Goal: Task Accomplishment & Management: Manage account settings

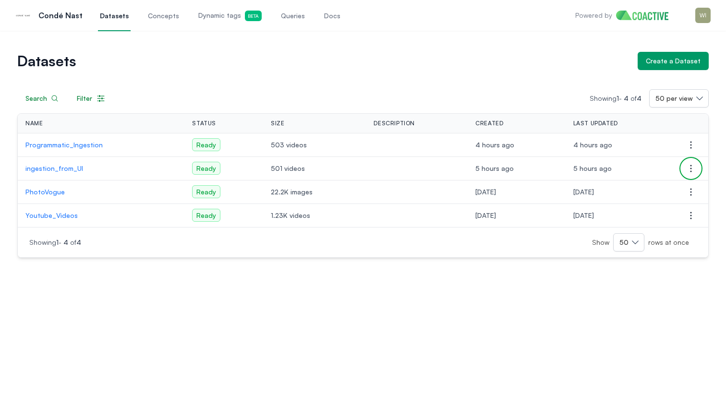
click at [688, 164] on icon "button" at bounding box center [691, 169] width 12 height 12
click at [622, 203] on span "Delete dataset" at bounding box center [621, 205] width 48 height 10
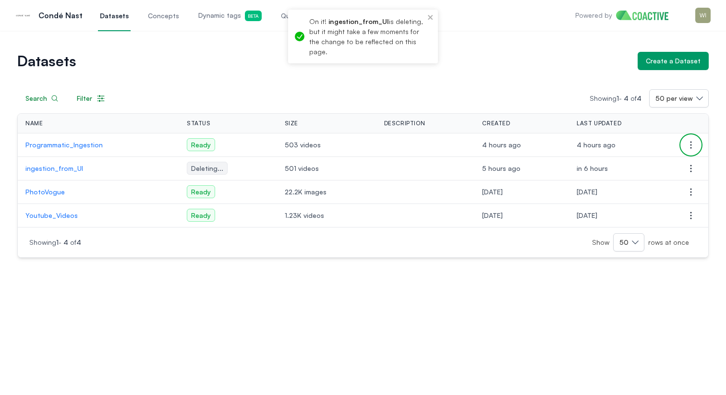
click at [690, 139] on icon "button" at bounding box center [691, 145] width 12 height 12
click at [657, 180] on button "Delete dataset" at bounding box center [642, 181] width 107 height 17
click at [158, 16] on span "Concepts" at bounding box center [163, 16] width 31 height 10
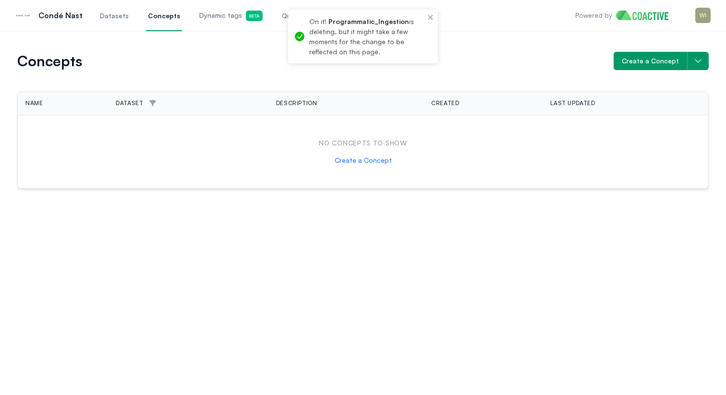
click at [211, 20] on span "Dynamic tags Beta" at bounding box center [230, 16] width 63 height 11
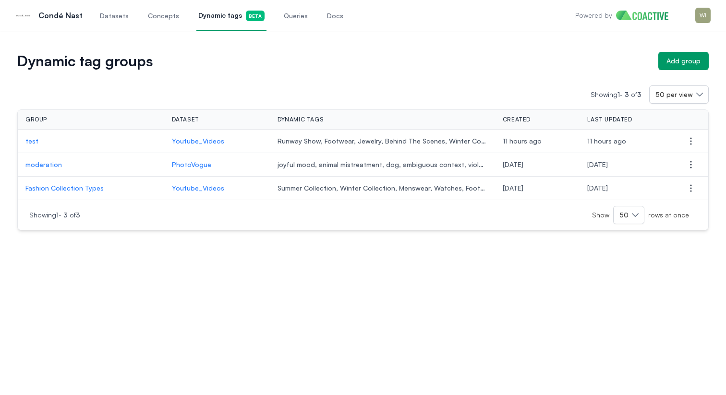
click at [53, 166] on p "moderation" at bounding box center [90, 165] width 131 height 10
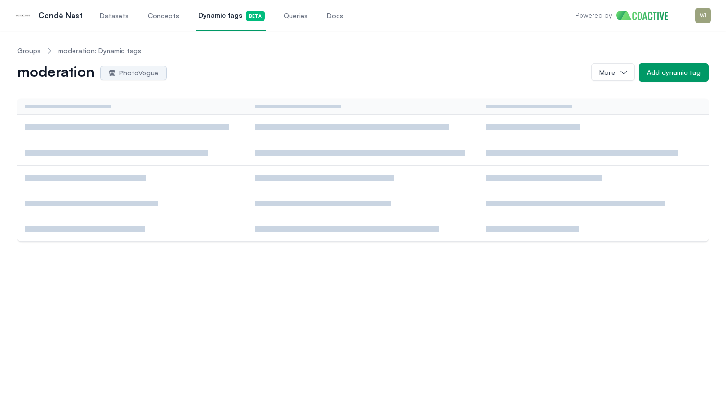
click at [62, 74] on h1 "moderation" at bounding box center [55, 72] width 77 height 15
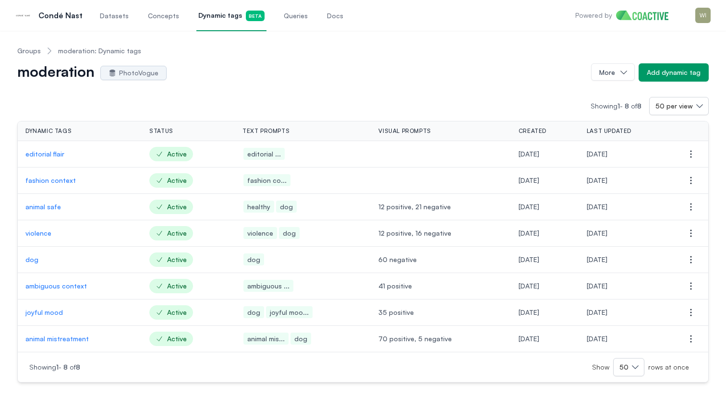
click at [30, 51] on link "Groups" at bounding box center [29, 51] width 24 height 10
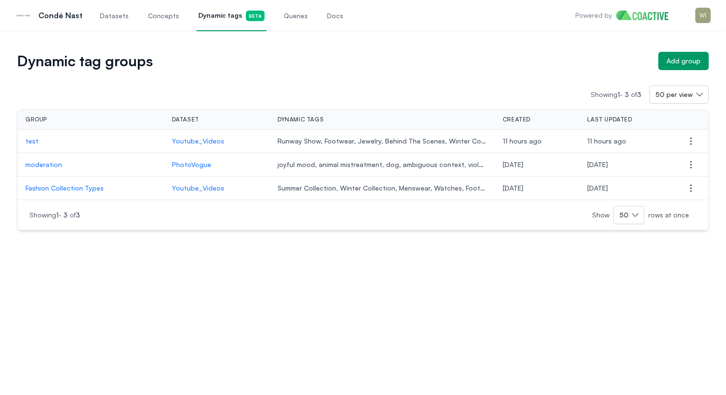
click at [93, 188] on p "Fashion Collection Types" at bounding box center [90, 188] width 131 height 10
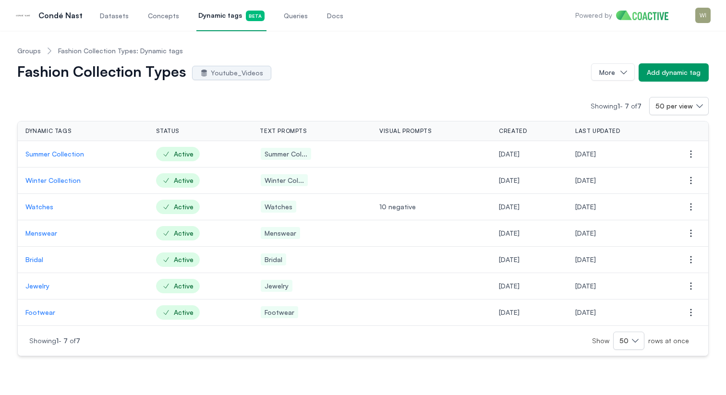
click at [24, 55] on link "Groups" at bounding box center [29, 51] width 24 height 10
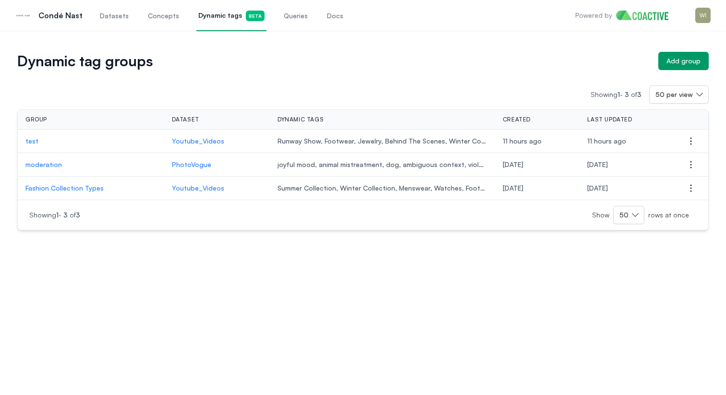
click at [287, 12] on span "Queries" at bounding box center [296, 16] width 24 height 10
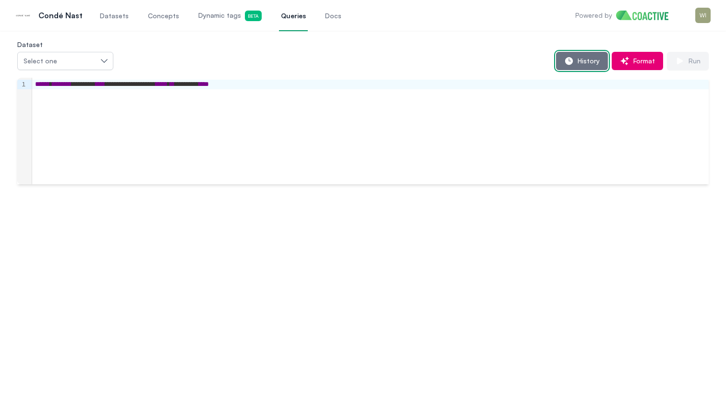
click at [582, 60] on span "History" at bounding box center [586, 61] width 26 height 10
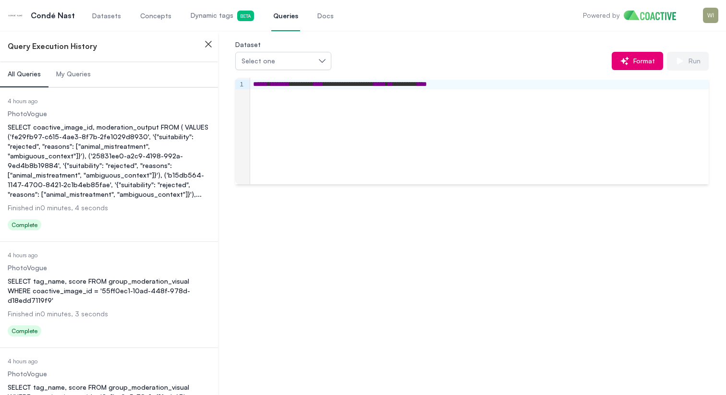
scroll to position [1, 0]
click at [119, 138] on div "SELECT coactive_image_id, moderation_output FROM ( VALUES ('fe29fb97-c615-4ae3-…" at bounding box center [109, 159] width 203 height 77
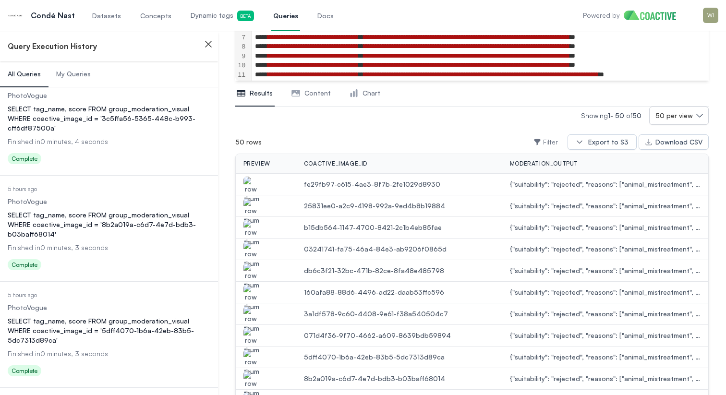
scroll to position [4611, 0]
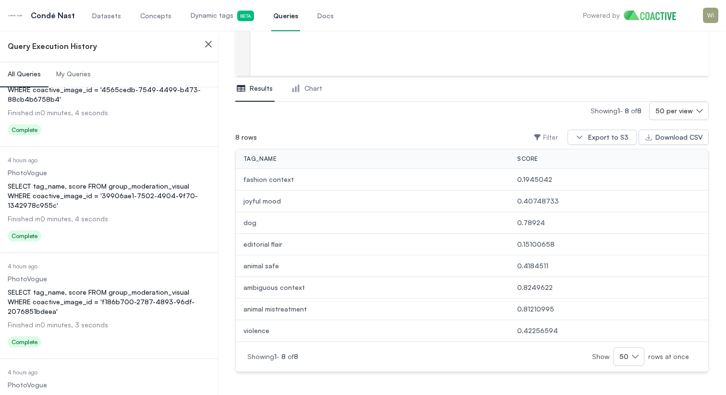
scroll to position [1685, 0]
click at [104, 288] on div "SELECT tag_name, score FROM group_moderation_visual WHERE coactive_image_id = '…" at bounding box center [109, 302] width 203 height 29
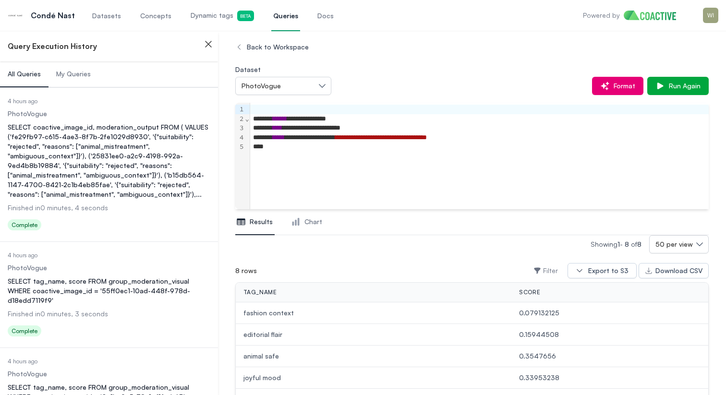
click at [100, 152] on div "SELECT coactive_image_id, moderation_output FROM ( VALUES ('fe29fb97-c615-4ae3-…" at bounding box center [109, 160] width 203 height 77
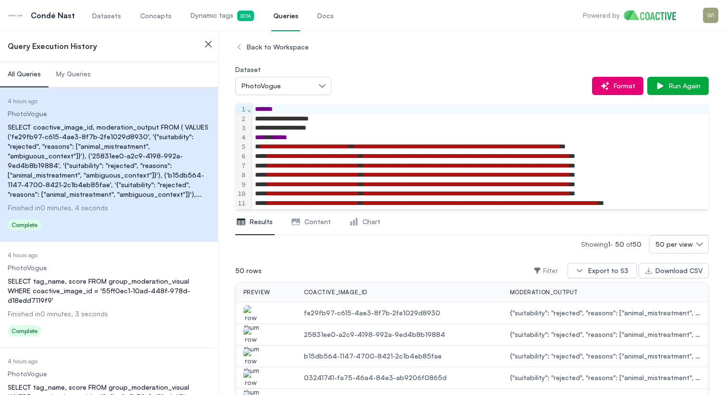
click at [116, 270] on dd "PhotoVogue" at bounding box center [109, 268] width 203 height 10
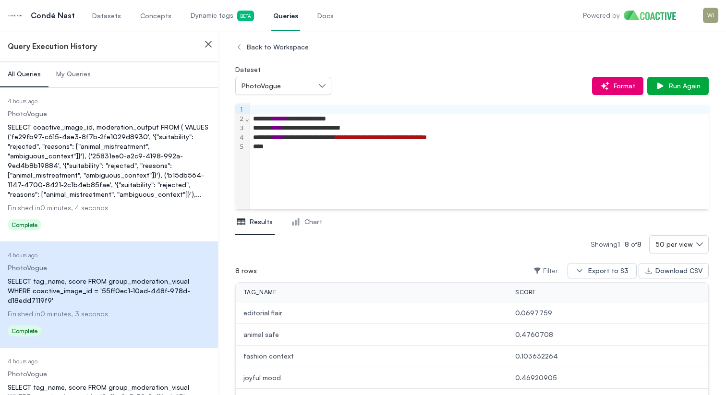
click at [135, 160] on div "SELECT coactive_image_id, moderation_output FROM ( VALUES ('fe29fb97-c615-4ae3-…" at bounding box center [109, 160] width 203 height 77
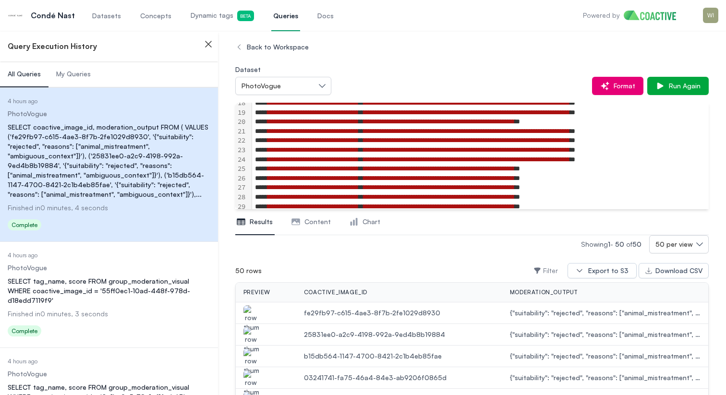
click at [79, 81] on button "My Queries" at bounding box center [73, 74] width 50 height 26
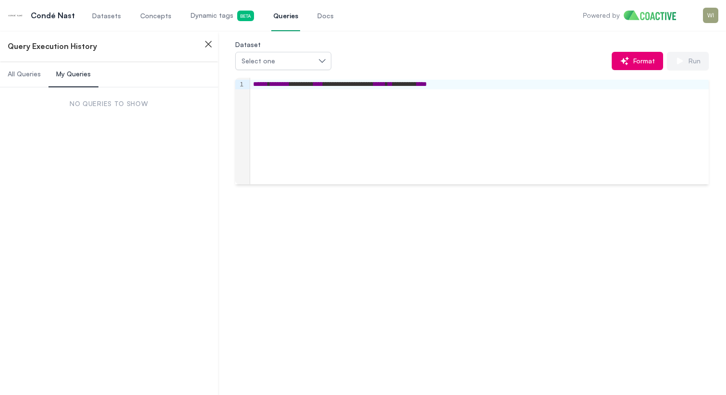
click at [307, 120] on div "**********" at bounding box center [479, 131] width 458 height 107
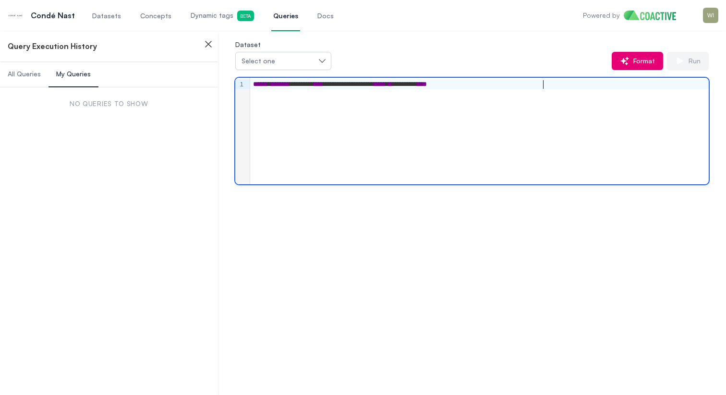
click at [411, 93] on div "**********" at bounding box center [479, 131] width 458 height 107
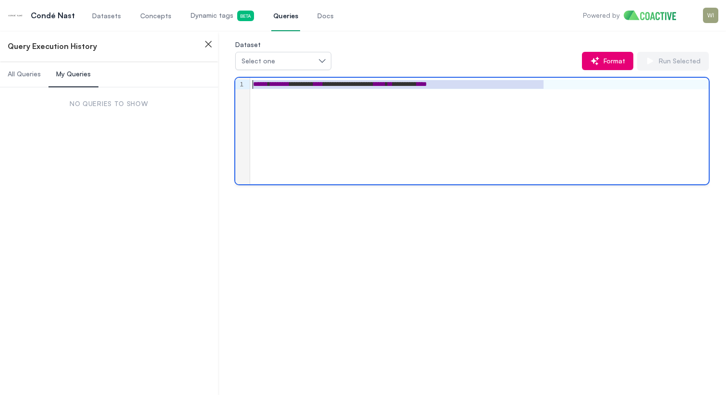
drag, startPoint x: 543, startPoint y: 86, endPoint x: 246, endPoint y: 80, distance: 297.6
click at [246, 80] on div "**********" at bounding box center [471, 131] width 473 height 107
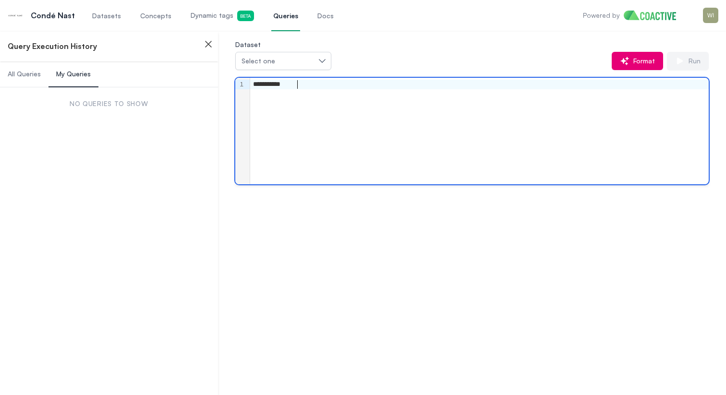
click at [311, 45] on div "Dataset Select one" at bounding box center [283, 54] width 96 height 32
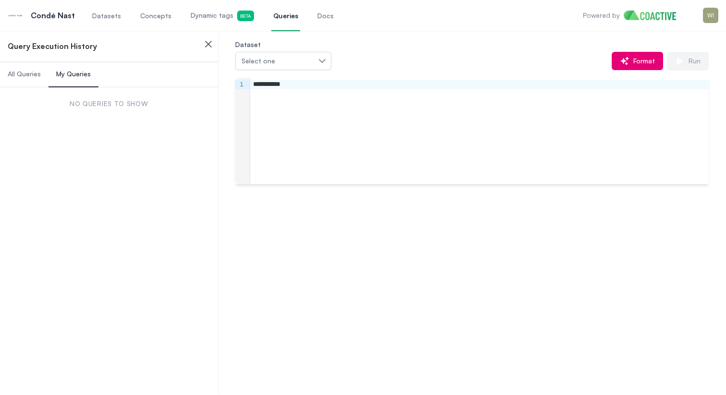
click at [308, 49] on div "Dataset Select one" at bounding box center [283, 54] width 96 height 32
click at [303, 63] on div "Select one" at bounding box center [278, 61] width 74 height 10
click at [362, 48] on div "Dataset Select one Programmatic_Ingestion ingestion_from_UI PhotoVogue Youtube_…" at bounding box center [471, 54] width 473 height 32
click at [304, 72] on div "**********" at bounding box center [471, 111] width 473 height 146
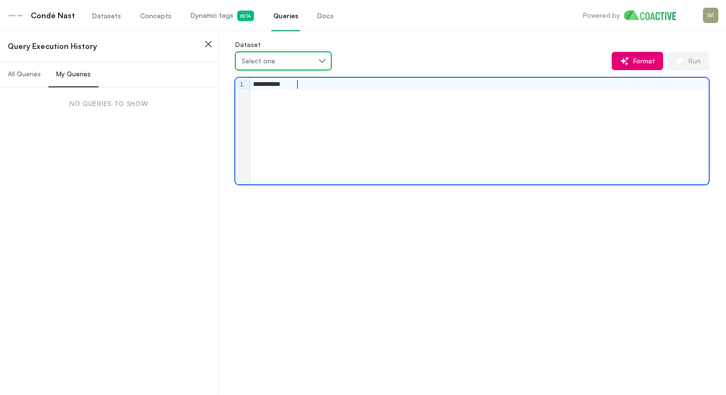
click at [317, 60] on button "Select one" at bounding box center [283, 61] width 96 height 18
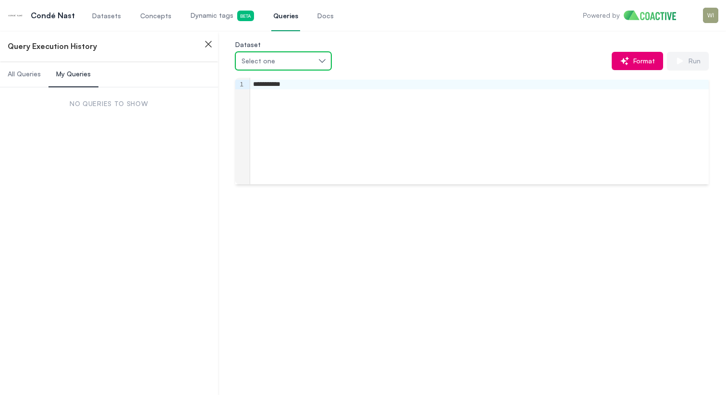
click at [280, 62] on div "Select one" at bounding box center [278, 61] width 74 height 10
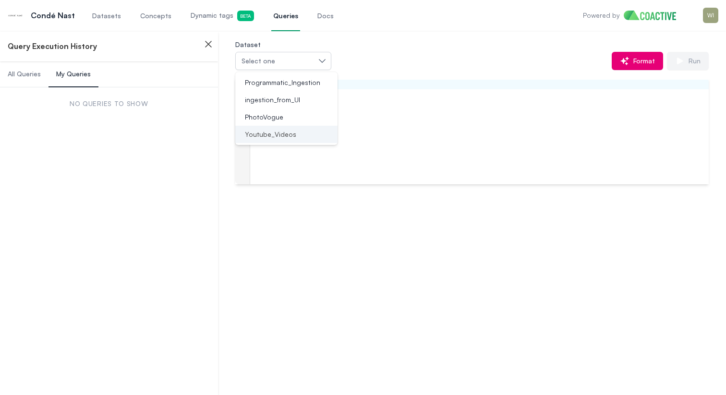
click at [282, 128] on li "Youtube_Videos" at bounding box center [286, 134] width 102 height 17
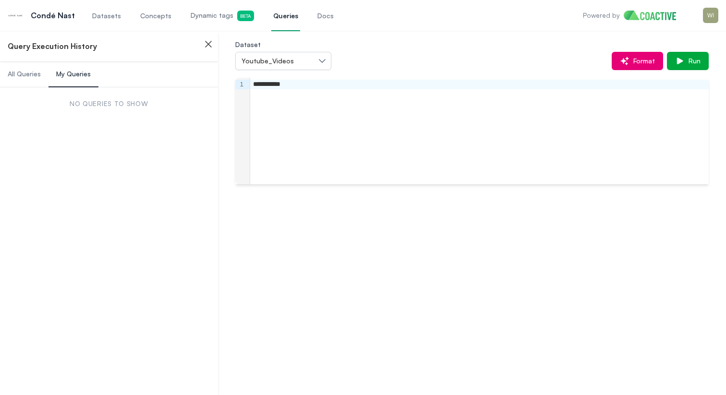
click at [334, 91] on div "**********" at bounding box center [479, 131] width 458 height 107
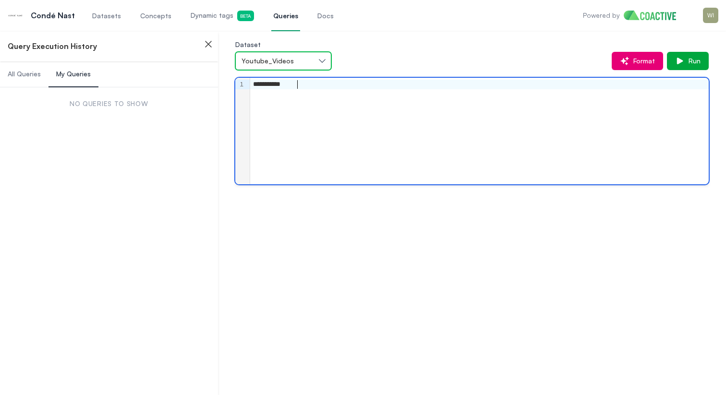
click at [317, 57] on button "Youtube_Videos" at bounding box center [283, 61] width 96 height 18
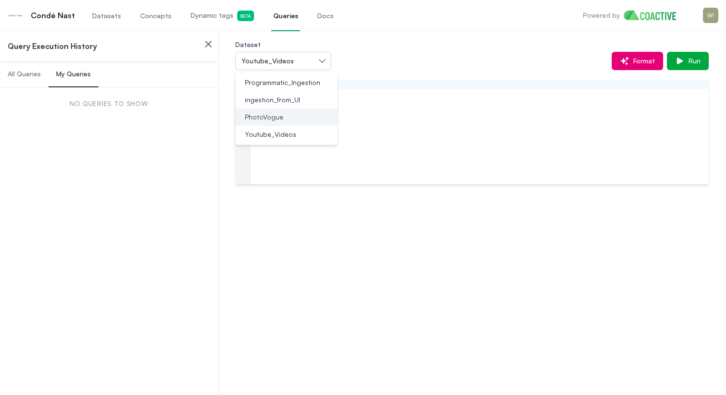
click at [304, 119] on div "PhotoVogue" at bounding box center [280, 117] width 79 height 10
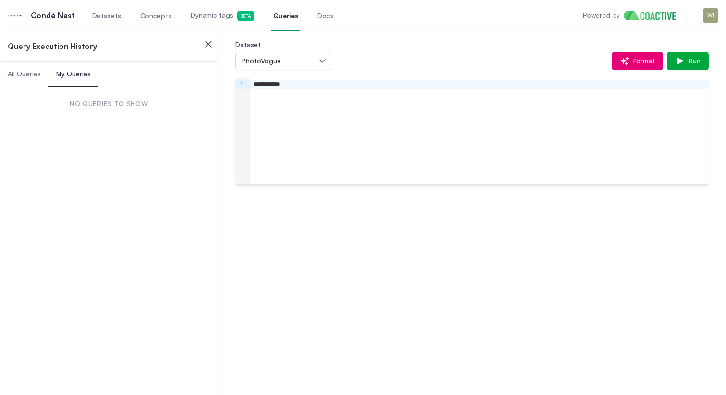
click at [686, 73] on div "**********" at bounding box center [471, 111] width 473 height 146
click at [689, 62] on span "Run" at bounding box center [692, 61] width 16 height 10
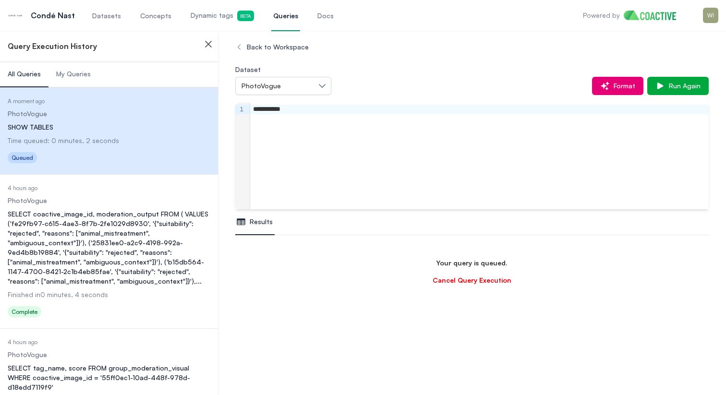
scroll to position [57, 0]
click at [79, 76] on span "My Queries" at bounding box center [73, 74] width 35 height 10
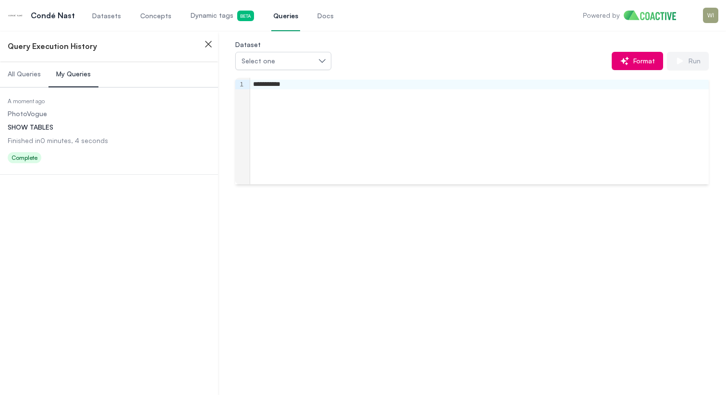
click at [309, 86] on div "**********" at bounding box center [479, 85] width 458 height 10
click at [143, 119] on dl "Date Executed A moment ago Dataset PhotoVogue Query SHOW TABLES Finished in 0 m…" at bounding box center [109, 131] width 203 height 69
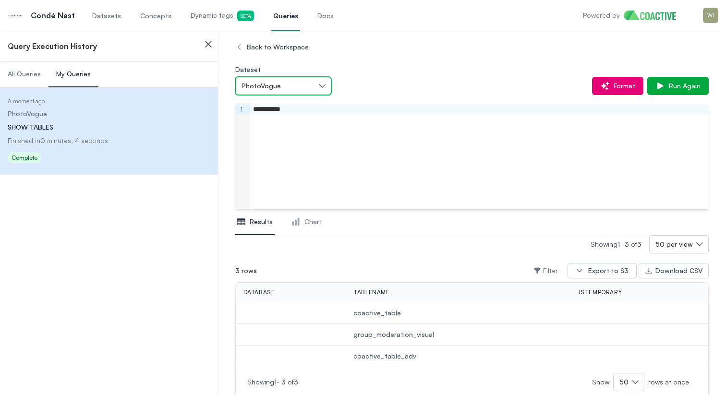
click at [311, 81] on div "PhotoVogue" at bounding box center [278, 86] width 74 height 10
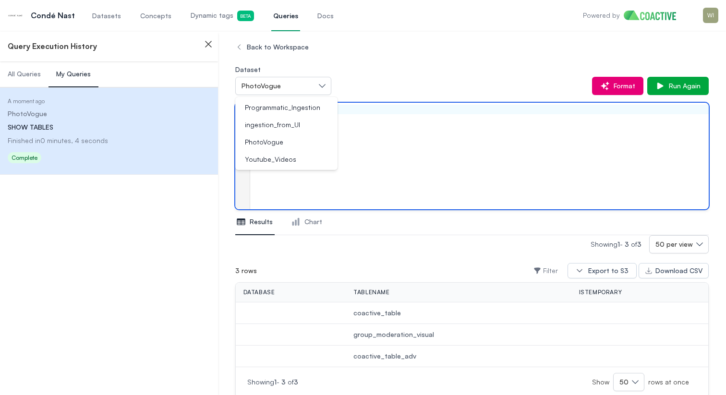
click at [355, 126] on div "**********" at bounding box center [479, 156] width 458 height 107
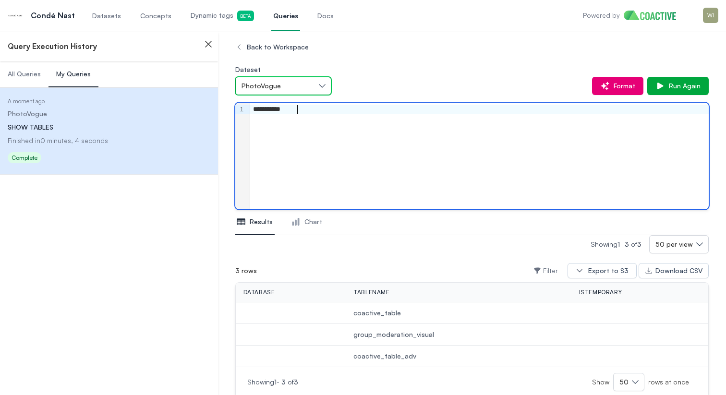
click at [306, 78] on button "PhotoVogue" at bounding box center [283, 86] width 96 height 18
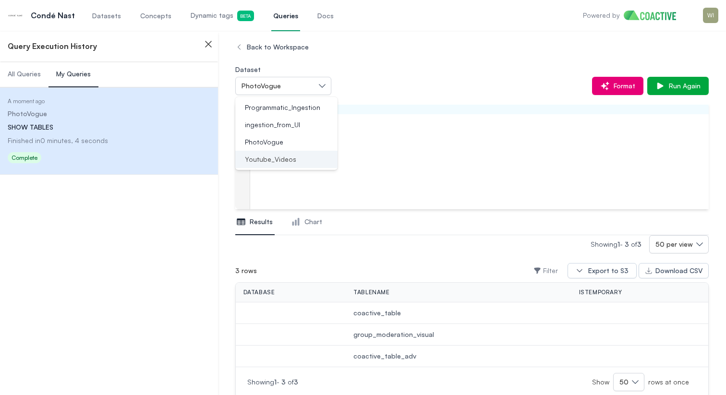
click at [286, 159] on span "Youtube_Videos" at bounding box center [270, 160] width 51 height 10
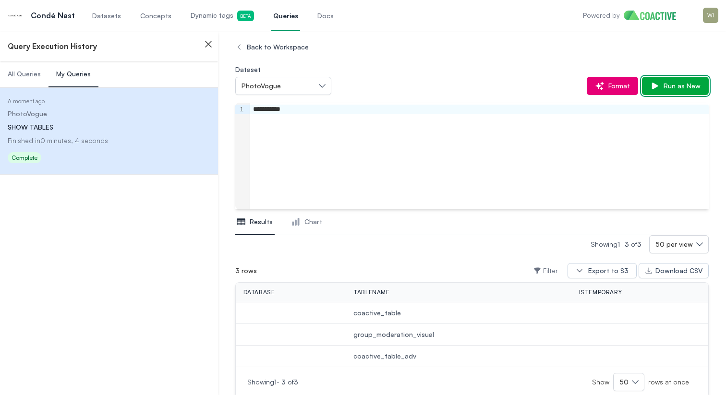
click at [693, 90] on span "Run as New" at bounding box center [679, 86] width 41 height 10
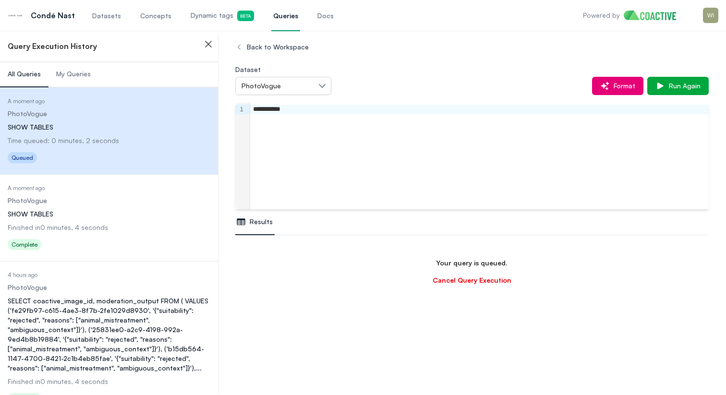
scroll to position [57, 0]
click at [128, 201] on dd "PhotoVogue" at bounding box center [109, 201] width 203 height 10
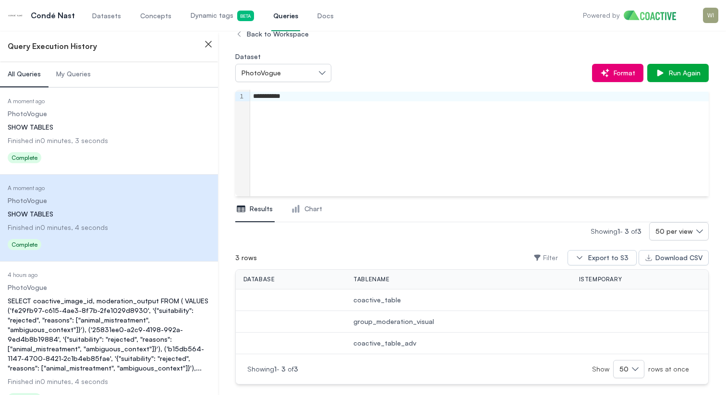
scroll to position [25, 0]
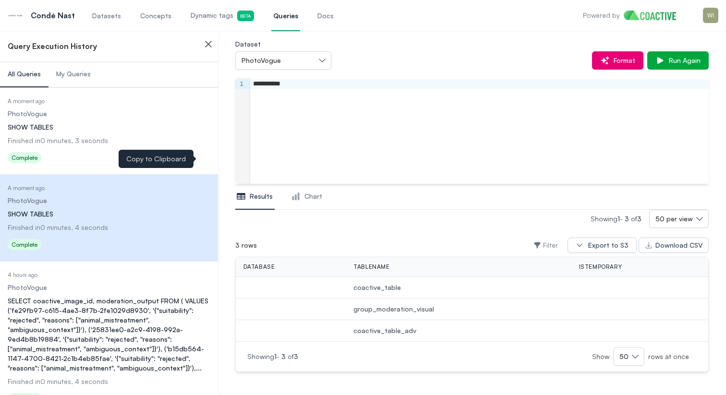
click at [146, 140] on dd "Finished in 0 minutes, 3 seconds" at bounding box center [109, 141] width 203 height 10
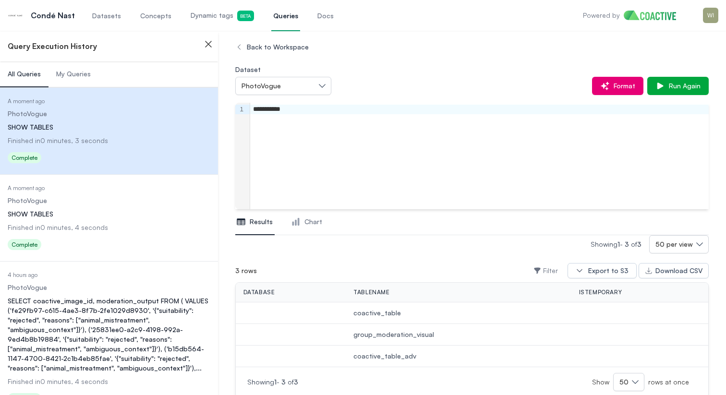
scroll to position [25, 0]
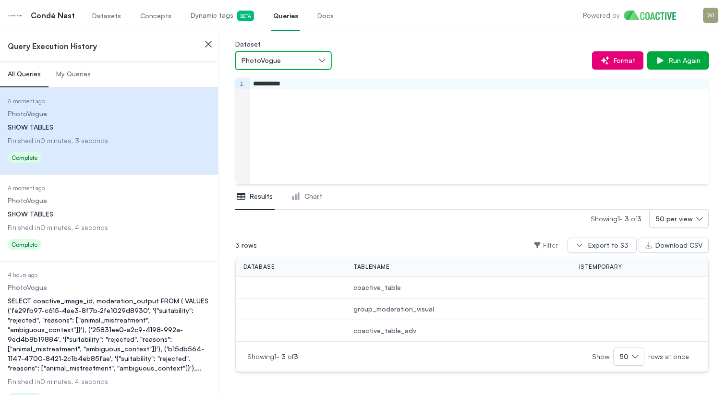
click at [311, 59] on div "PhotoVogue" at bounding box center [278, 61] width 74 height 10
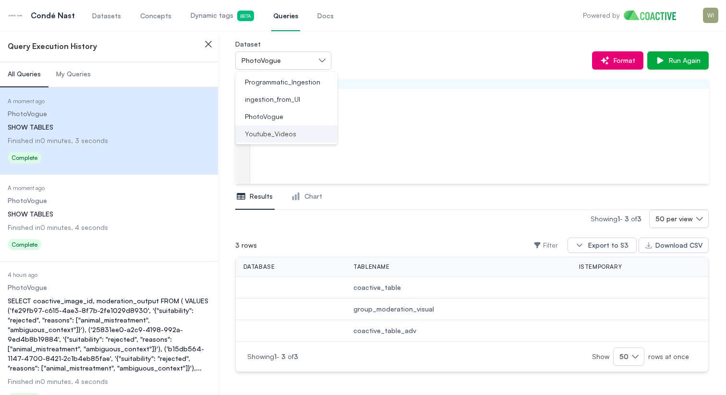
click at [294, 133] on div "Youtube_Videos" at bounding box center [280, 134] width 79 height 10
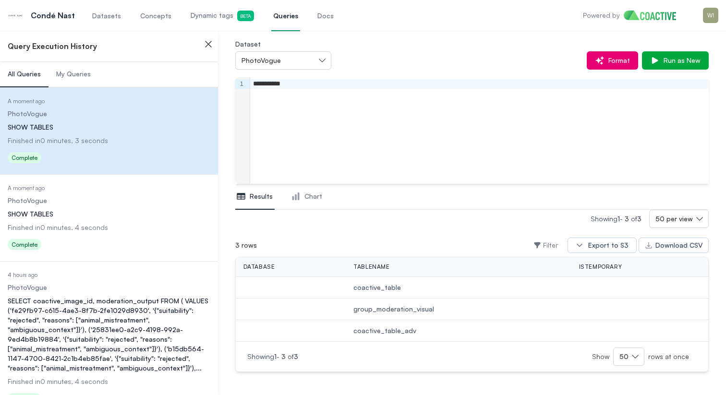
click at [207, 46] on icon "button" at bounding box center [209, 44] width 12 height 12
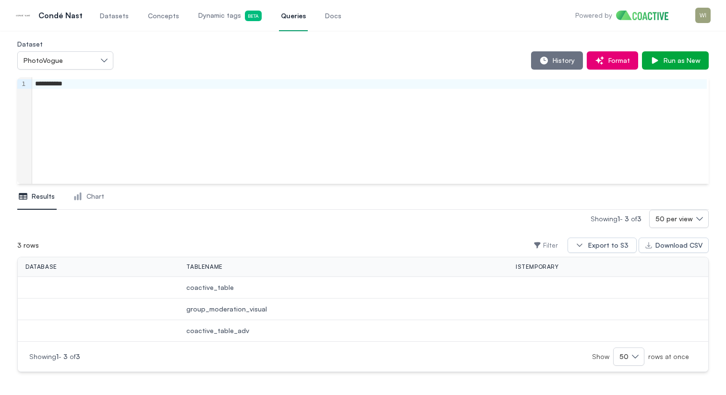
scroll to position [0, 0]
click at [120, 63] on div "History Format Run as New" at bounding box center [410, 60] width 595 height 18
click at [98, 63] on button "PhotoVogue" at bounding box center [65, 60] width 96 height 18
click at [75, 95] on span "ingestion_from_UI" at bounding box center [54, 100] width 55 height 10
click at [81, 66] on button "PhotoVogue" at bounding box center [65, 60] width 96 height 18
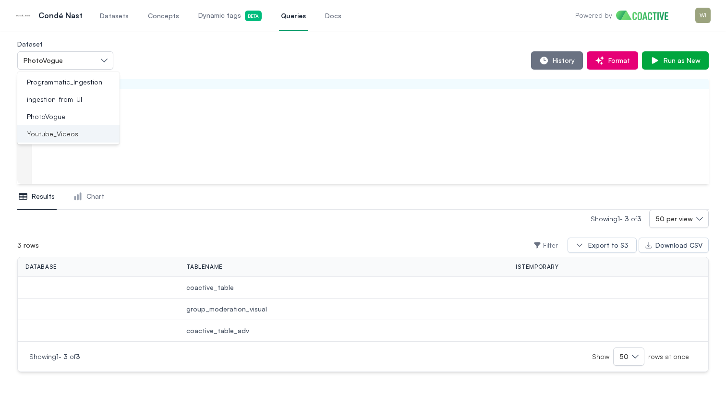
click at [70, 132] on span "Youtube_Videos" at bounding box center [52, 134] width 51 height 10
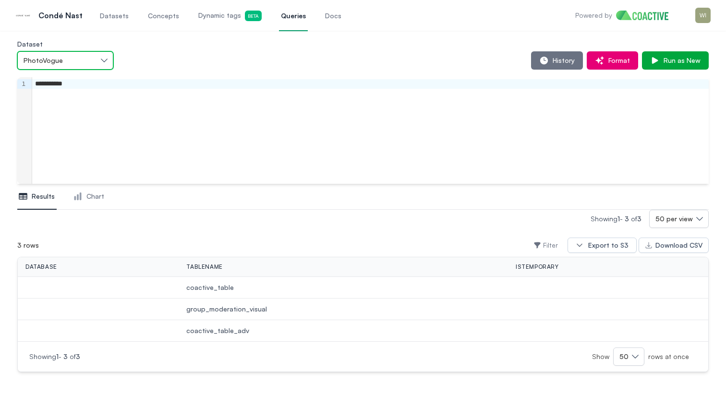
click at [96, 60] on div "PhotoVogue" at bounding box center [61, 61] width 74 height 10
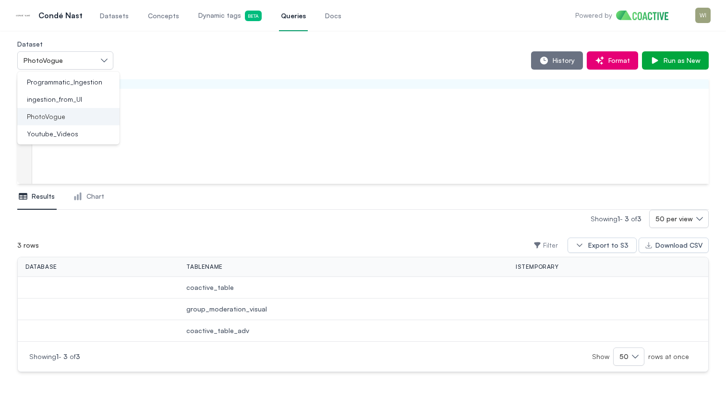
click at [80, 114] on div "PhotoVogue" at bounding box center [62, 117] width 79 height 10
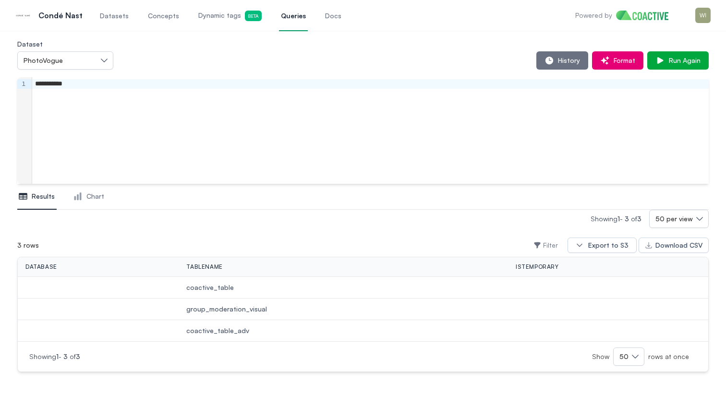
click at [282, 15] on span "Queries" at bounding box center [293, 16] width 25 height 10
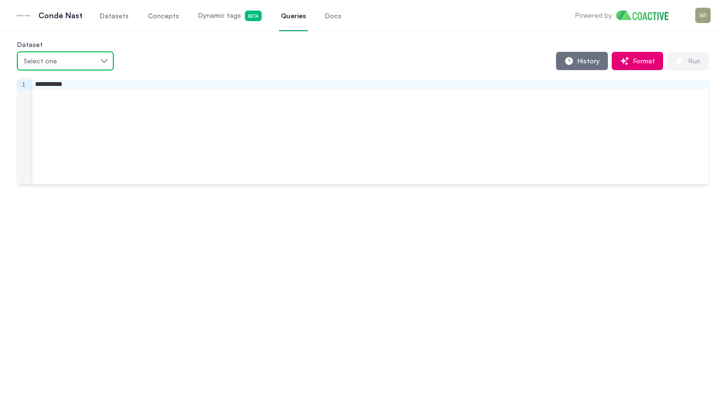
click at [51, 65] on span "Select one" at bounding box center [41, 61] width 34 height 10
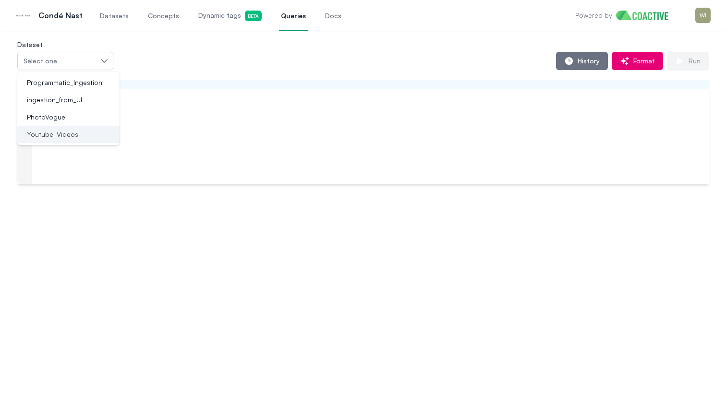
click at [60, 129] on li "Youtube_Videos" at bounding box center [68, 134] width 102 height 17
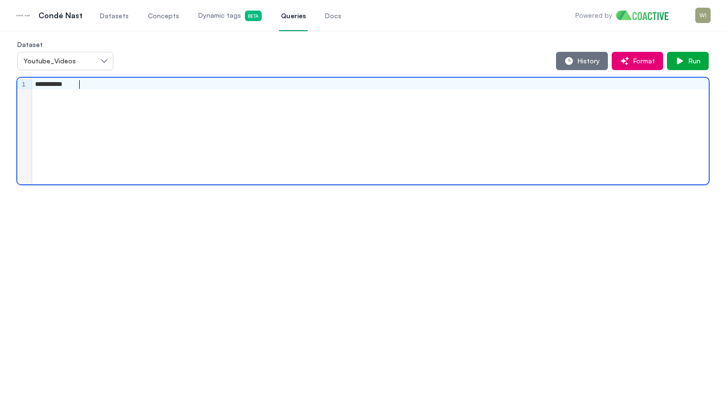
click at [268, 95] on div "**********" at bounding box center [370, 131] width 676 height 107
click at [692, 60] on span "Run" at bounding box center [692, 61] width 16 height 10
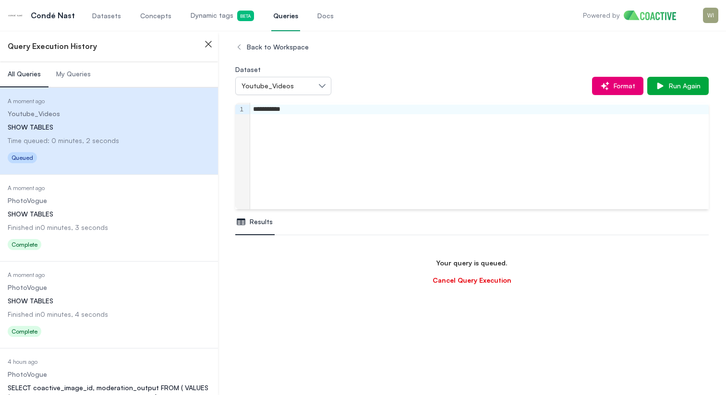
scroll to position [57, 0]
click at [118, 217] on div "SHOW TABLES" at bounding box center [109, 214] width 203 height 10
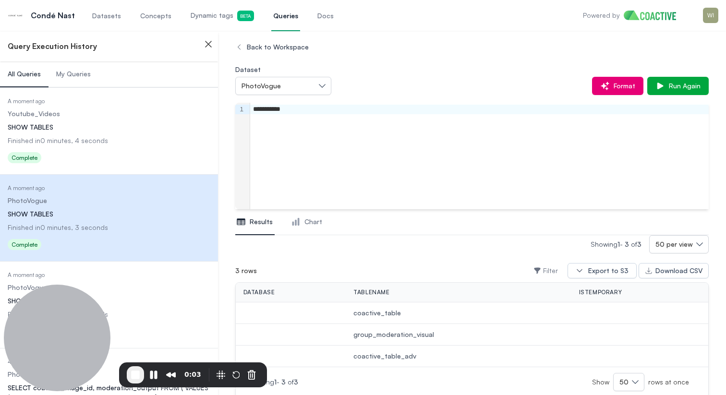
click at [344, 129] on div "**********" at bounding box center [479, 156] width 458 height 107
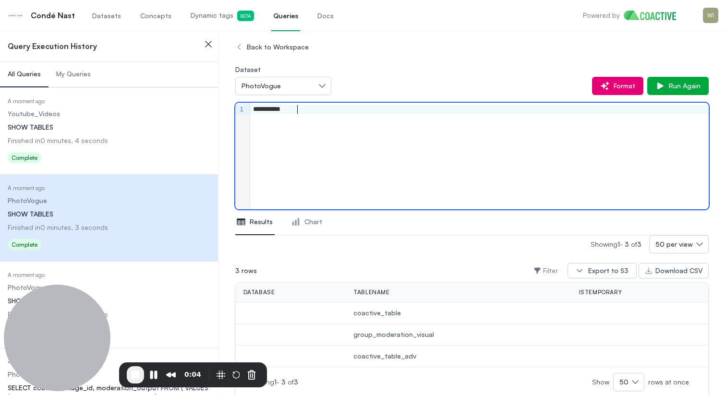
click at [321, 112] on div "**********" at bounding box center [479, 110] width 458 height 10
click at [349, 146] on div "**********" at bounding box center [479, 156] width 458 height 107
click at [330, 90] on button "PhotoVogue" at bounding box center [283, 86] width 96 height 18
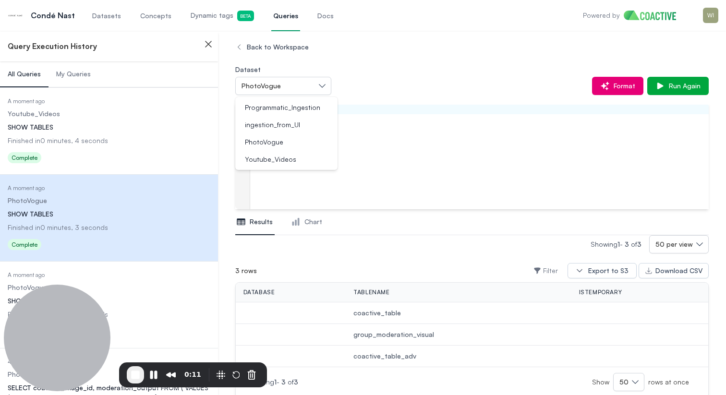
click at [396, 131] on div "**********" at bounding box center [479, 156] width 458 height 107
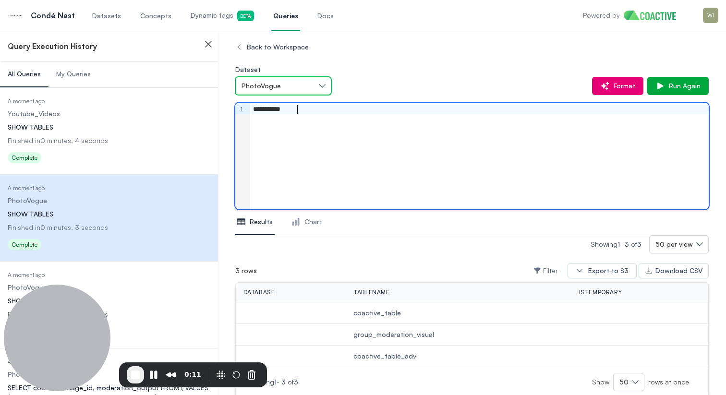
click at [322, 84] on button "PhotoVogue" at bounding box center [283, 86] width 96 height 18
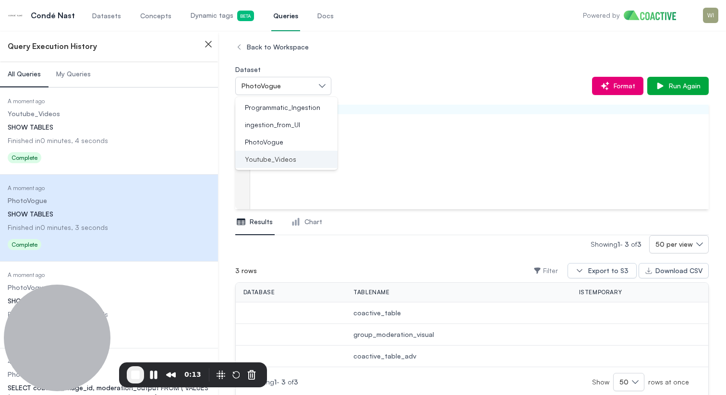
click at [295, 158] on div "Youtube_Videos" at bounding box center [280, 160] width 79 height 10
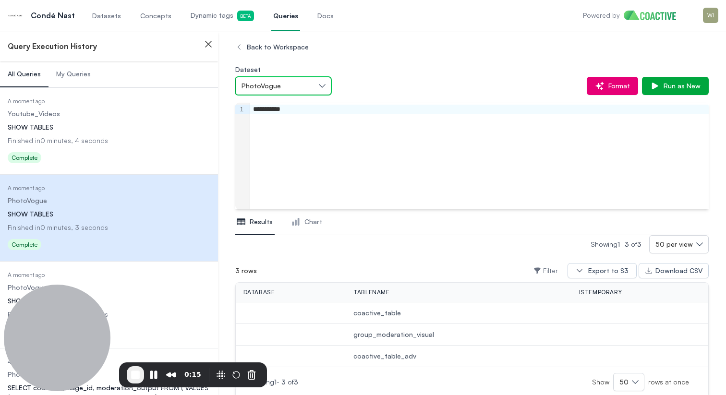
click at [307, 89] on div "PhotoVogue" at bounding box center [278, 86] width 74 height 10
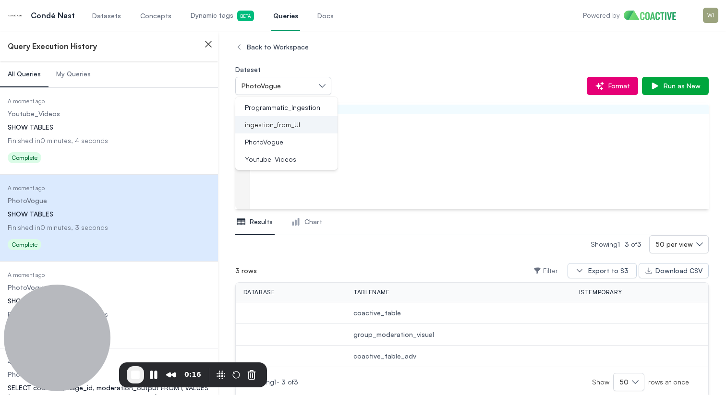
click at [280, 129] on span "ingestion_from_UI" at bounding box center [272, 125] width 55 height 10
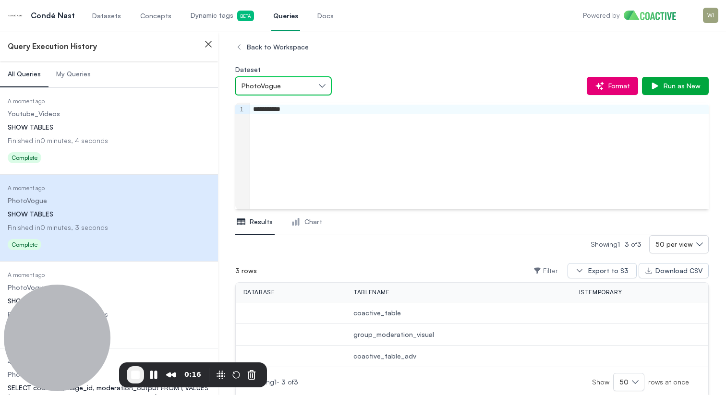
click at [292, 92] on button "PhotoVogue" at bounding box center [283, 86] width 96 height 18
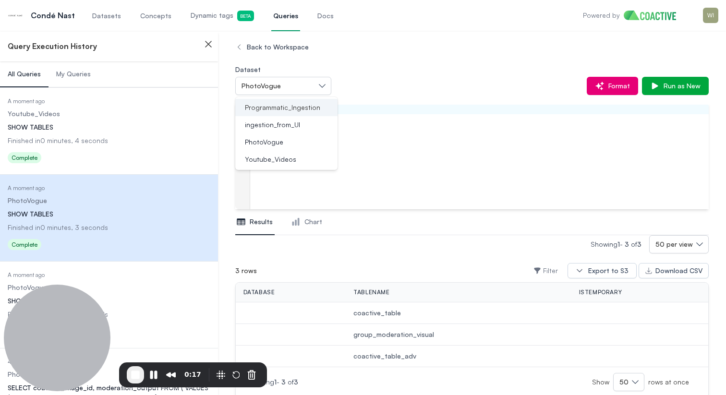
click at [288, 111] on span "Programmatic_Ingestion" at bounding box center [282, 108] width 75 height 10
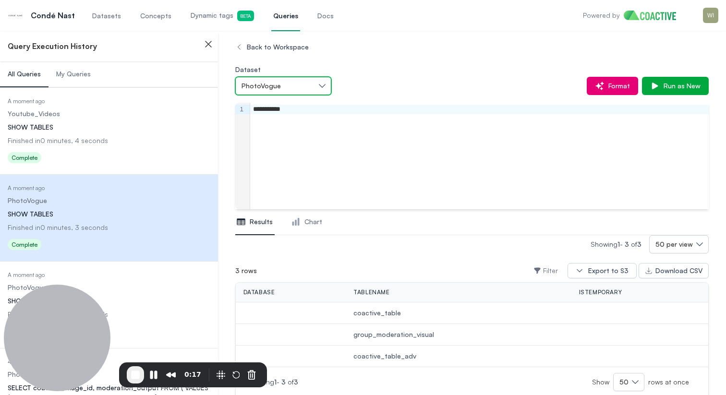
click at [298, 87] on div "PhotoVogue" at bounding box center [278, 86] width 74 height 10
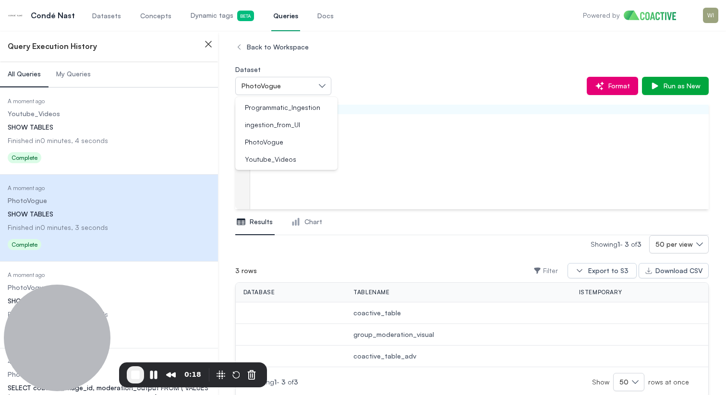
click at [364, 56] on div "**********" at bounding box center [471, 225] width 473 height 374
click at [285, 12] on span "Queries" at bounding box center [285, 16] width 25 height 10
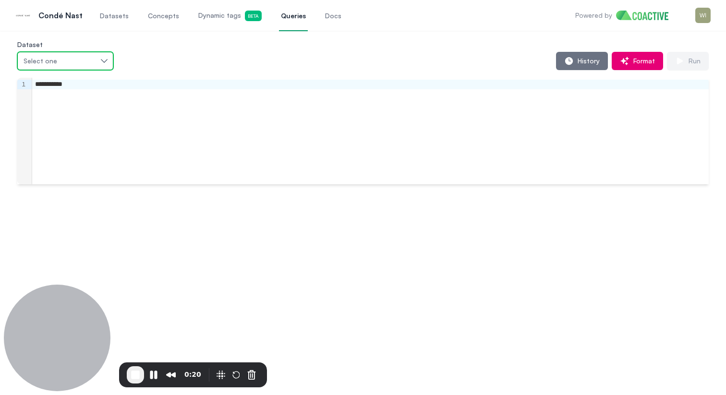
click at [88, 60] on div "Select one" at bounding box center [61, 61] width 74 height 10
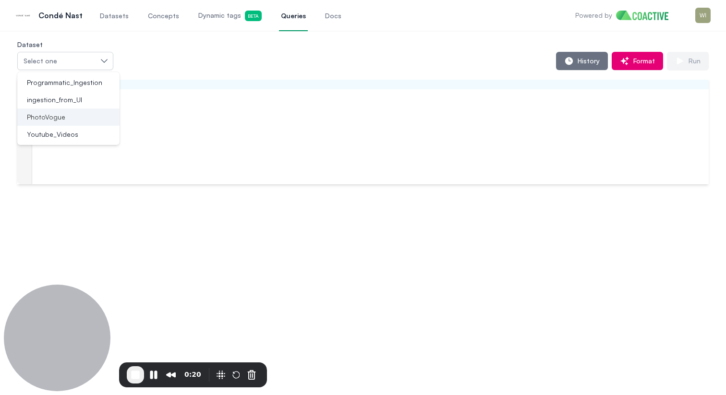
click at [59, 118] on span "PhotoVogue" at bounding box center [46, 117] width 38 height 10
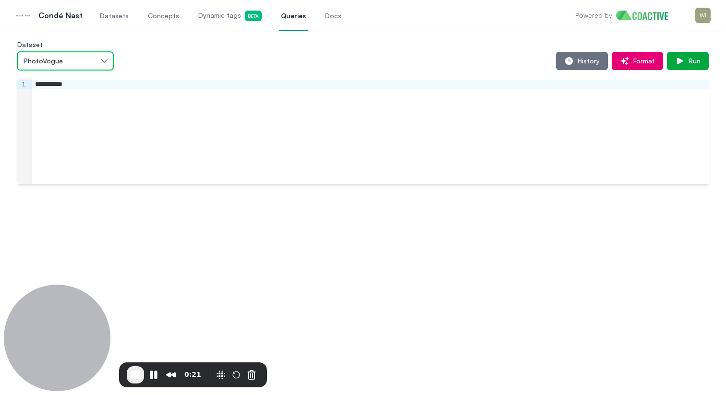
click at [84, 64] on div "PhotoVogue" at bounding box center [61, 61] width 74 height 10
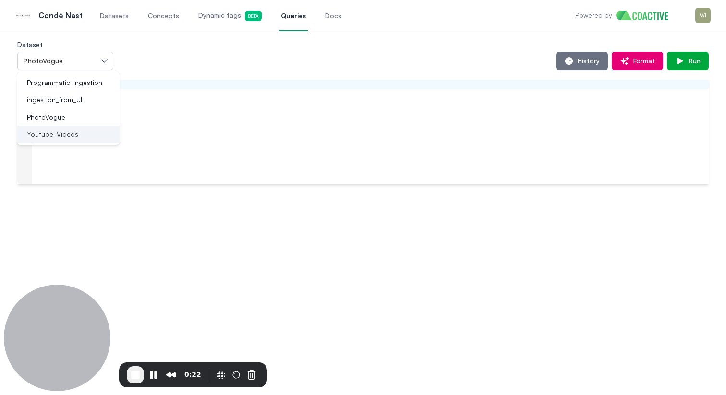
click at [60, 135] on span "Youtube_Videos" at bounding box center [52, 135] width 51 height 10
click at [150, 58] on div "History Format Run" at bounding box center [410, 61] width 595 height 18
click at [93, 85] on div "**********" at bounding box center [370, 85] width 676 height 10
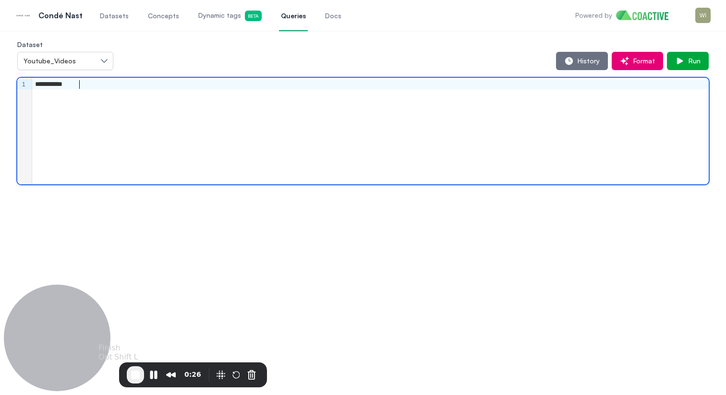
click at [138, 377] on span "End Recording" at bounding box center [136, 375] width 12 height 12
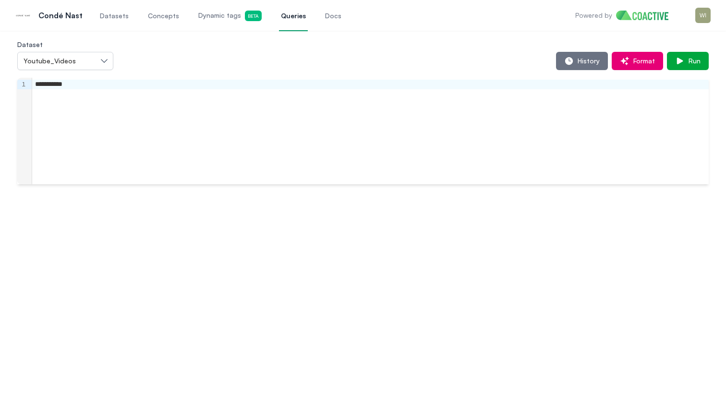
click at [285, 14] on span "Queries" at bounding box center [293, 16] width 25 height 10
click at [546, 67] on div "History Format Run" at bounding box center [410, 61] width 595 height 18
click at [568, 63] on icon "button" at bounding box center [569, 61] width 8 height 8
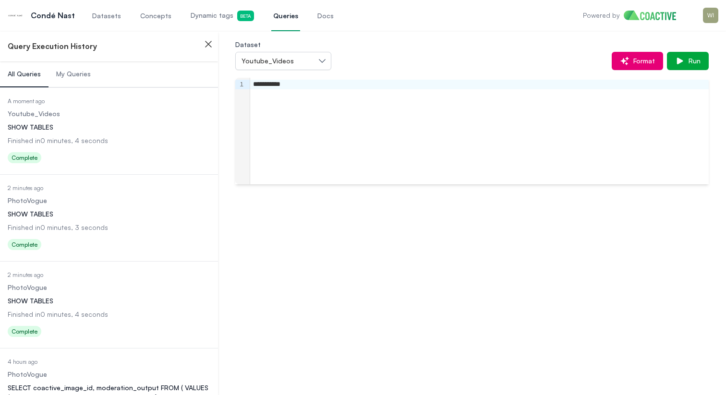
click at [75, 79] on button "My Queries" at bounding box center [73, 74] width 50 height 26
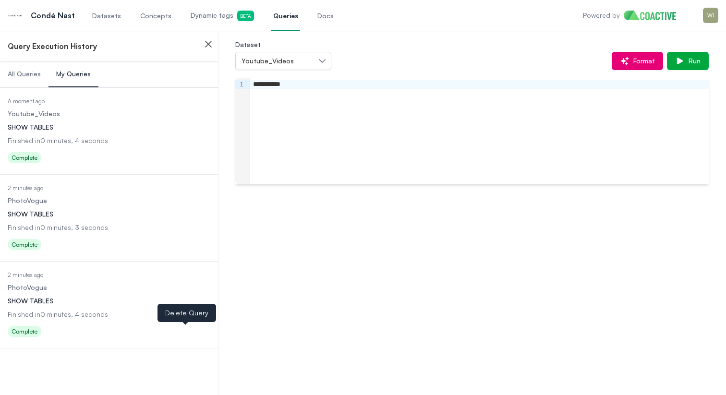
click at [185, 329] on icon "button" at bounding box center [185, 333] width 9 height 10
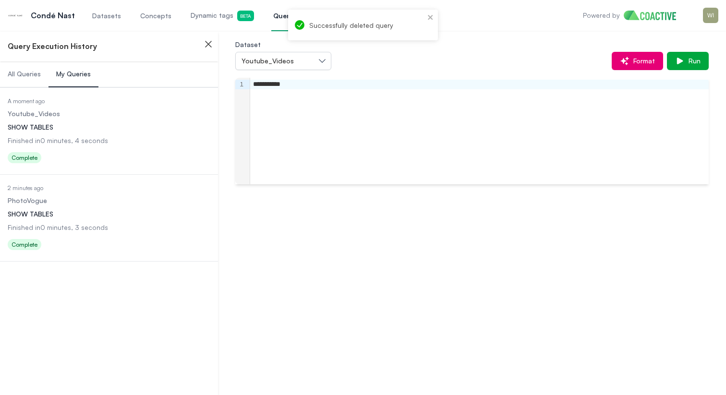
click at [151, 147] on dl "Date Executed A moment ago Dataset Youtube_Videos Query SHOW TABLES Finished in…" at bounding box center [109, 131] width 203 height 69
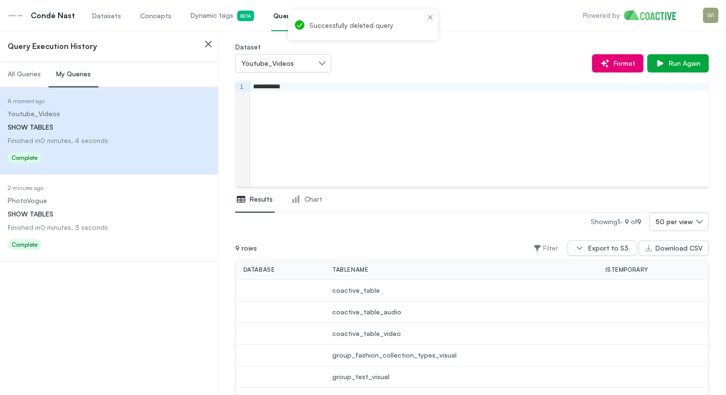
scroll to position [11, 0]
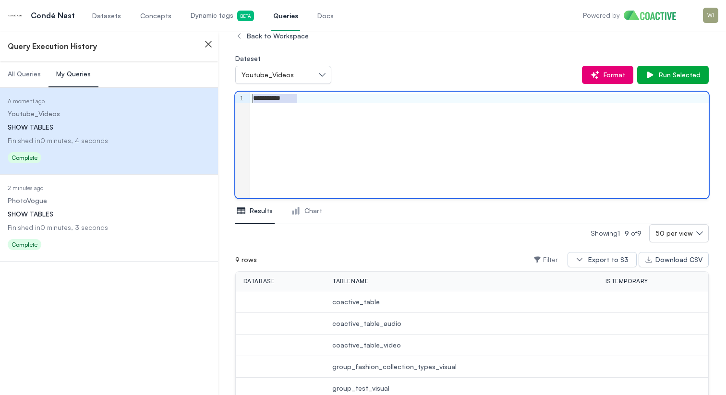
drag, startPoint x: 298, startPoint y: 98, endPoint x: 245, endPoint y: 95, distance: 52.9
click at [245, 95] on div "**********" at bounding box center [471, 145] width 473 height 107
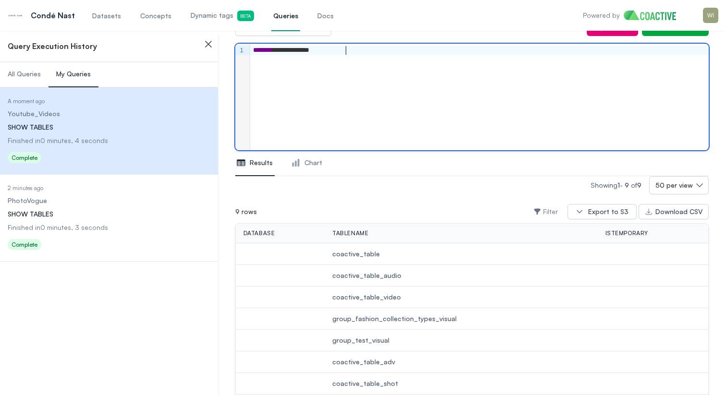
scroll to position [21, 0]
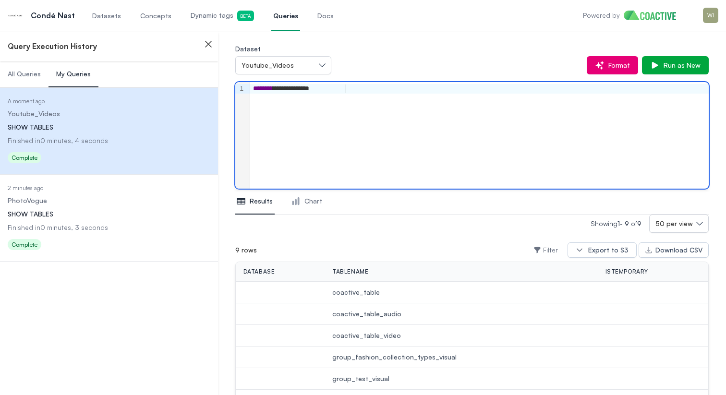
click at [665, 74] on div "**********" at bounding box center [471, 270] width 473 height 504
click at [670, 65] on span "Run as New" at bounding box center [679, 65] width 41 height 10
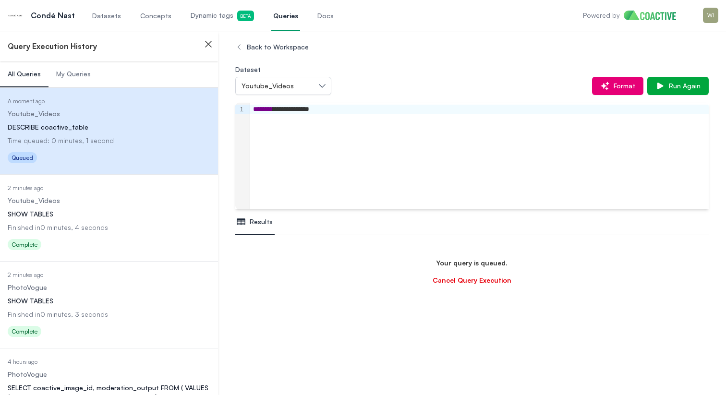
scroll to position [57, 0]
click at [88, 72] on span "My Queries" at bounding box center [73, 74] width 35 height 10
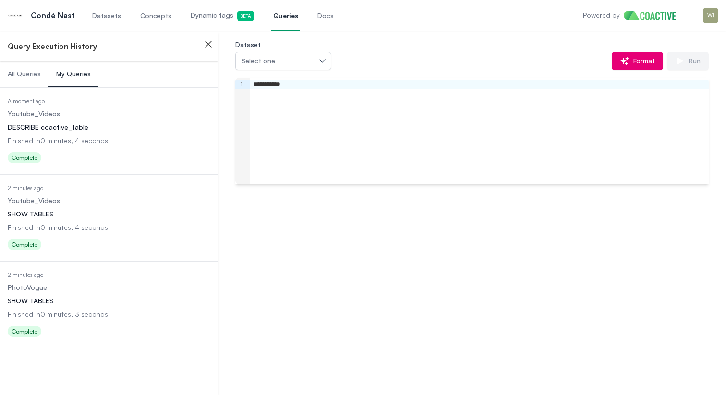
click at [143, 119] on dl "Date Executed A moment ago Dataset Youtube_Videos Query DESCRIBE coactive_table…" at bounding box center [109, 131] width 203 height 69
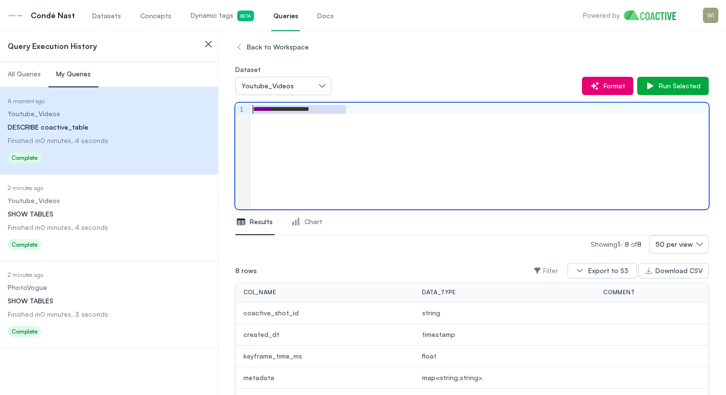
drag, startPoint x: 349, startPoint y: 108, endPoint x: 242, endPoint y: 107, distance: 107.0
click at [238, 107] on div "**********" at bounding box center [471, 156] width 473 height 107
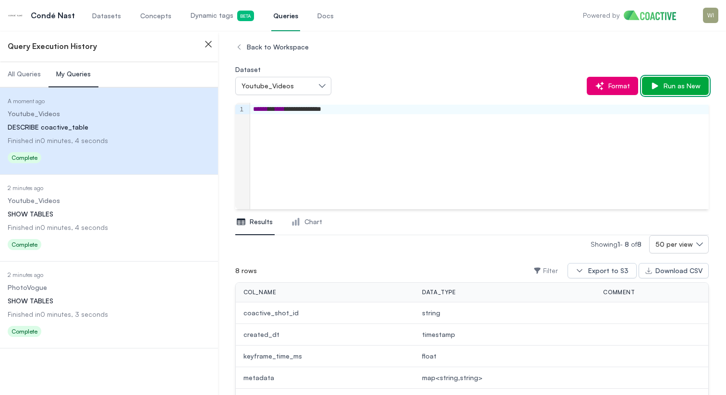
click at [660, 81] on button "Run as New" at bounding box center [675, 86] width 67 height 18
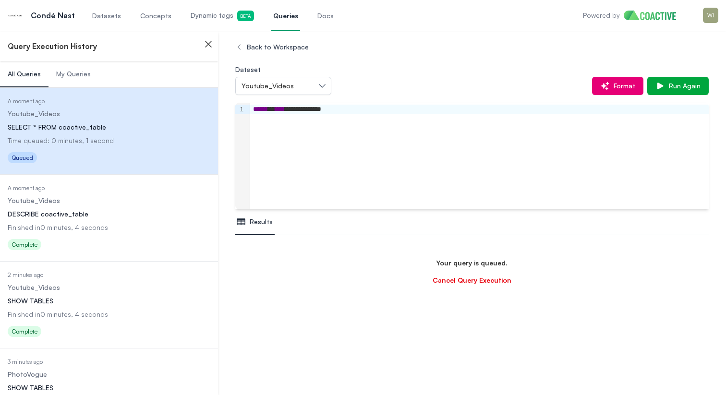
scroll to position [57, 0]
click at [96, 208] on dl "Date Executed A moment ago Dataset Youtube_Videos Query DESCRIBE coactive_table…" at bounding box center [109, 218] width 203 height 69
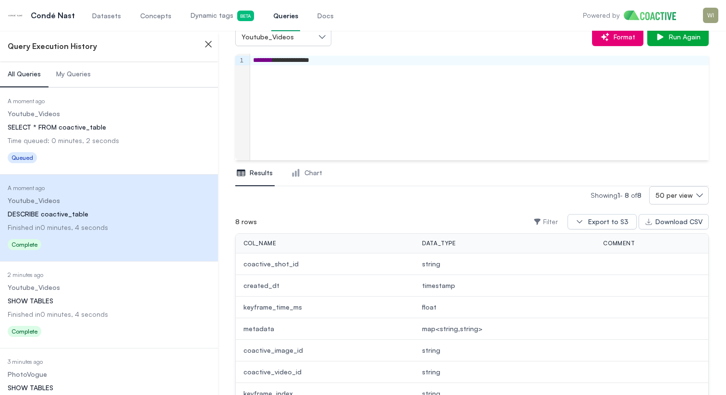
scroll to position [78, 0]
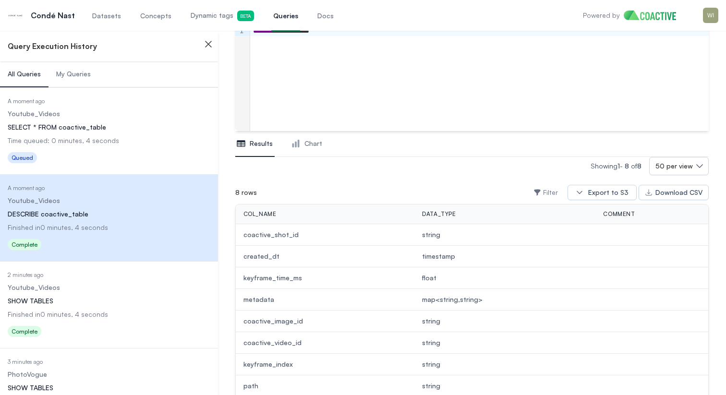
click at [82, 70] on span "My Queries" at bounding box center [73, 74] width 35 height 10
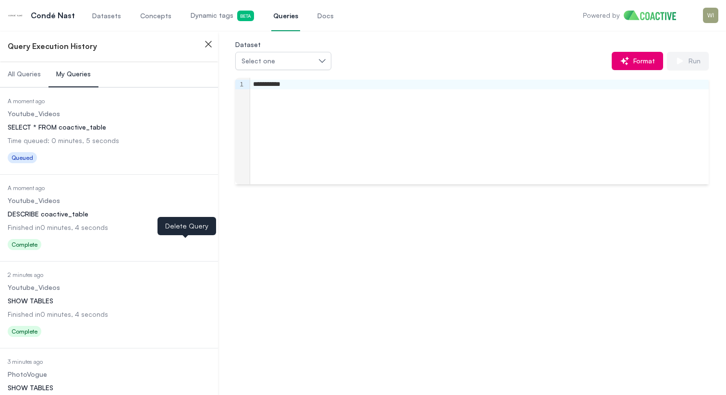
click at [185, 244] on icon "button" at bounding box center [185, 246] width 9 height 10
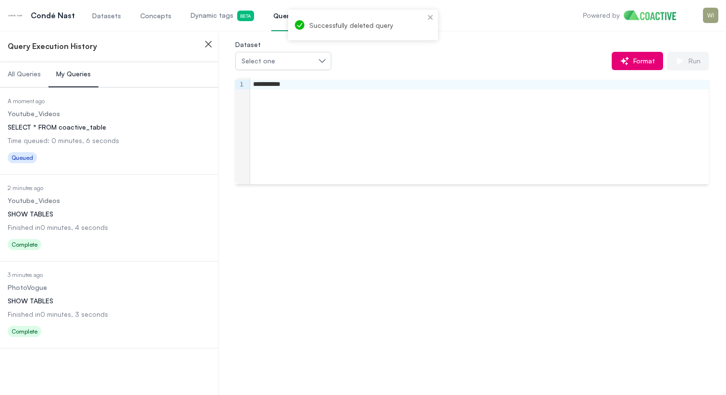
click at [137, 225] on dd "Finished in 0 minutes, 4 seconds" at bounding box center [109, 228] width 203 height 10
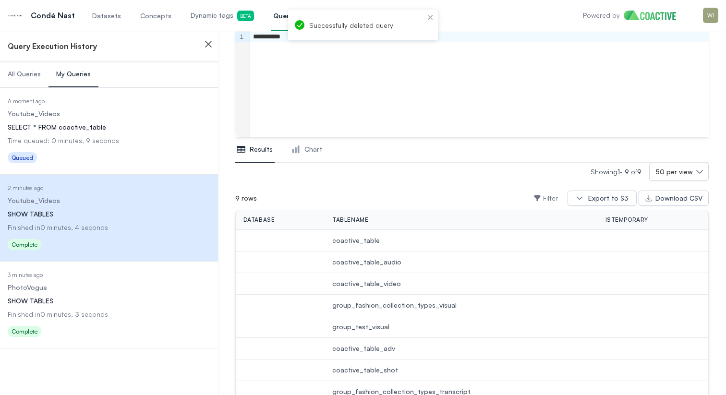
scroll to position [75, 0]
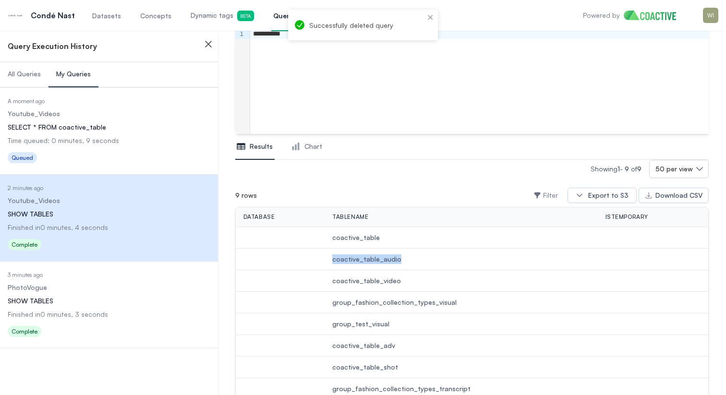
drag, startPoint x: 397, startPoint y: 256, endPoint x: 330, endPoint y: 260, distance: 67.8
click at [330, 260] on td "coactive_table_audio" at bounding box center [460, 260] width 273 height 22
copy span "coactive_table_audio"
click at [162, 138] on dd "Time running: 0 minutes, 5 seconds" at bounding box center [109, 141] width 203 height 10
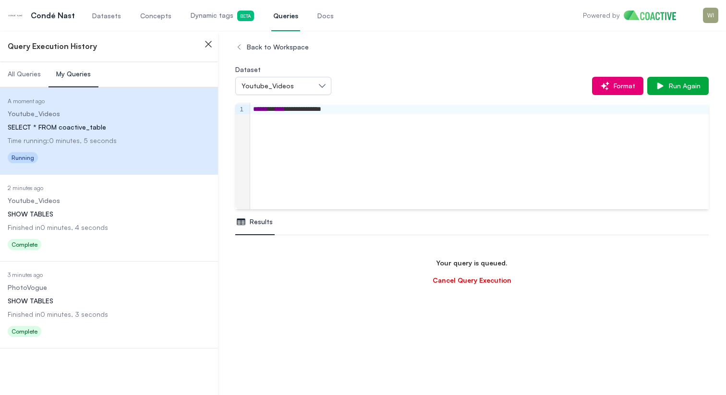
click at [340, 109] on div "**********" at bounding box center [479, 110] width 458 height 10
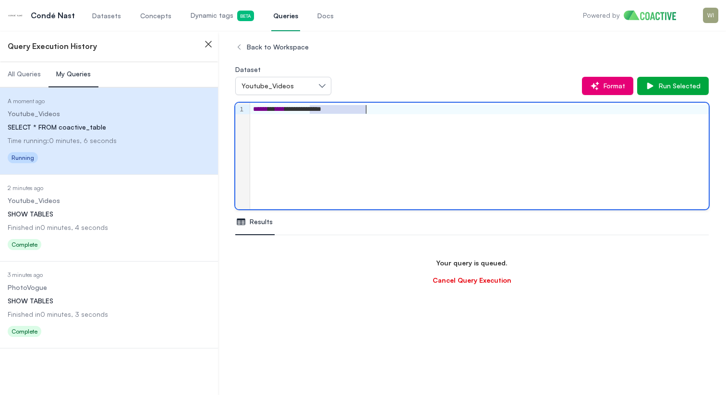
click at [340, 109] on div "**********" at bounding box center [479, 110] width 458 height 10
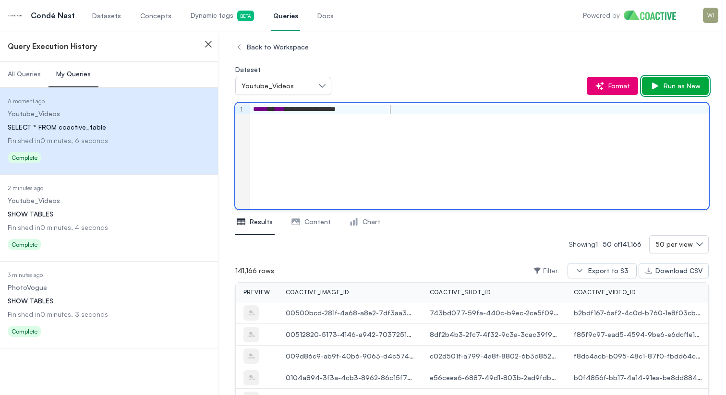
click at [704, 88] on button "Run as New" at bounding box center [675, 86] width 67 height 18
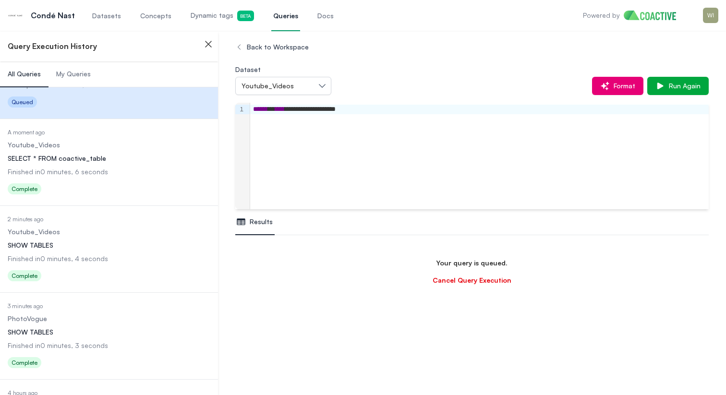
scroll to position [83, 0]
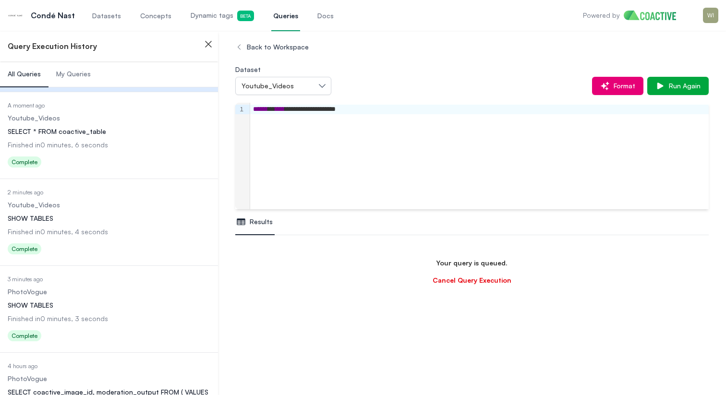
click at [105, 204] on dd "Youtube_Videos" at bounding box center [109, 205] width 203 height 10
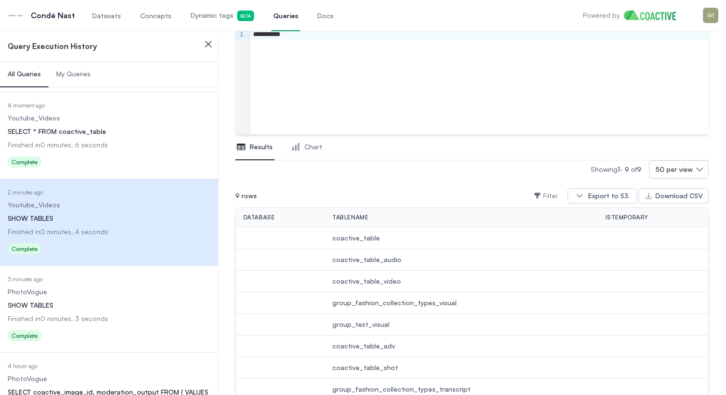
scroll to position [86, 0]
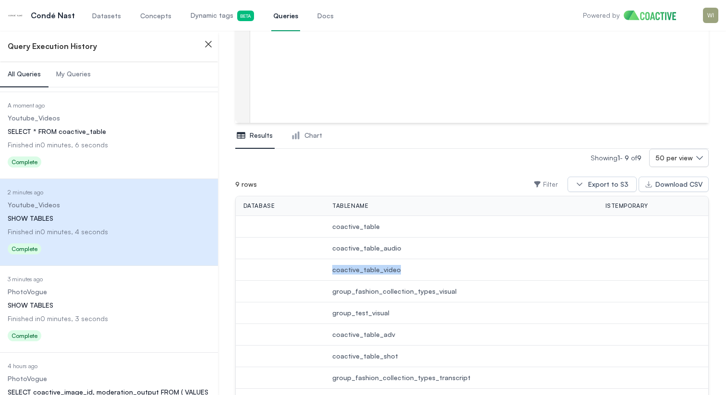
drag, startPoint x: 397, startPoint y: 270, endPoint x: 331, endPoint y: 270, distance: 65.7
click at [332, 270] on span "coactive_table_video" at bounding box center [461, 270] width 258 height 10
copy span "coactive_table_video"
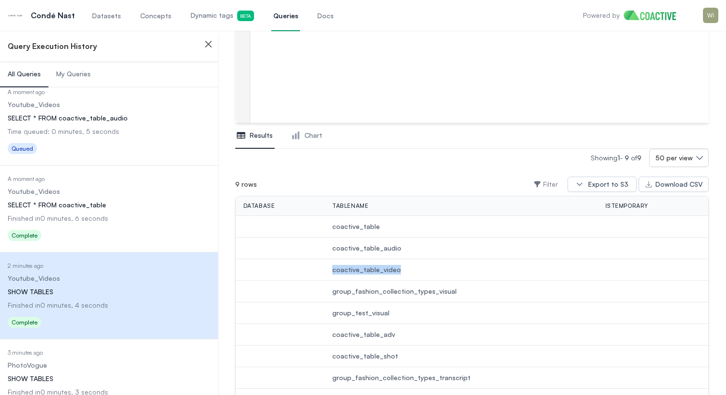
scroll to position [0, 0]
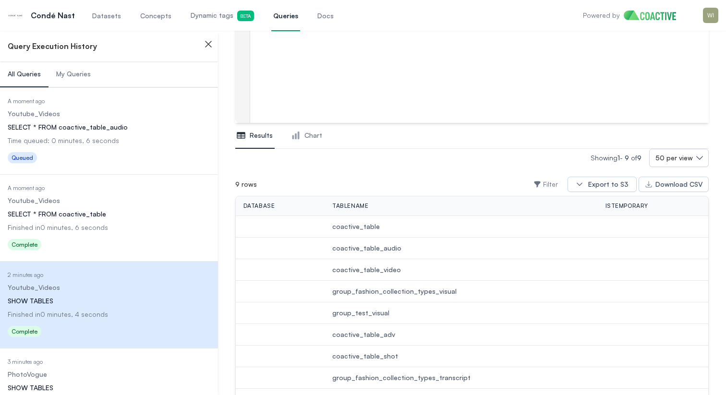
click at [100, 197] on dd "Youtube_Videos" at bounding box center [109, 201] width 203 height 10
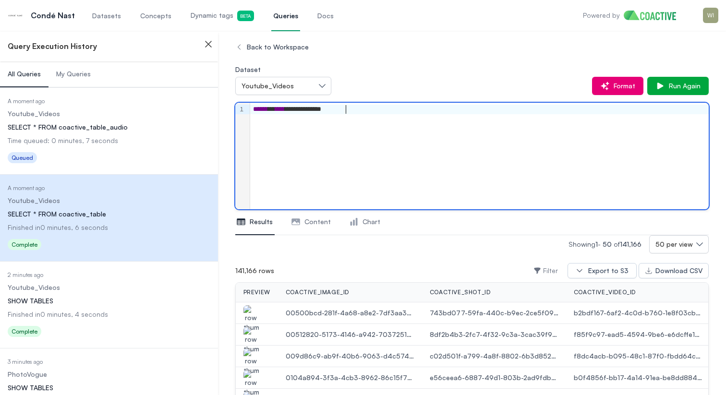
click at [347, 108] on div "**********" at bounding box center [479, 110] width 458 height 10
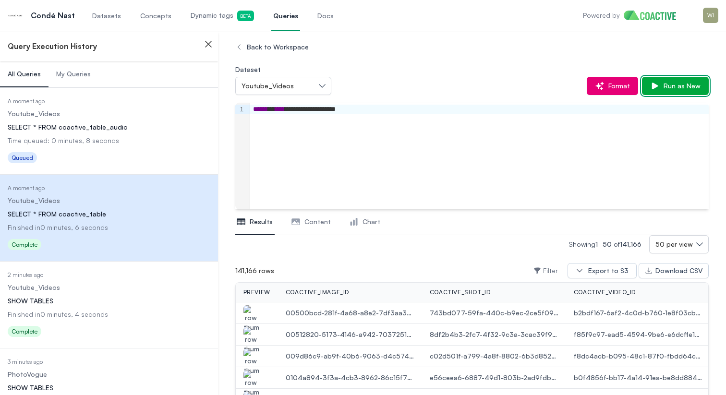
click at [685, 84] on span "Run as New" at bounding box center [679, 86] width 41 height 10
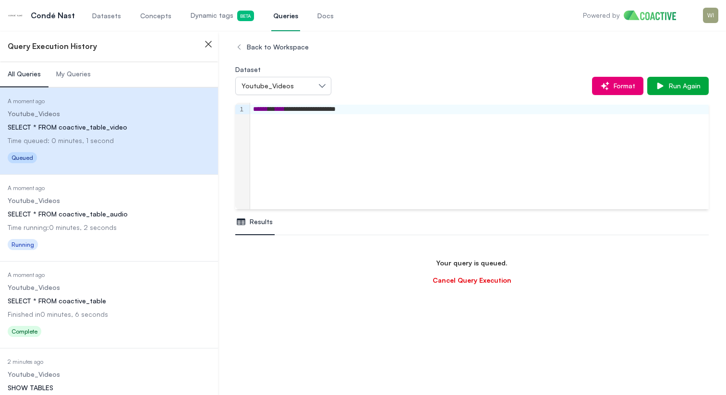
click at [92, 305] on div "SELECT * FROM coactive_table" at bounding box center [109, 301] width 203 height 10
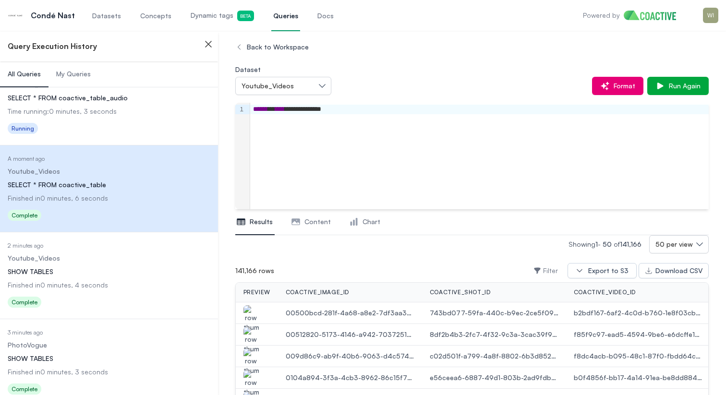
scroll to position [122, 0]
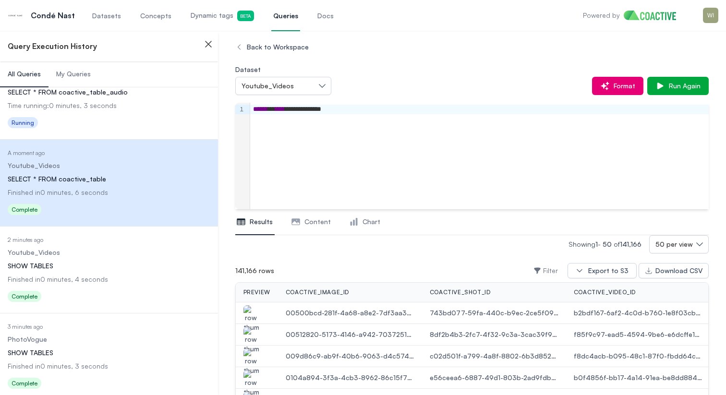
click at [102, 258] on dl "Date Executed 2 minutes ago Dataset Youtube_Videos Query SHOW TABLES Finished i…" at bounding box center [109, 270] width 203 height 69
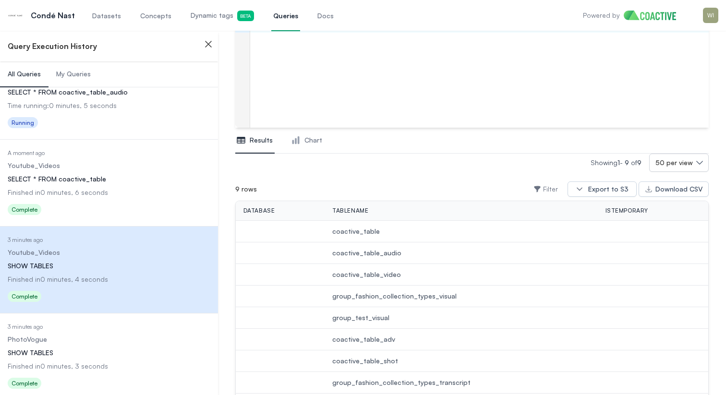
scroll to position [140, 0]
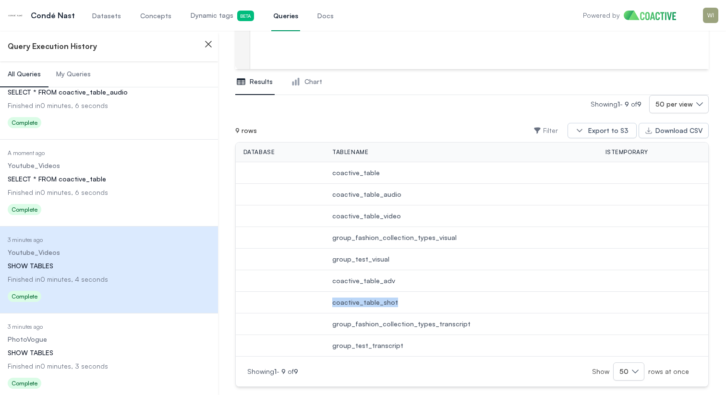
drag, startPoint x: 395, startPoint y: 299, endPoint x: 315, endPoint y: 299, distance: 80.6
click at [315, 299] on tr "coactive_table_shot" at bounding box center [472, 303] width 472 height 22
copy tr "coactive_table_shot"
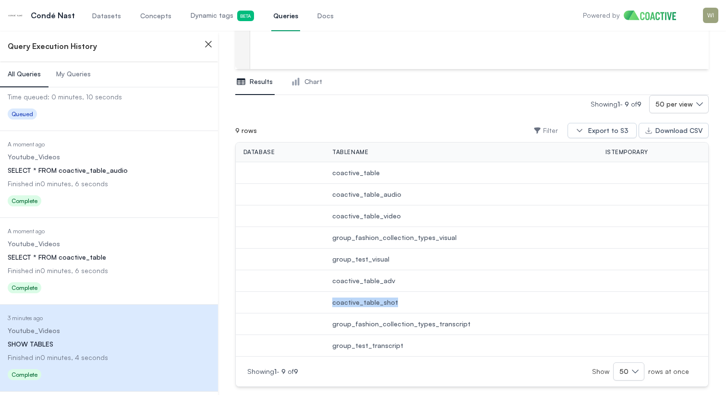
scroll to position [0, 0]
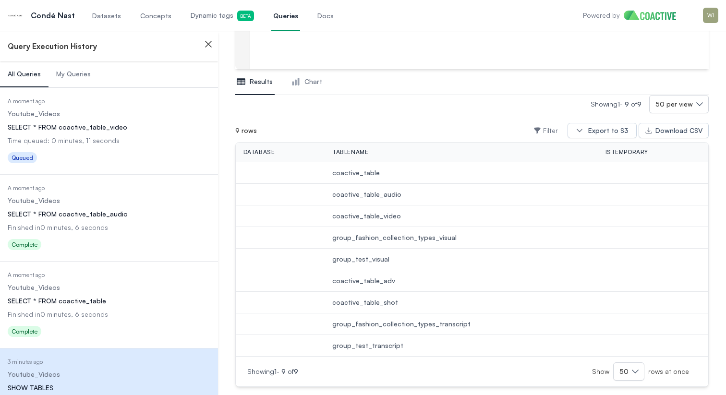
click at [126, 114] on dd "Youtube_Videos" at bounding box center [109, 114] width 203 height 10
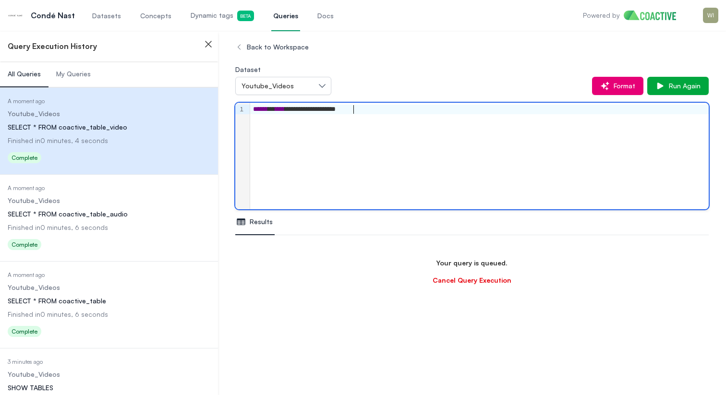
click at [352, 108] on div "**********" at bounding box center [479, 110] width 458 height 10
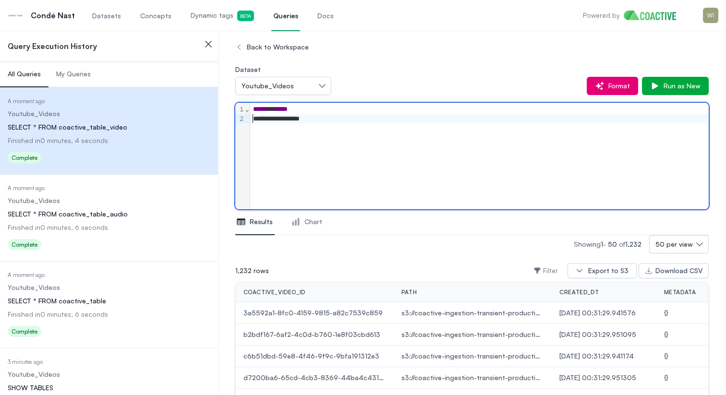
click at [252, 117] on div "**********" at bounding box center [479, 119] width 458 height 10
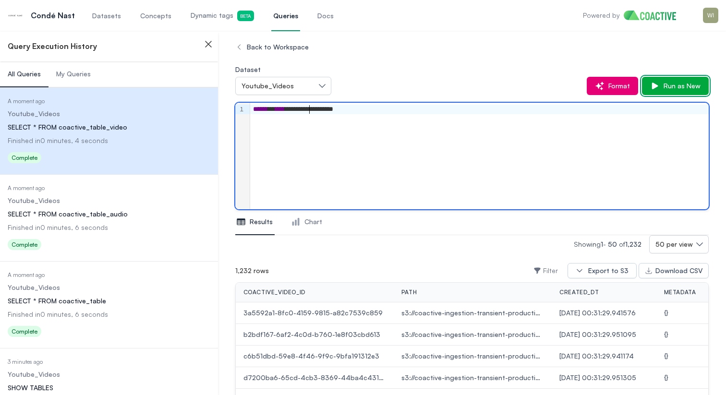
click at [688, 84] on span "Run as New" at bounding box center [679, 86] width 41 height 10
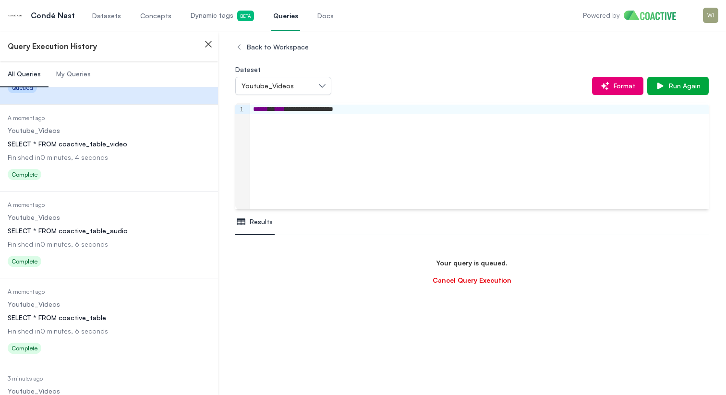
scroll to position [90, 0]
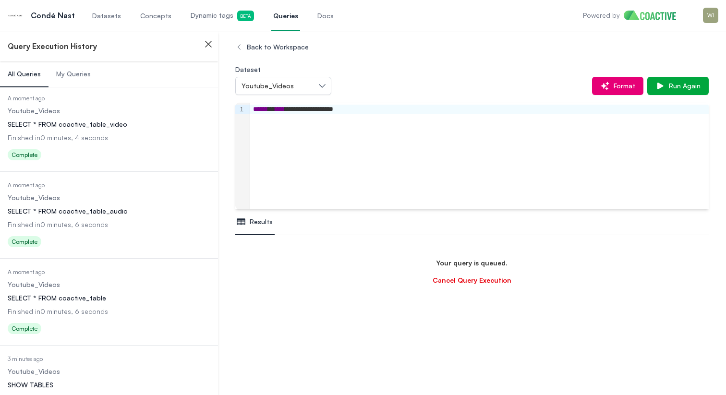
click at [125, 292] on dl "Date Executed A moment ago Dataset Youtube_Videos Query SELECT * FROM coactive_…" at bounding box center [109, 302] width 203 height 69
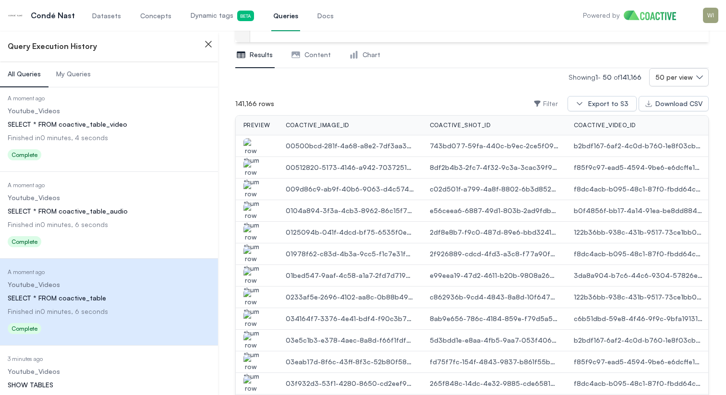
click at [254, 153] on img "button" at bounding box center [250, 151] width 15 height 27
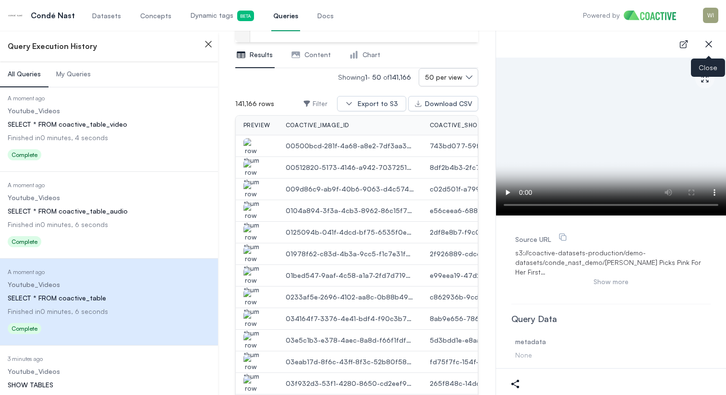
click at [703, 46] on icon "button" at bounding box center [709, 44] width 12 height 12
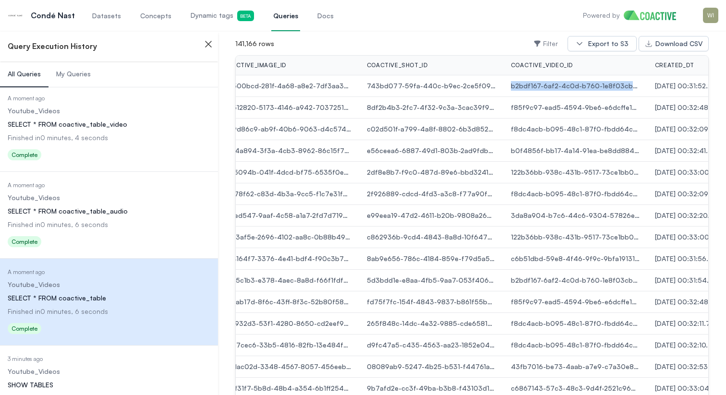
drag, startPoint x: 637, startPoint y: 84, endPoint x: 507, endPoint y: 82, distance: 130.1
click at [507, 82] on td "b2bdf167-6af2-4c0d-b760-1e8f03cbd613" at bounding box center [575, 86] width 144 height 22
copy span "b2bdf167-6af2-4c0d-b760-1e8f03cbd613"
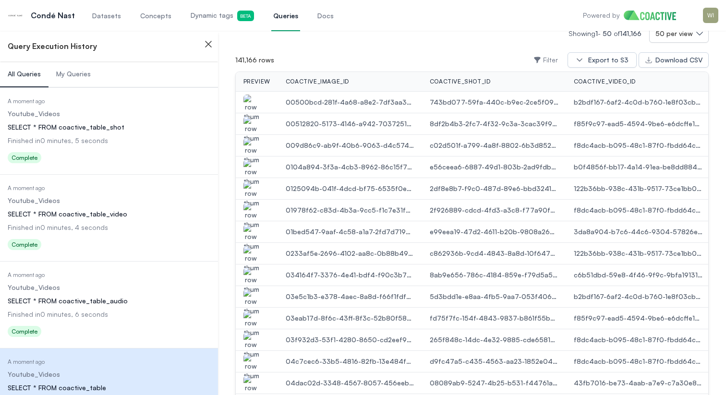
click at [129, 118] on dd "Youtube_Videos" at bounding box center [109, 114] width 203 height 10
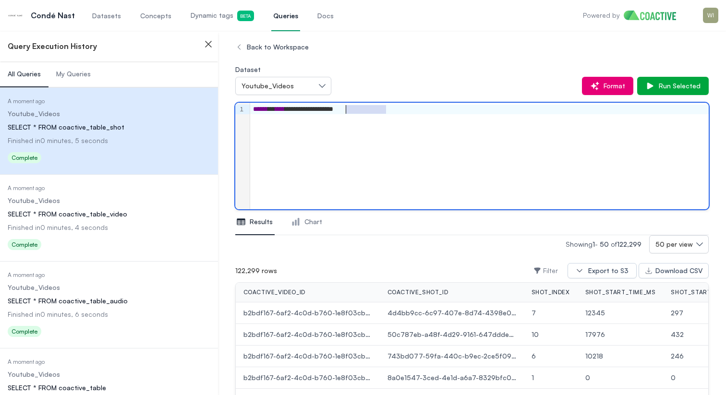
drag, startPoint x: 389, startPoint y: 109, endPoint x: 346, endPoint y: 110, distance: 42.2
click at [346, 110] on div "**********" at bounding box center [479, 110] width 458 height 10
click at [378, 117] on div "**********" at bounding box center [479, 156] width 458 height 107
click at [378, 107] on div "**********" at bounding box center [479, 110] width 458 height 10
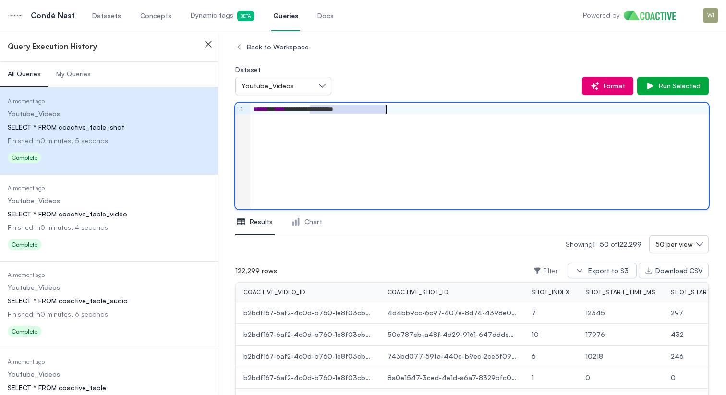
click at [378, 107] on div "**********" at bounding box center [479, 110] width 458 height 10
drag, startPoint x: 390, startPoint y: 110, endPoint x: 371, endPoint y: 111, distance: 18.8
click at [371, 111] on div "**********" at bounding box center [479, 110] width 458 height 10
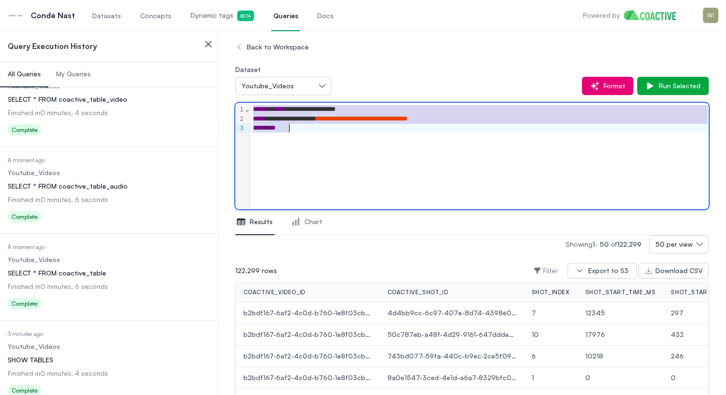
scroll to position [115, 0]
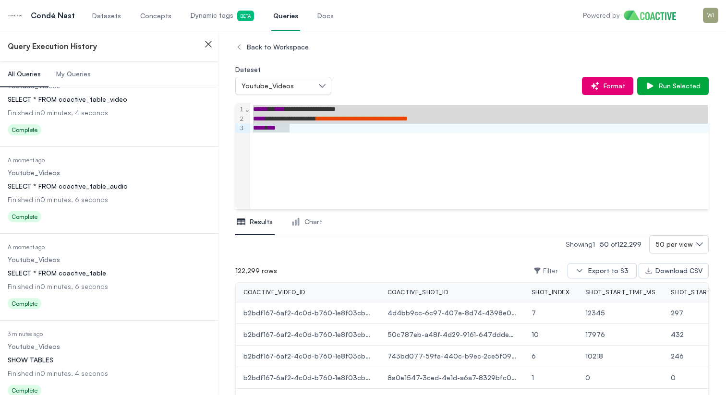
click at [114, 266] on dl "Date Executed A moment ago Dataset Youtube_Videos Query SELECT * FROM coactive_…" at bounding box center [109, 277] width 203 height 69
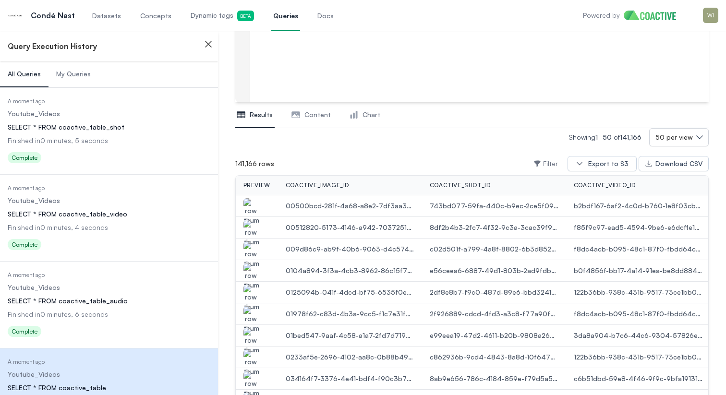
click at [114, 112] on dd "Youtube_Videos" at bounding box center [109, 114] width 203 height 10
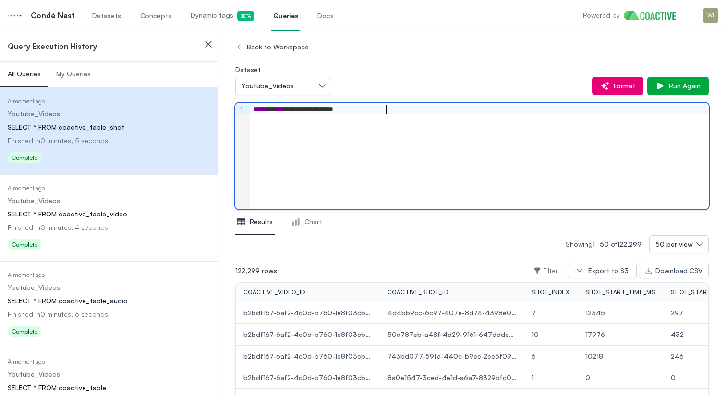
click at [398, 109] on div "**********" at bounding box center [479, 110] width 458 height 10
click at [334, 129] on div "**********" at bounding box center [479, 156] width 458 height 107
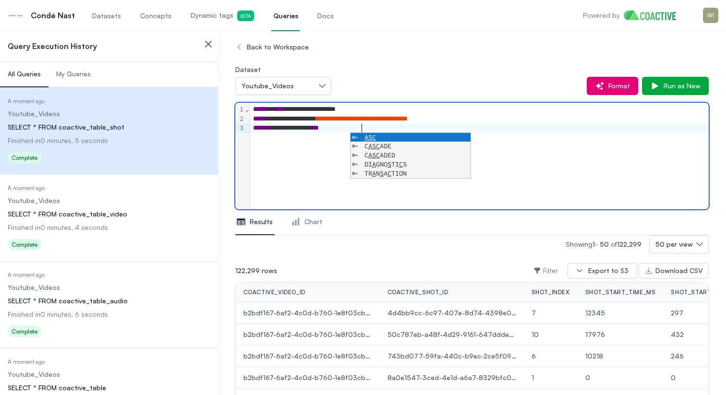
click at [540, 138] on div "**********" at bounding box center [479, 156] width 458 height 107
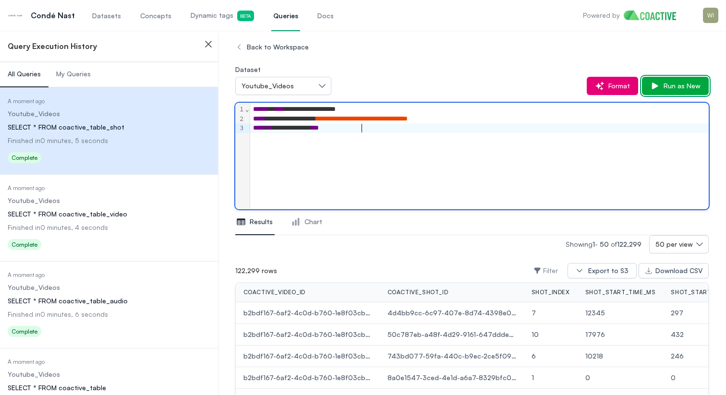
click at [678, 88] on span "Run as New" at bounding box center [679, 86] width 41 height 10
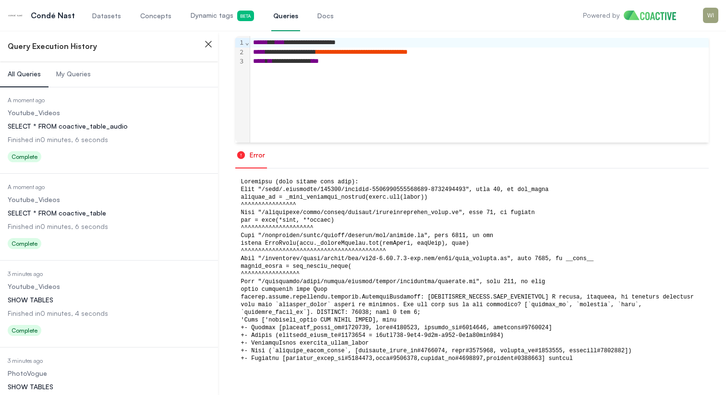
scroll to position [250, 0]
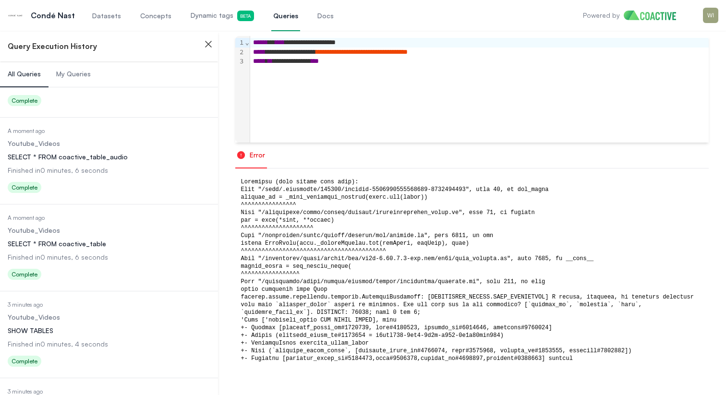
click at [337, 92] on div "**********" at bounding box center [479, 89] width 458 height 107
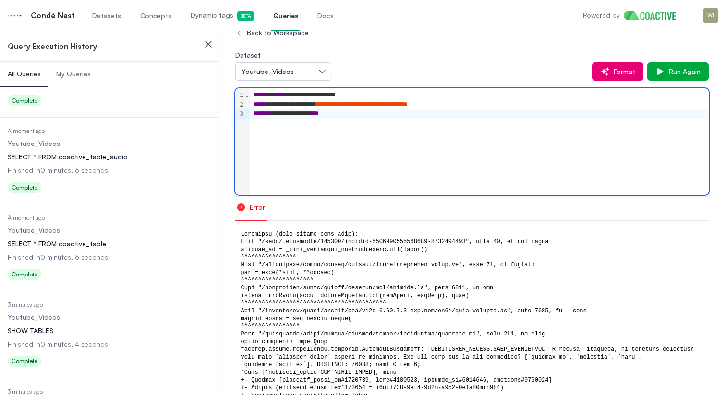
scroll to position [0, 0]
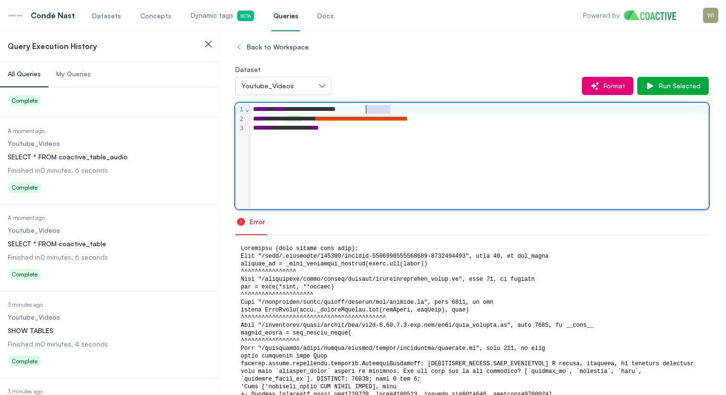
drag, startPoint x: 398, startPoint y: 107, endPoint x: 364, endPoint y: 108, distance: 34.1
click at [364, 108] on div "**********" at bounding box center [479, 110] width 458 height 10
click at [663, 92] on button "Run as New" at bounding box center [675, 86] width 67 height 18
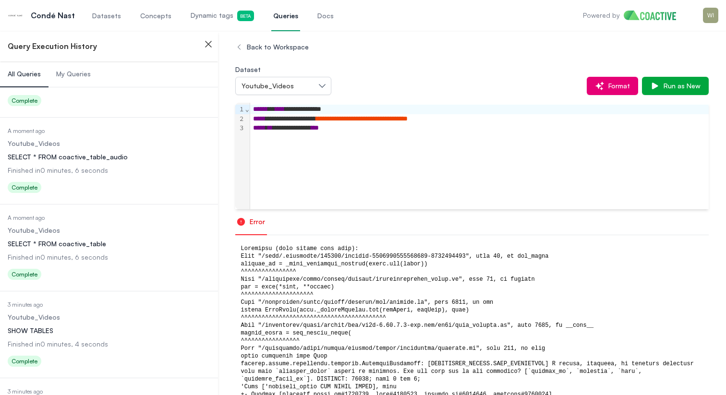
click at [70, 75] on span "My Queries" at bounding box center [73, 74] width 35 height 10
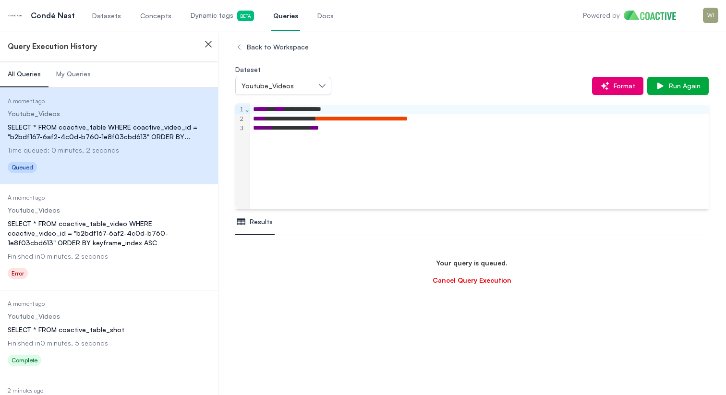
scroll to position [57, 0]
click at [77, 79] on button "My Queries" at bounding box center [73, 74] width 50 height 26
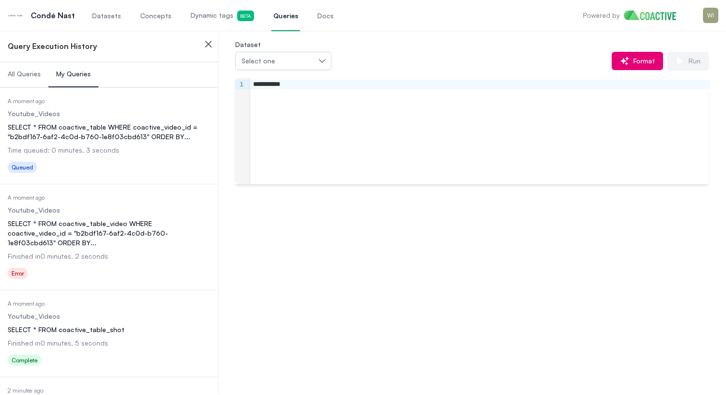
click at [182, 270] on icon "button" at bounding box center [185, 275] width 9 height 10
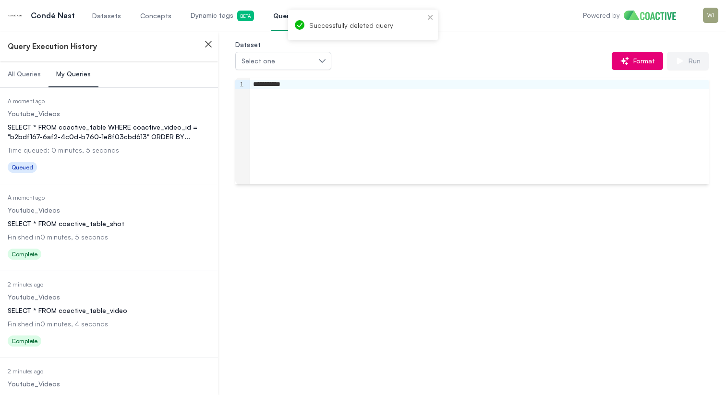
click at [131, 129] on div "SELECT * FROM coactive_table WHERE coactive_video_id = "b2bdf167-6af2-4c0d-b760…" at bounding box center [109, 131] width 203 height 19
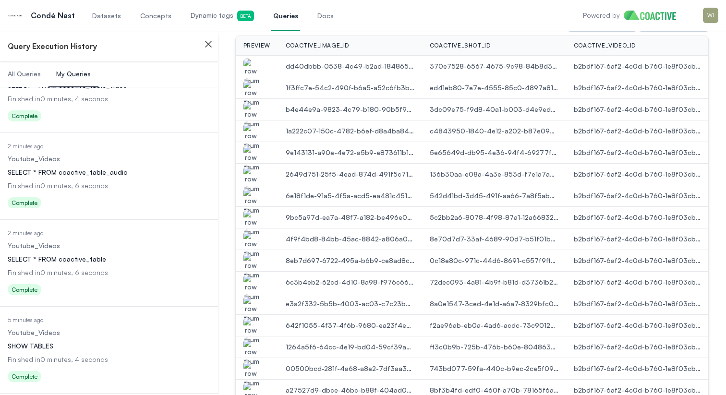
scroll to position [221, 0]
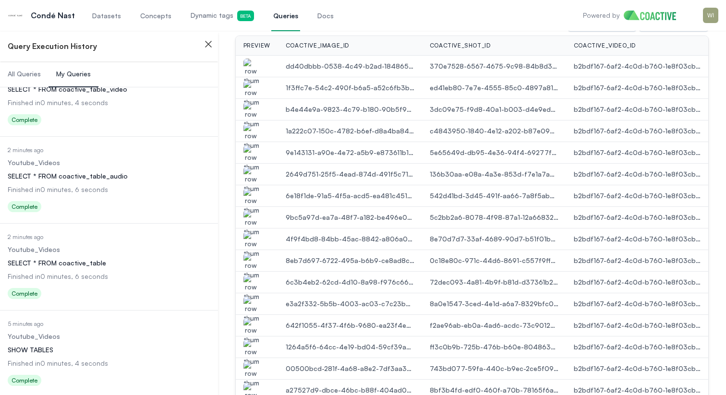
click at [102, 183] on dl "Date Executed 2 minutes ago Dataset Youtube_Videos Query SELECT * FROM coactive…" at bounding box center [109, 180] width 203 height 69
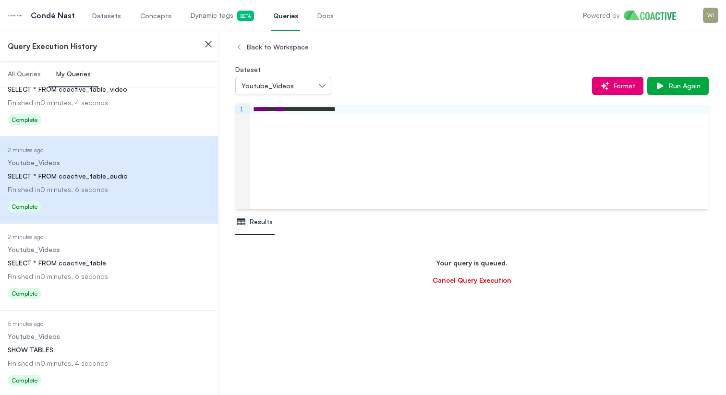
click at [396, 114] on div "**********" at bounding box center [479, 156] width 458 height 107
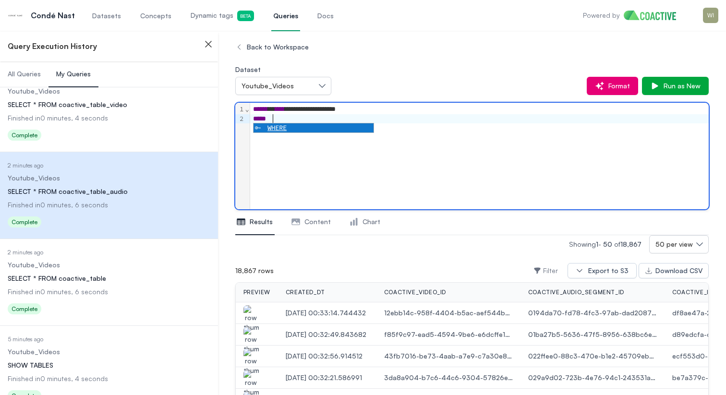
scroll to position [205, 0]
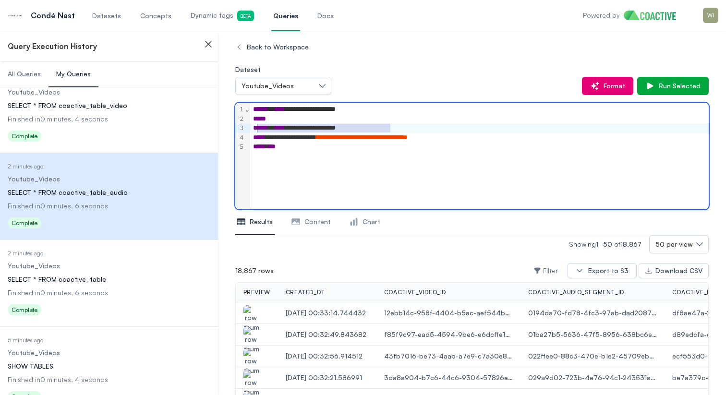
drag, startPoint x: 400, startPoint y: 126, endPoint x: 249, endPoint y: 131, distance: 151.2
click at [249, 131] on div "**********" at bounding box center [471, 156] width 473 height 107
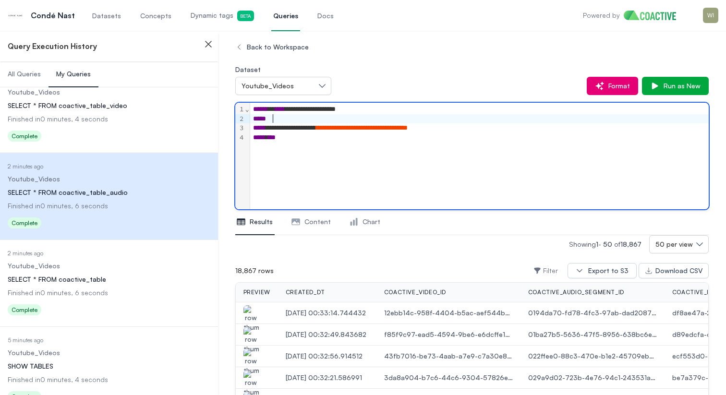
click at [280, 118] on div "*****" at bounding box center [479, 119] width 458 height 10
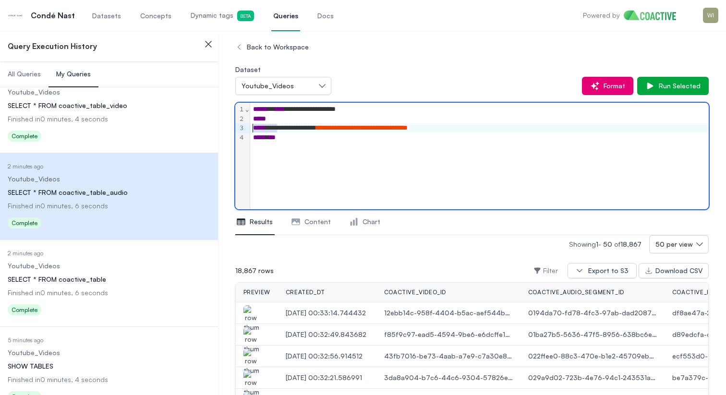
drag, startPoint x: 275, startPoint y: 128, endPoint x: 234, endPoint y: 124, distance: 41.9
drag, startPoint x: 289, startPoint y: 127, endPoint x: 250, endPoint y: 129, distance: 39.4
click at [249, 129] on div "**********" at bounding box center [471, 156] width 473 height 107
click at [303, 126] on div "***** **" at bounding box center [479, 128] width 458 height 10
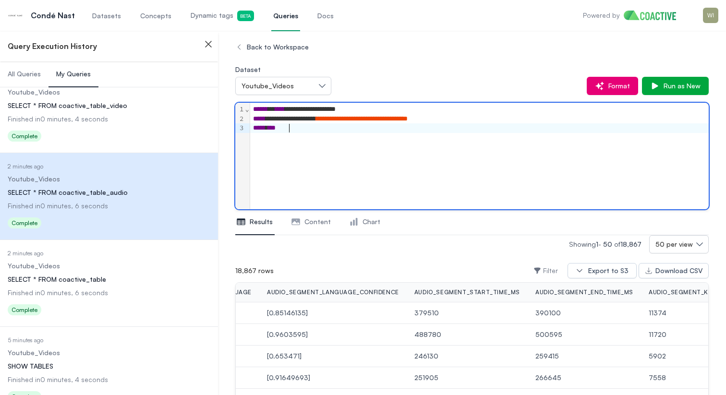
scroll to position [0, 1038]
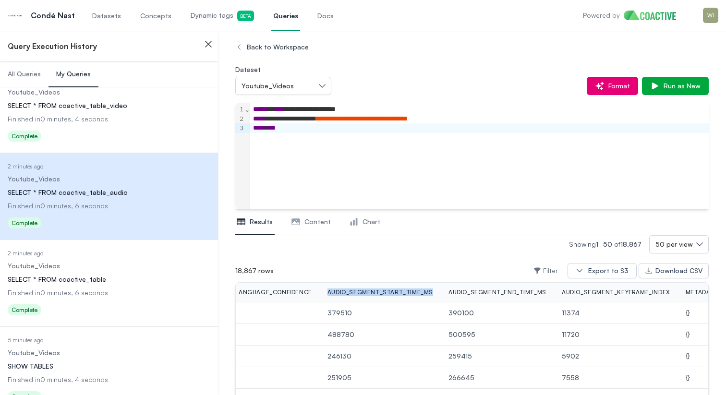
drag, startPoint x: 338, startPoint y: 291, endPoint x: 439, endPoint y: 294, distance: 101.3
click at [433, 294] on span "audio_segment_start_time_ms" at bounding box center [380, 292] width 106 height 8
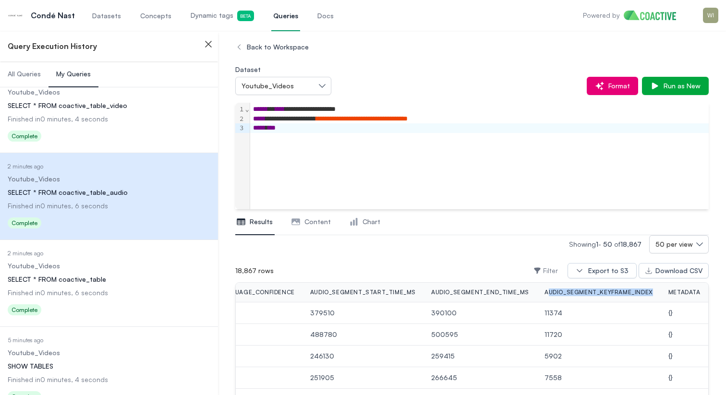
drag, startPoint x: 547, startPoint y: 293, endPoint x: 662, endPoint y: 291, distance: 115.2
click at [657, 291] on th "audio_segment_keyframe_index" at bounding box center [599, 293] width 124 height 20
drag, startPoint x: 654, startPoint y: 291, endPoint x: 546, endPoint y: 292, distance: 108.0
click at [546, 292] on th "audio_segment_keyframe_index" at bounding box center [599, 293] width 124 height 20
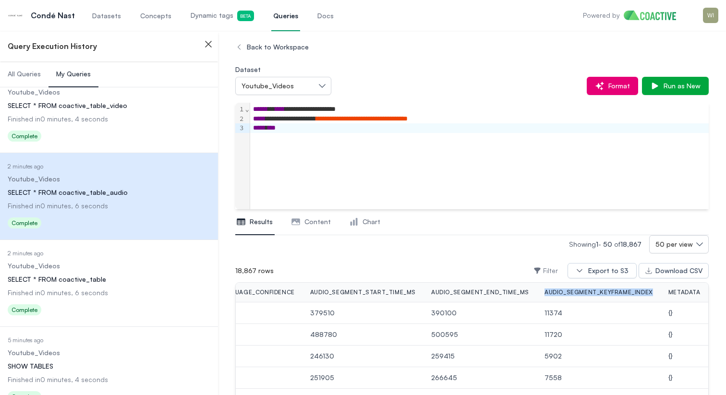
copy span "audio_segment_keyframe_index"
click at [295, 128] on div "***** **" at bounding box center [479, 128] width 458 height 10
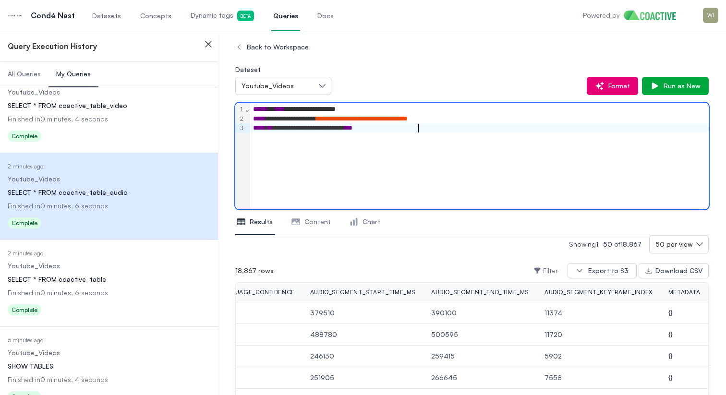
click at [617, 125] on div "**********" at bounding box center [479, 128] width 458 height 10
click at [668, 85] on span "Run as New" at bounding box center [679, 86] width 41 height 10
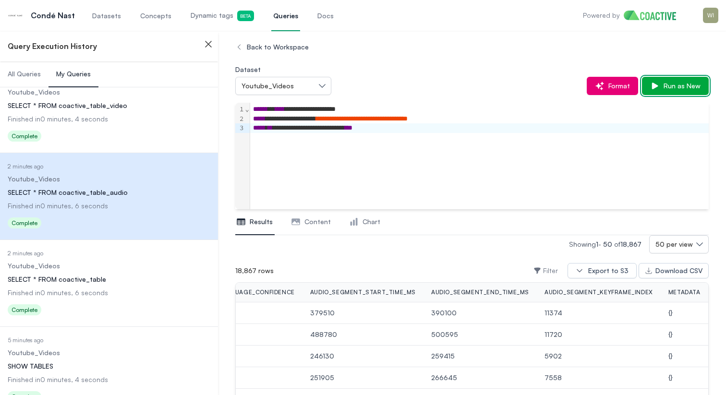
scroll to position [119, 0]
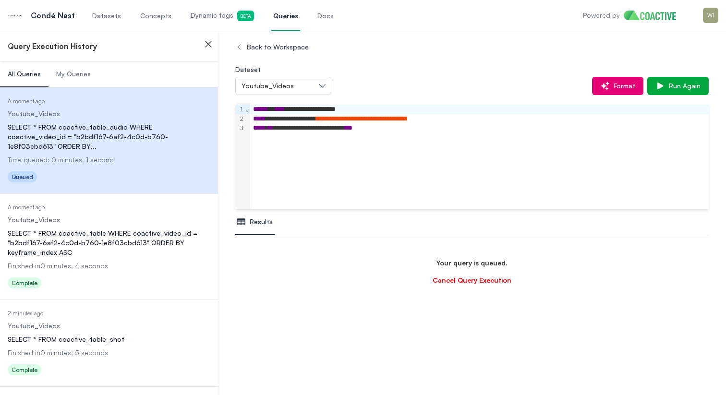
scroll to position [57, 0]
click at [86, 75] on span "My Queries" at bounding box center [73, 74] width 35 height 10
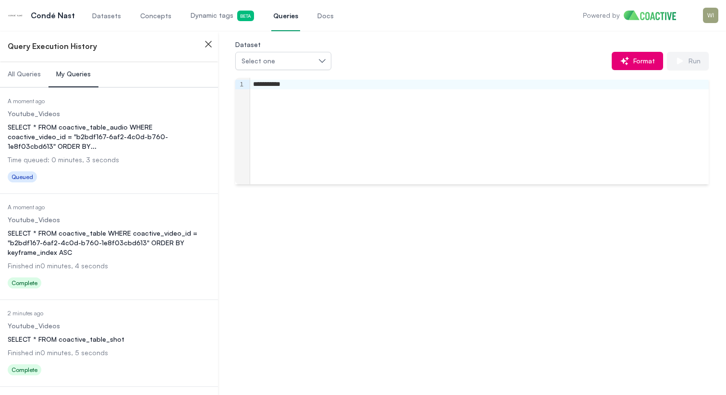
click at [128, 334] on div "SELECT * FROM coactive_table_shot" at bounding box center [109, 339] width 203 height 10
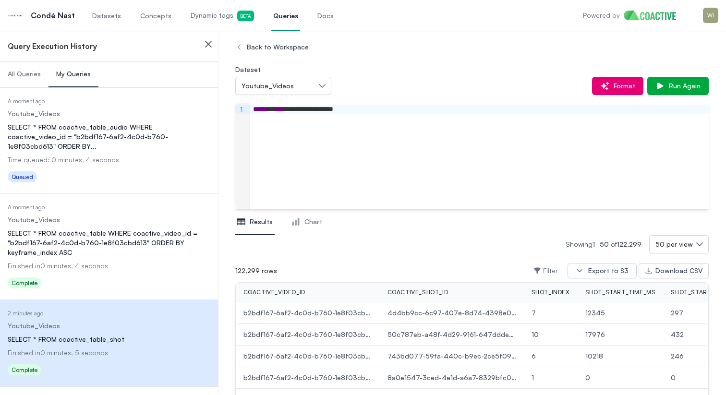
click at [149, 215] on dd "Youtube_Videos" at bounding box center [109, 220] width 203 height 10
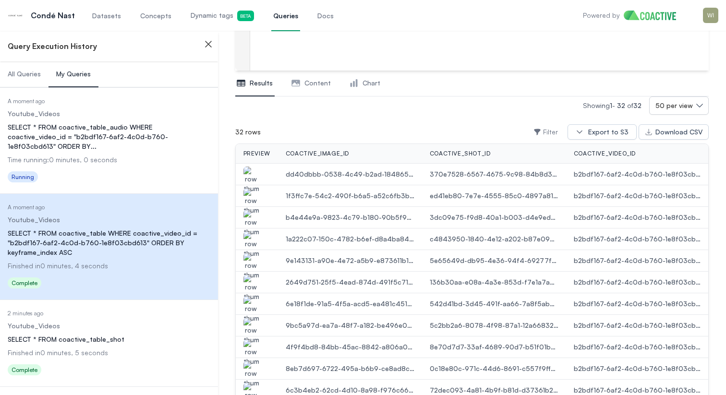
scroll to position [161, 0]
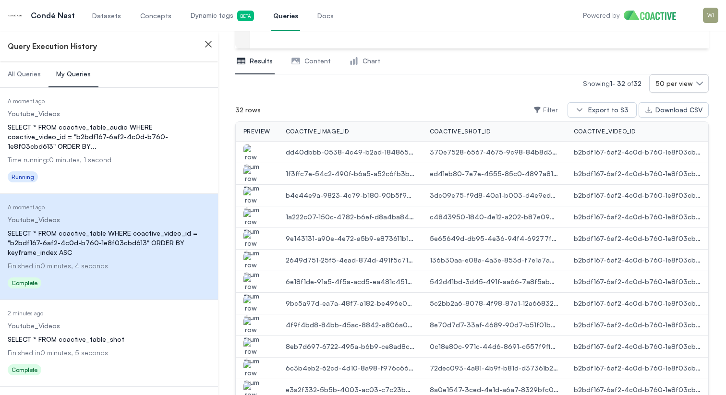
click at [304, 61] on span "Content" at bounding box center [317, 61] width 26 height 10
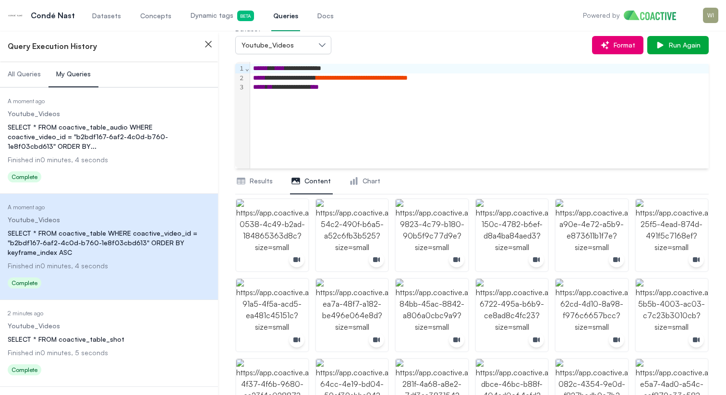
scroll to position [17, 0]
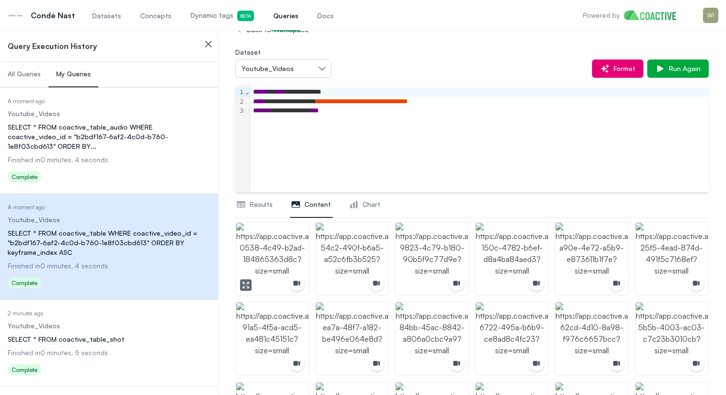
click at [267, 265] on img "button" at bounding box center [272, 259] width 72 height 72
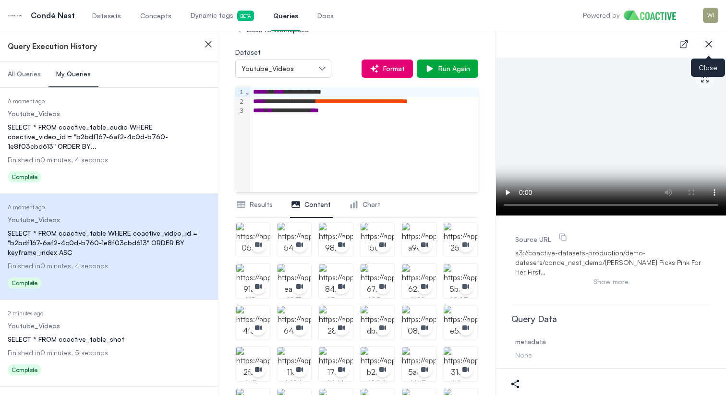
click at [704, 39] on icon "button" at bounding box center [709, 44] width 12 height 12
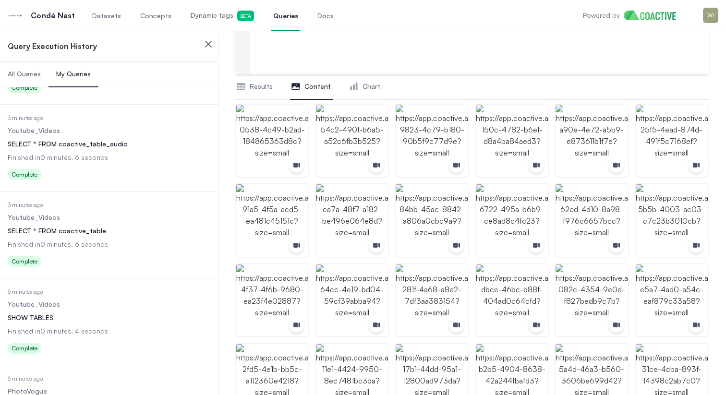
scroll to position [368, 0]
click at [133, 240] on dd "Finished in 0 minutes, 6 seconds" at bounding box center [109, 245] width 203 height 10
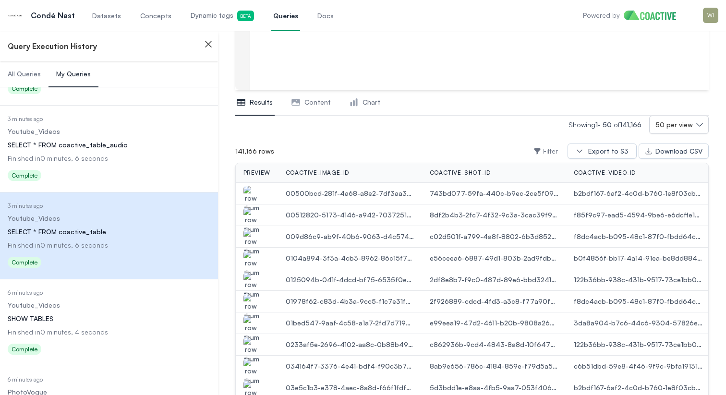
scroll to position [134, 0]
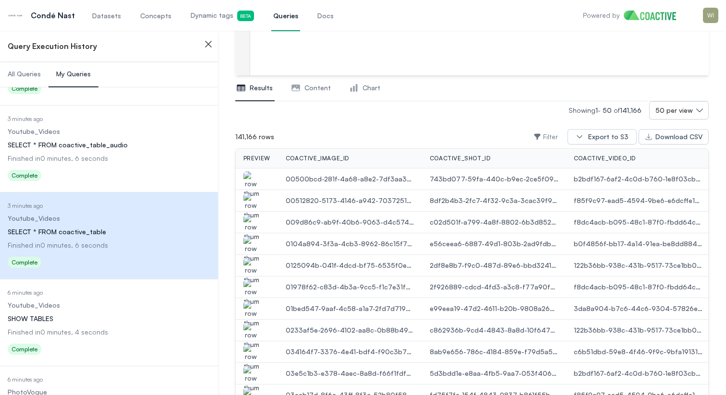
click at [252, 200] on img "button" at bounding box center [250, 206] width 15 height 27
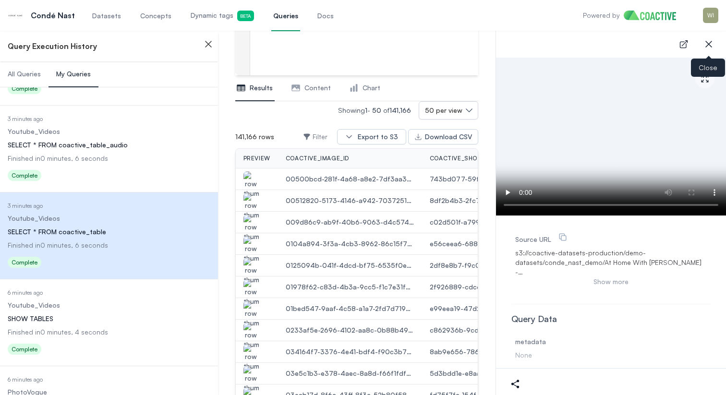
click at [711, 51] on button "close-sidebar" at bounding box center [708, 44] width 19 height 19
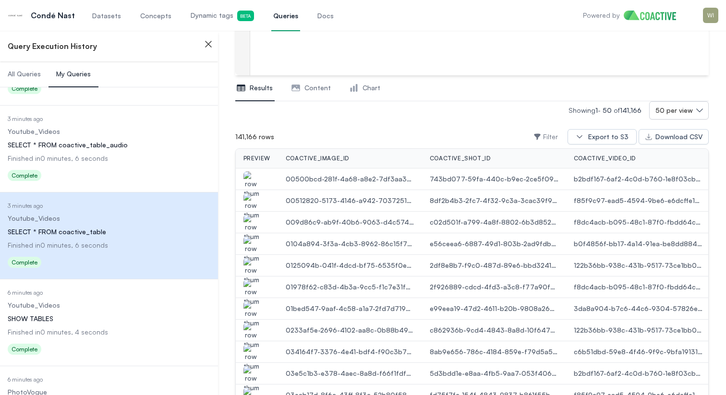
scroll to position [0, 25]
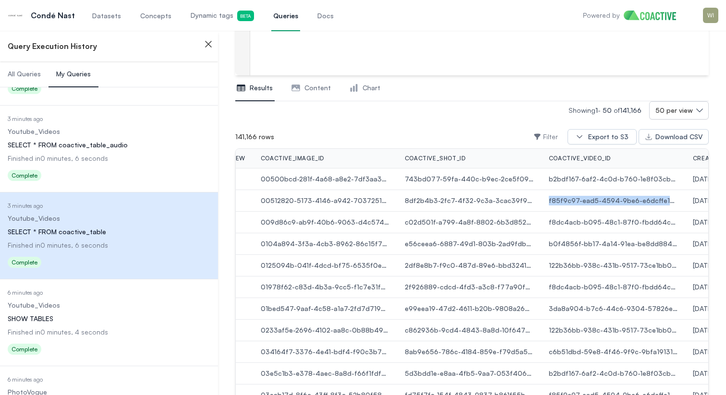
drag, startPoint x: 548, startPoint y: 201, endPoint x: 679, endPoint y: 205, distance: 131.1
click at [679, 205] on td "f85f9c97-ead5-4594-9be6-e6dcffe1d751" at bounding box center [613, 201] width 144 height 22
copy span "f85f9c97-ead5-4594-9be6-e6dcffe1d751"
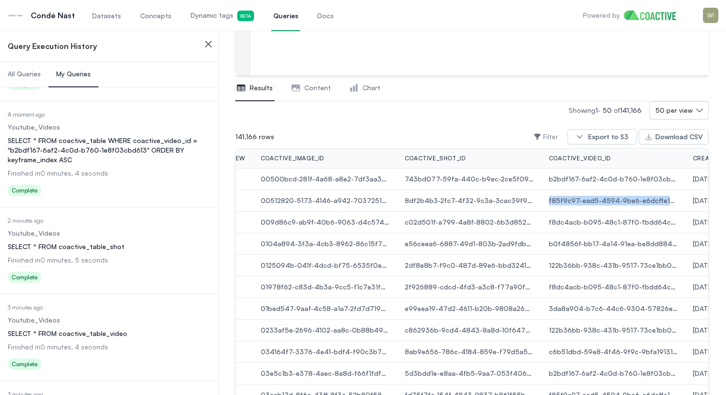
scroll to position [0, 0]
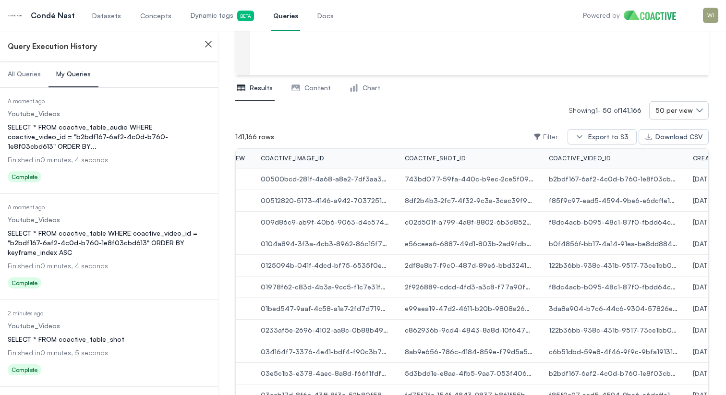
click at [125, 228] on div "SELECT * FROM coactive_table WHERE coactive_video_id = "b2bdf167-6af2-4c0d-b760…" at bounding box center [109, 242] width 203 height 29
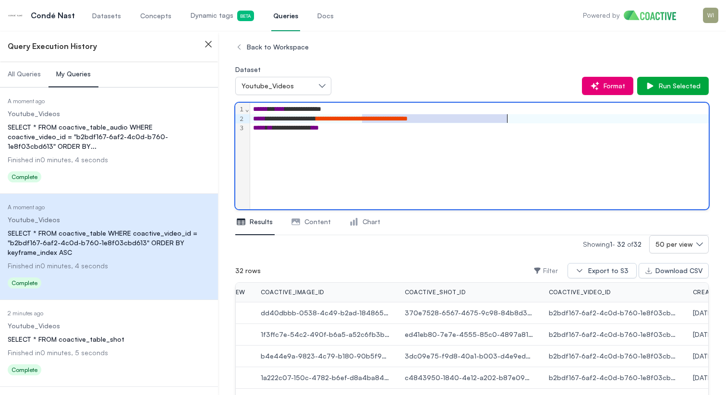
drag, startPoint x: 363, startPoint y: 119, endPoint x: 509, endPoint y: 120, distance: 146.4
click at [407, 120] on span "**********" at bounding box center [362, 118] width 92 height 7
click at [127, 142] on dl "Date Executed A moment ago Dataset Youtube_Videos Query SELECT * FROM coactive_…" at bounding box center [109, 141] width 203 height 88
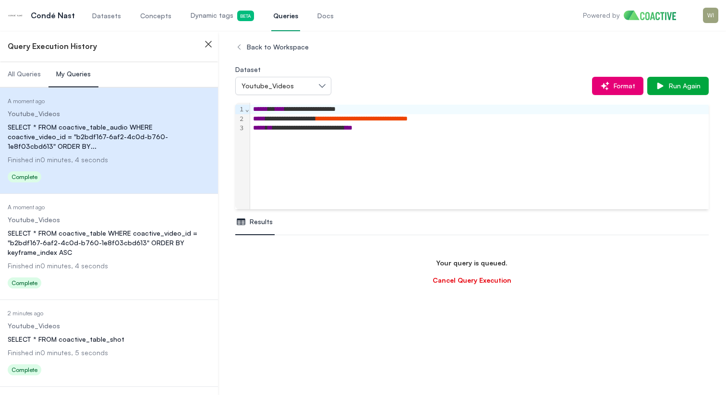
click at [103, 228] on div "SELECT * FROM coactive_table WHERE coactive_video_id = "b2bdf167-6af2-4c0d-b760…" at bounding box center [109, 242] width 203 height 29
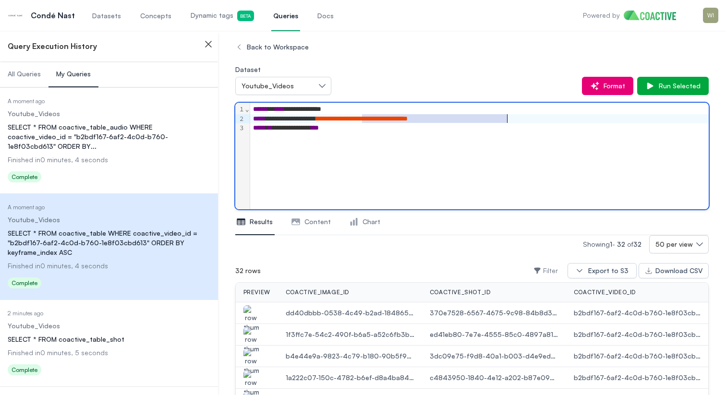
drag, startPoint x: 361, startPoint y: 120, endPoint x: 507, endPoint y: 117, distance: 145.4
click at [407, 117] on span "**********" at bounding box center [362, 118] width 92 height 7
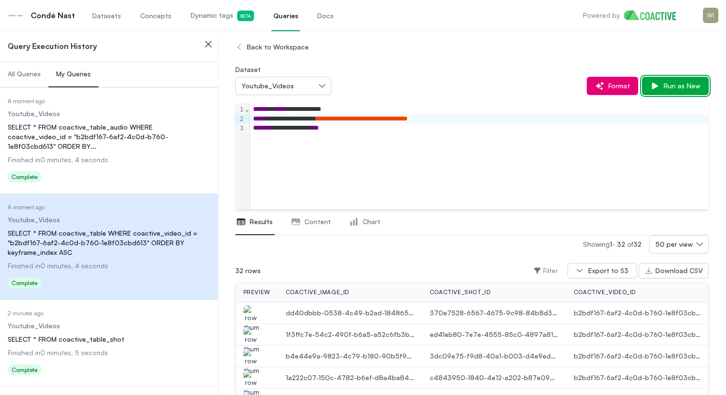
click at [674, 81] on span "Run as New" at bounding box center [679, 86] width 41 height 10
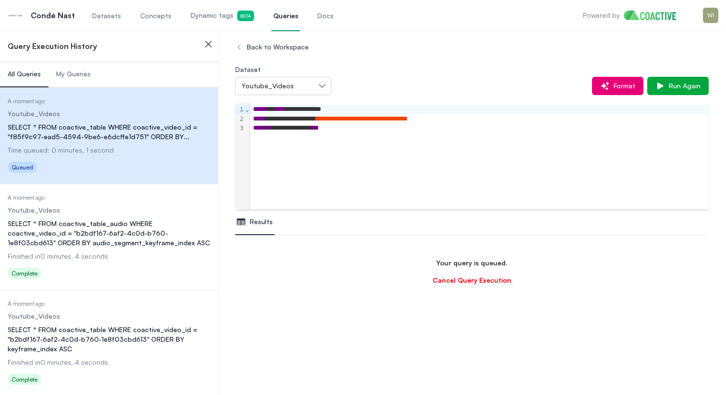
scroll to position [57, 0]
click at [117, 240] on div "SELECT * FROM coactive_table_audio WHERE coactive_video_id = "b2bdf167-6af2-4c0…" at bounding box center [109, 233] width 203 height 29
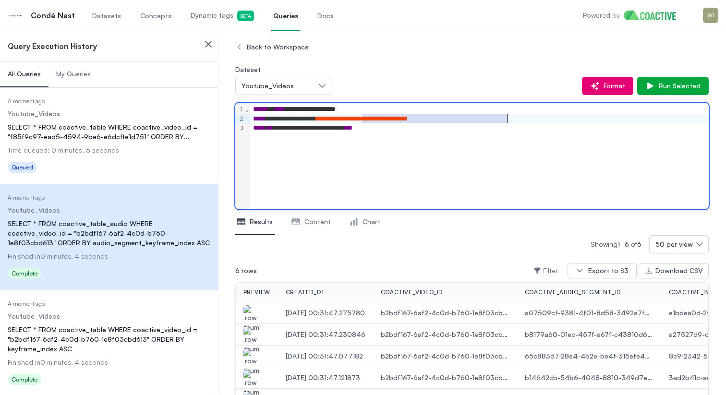
drag, startPoint x: 361, startPoint y: 119, endPoint x: 506, endPoint y: 120, distance: 144.9
click at [407, 120] on span "**********" at bounding box center [362, 118] width 92 height 7
click at [674, 78] on button "Run as New" at bounding box center [675, 86] width 67 height 18
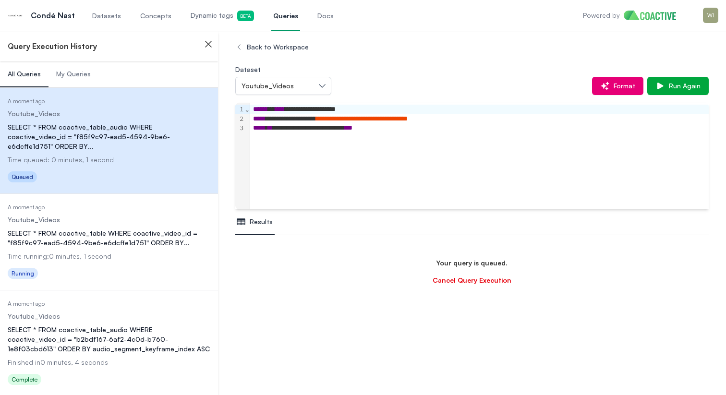
scroll to position [113, 0]
click at [76, 71] on span "My Queries" at bounding box center [73, 74] width 35 height 10
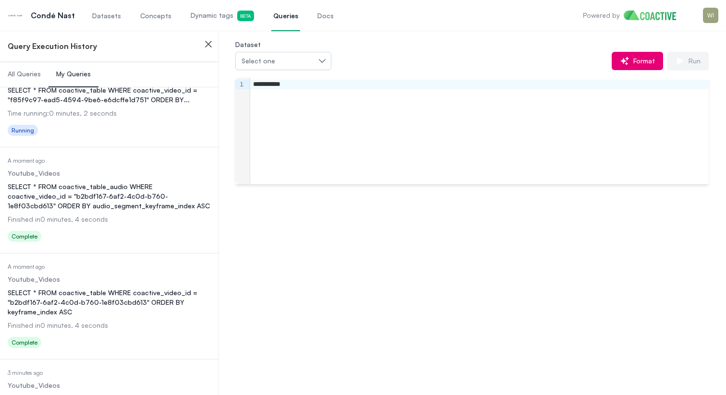
scroll to position [149, 0]
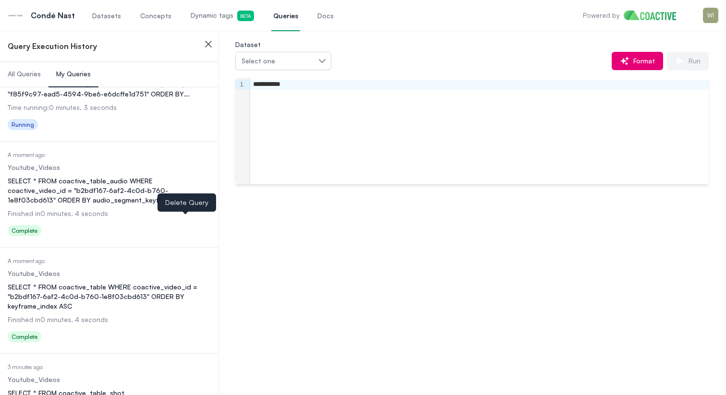
click at [184, 226] on icon "button" at bounding box center [185, 232] width 12 height 12
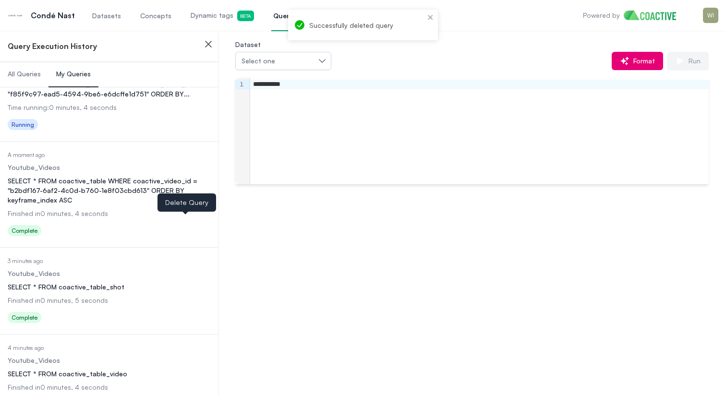
click at [182, 227] on icon "button" at bounding box center [185, 232] width 9 height 10
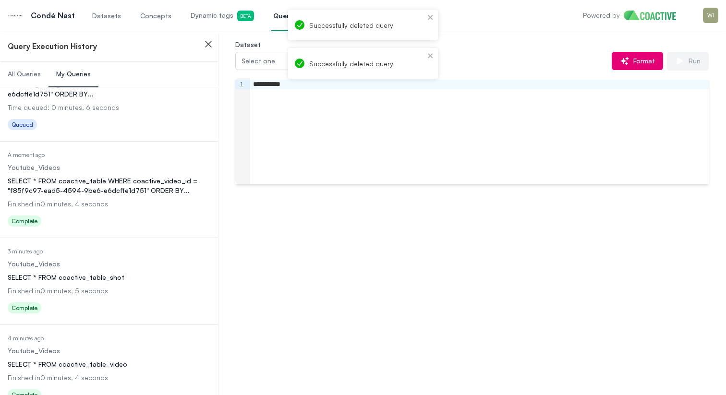
scroll to position [0, 0]
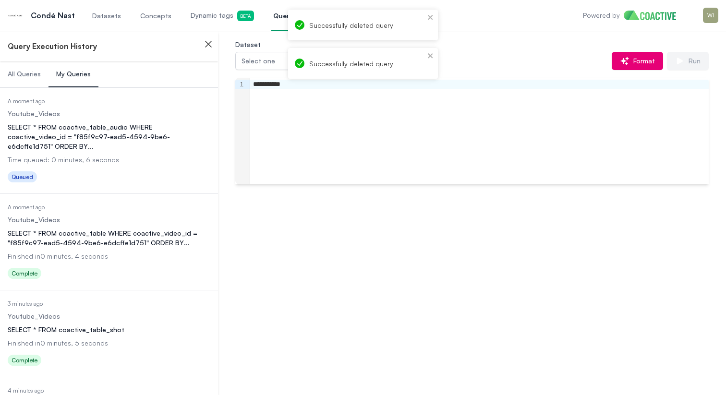
click at [130, 228] on div "SELECT * FROM coactive_table WHERE coactive_video_id = "f85f9c97-ead5-4594-9be6…" at bounding box center [109, 237] width 203 height 19
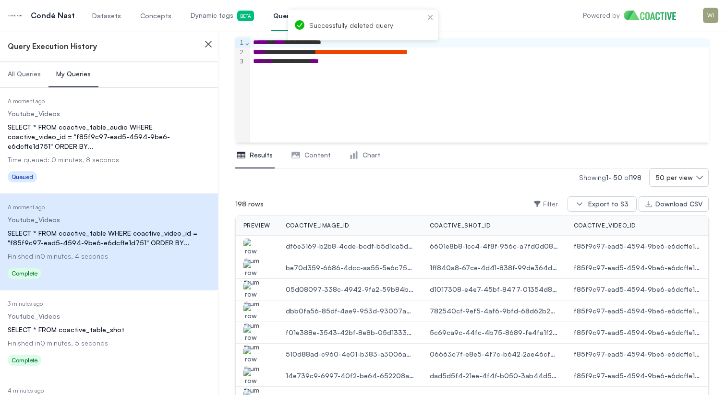
scroll to position [90, 0]
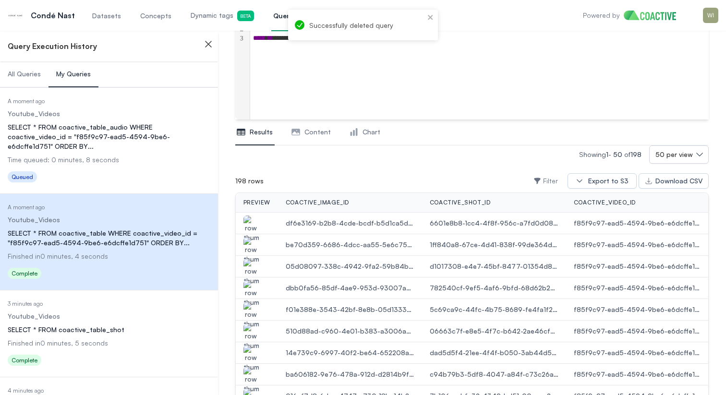
click at [301, 135] on button "Content" at bounding box center [311, 132] width 43 height 26
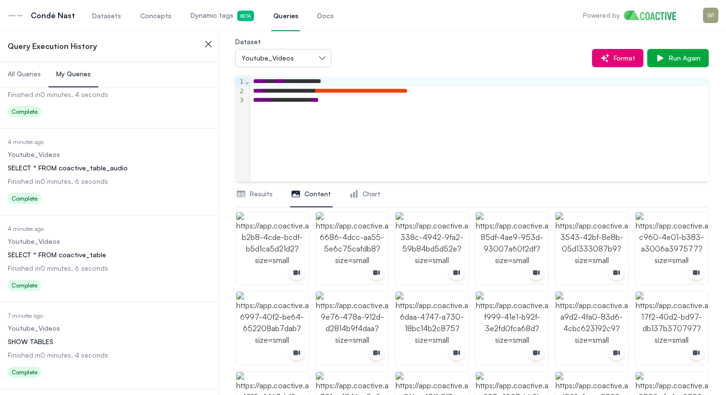
scroll to position [387, 0]
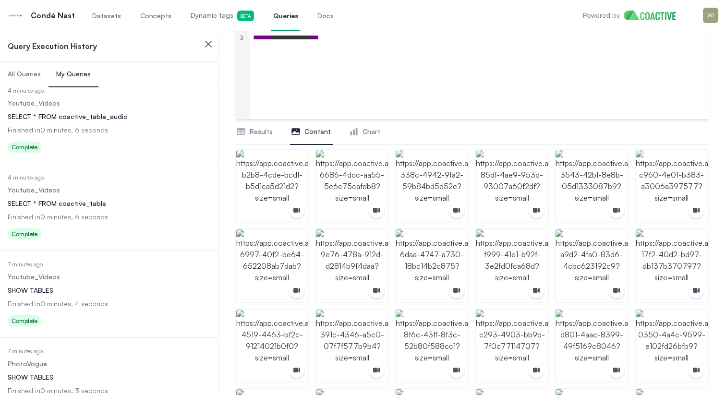
click at [95, 199] on div "SELECT * FROM coactive_table" at bounding box center [109, 204] width 203 height 10
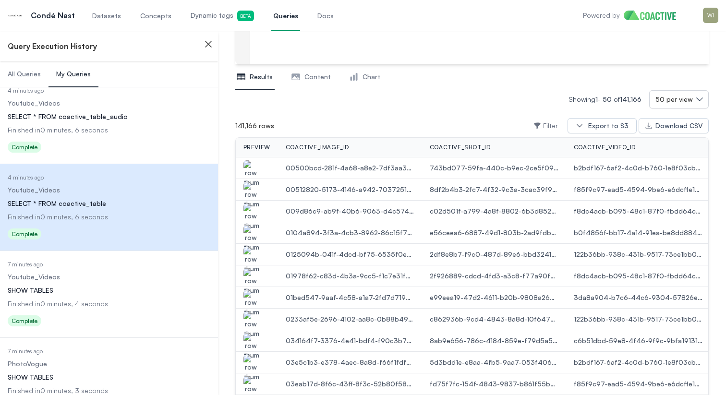
scroll to position [173, 0]
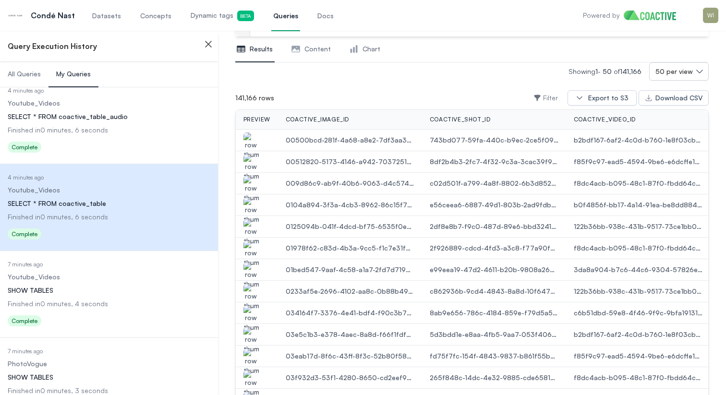
click at [251, 203] on img "button" at bounding box center [250, 210] width 15 height 27
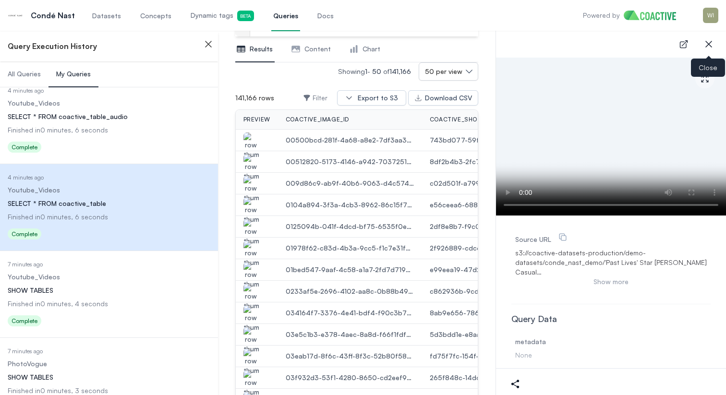
click at [706, 48] on icon "button" at bounding box center [709, 44] width 12 height 12
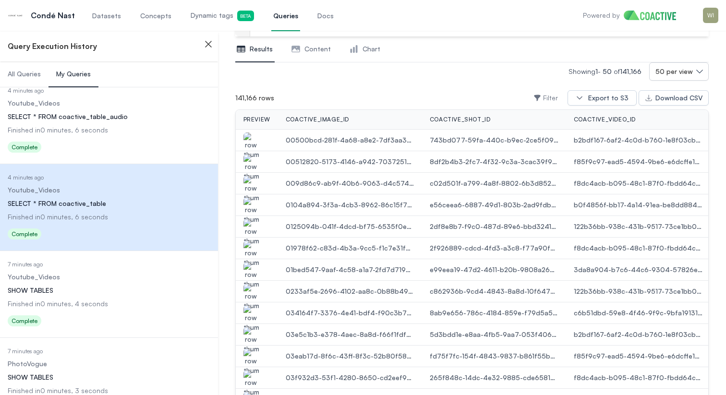
click at [250, 227] on img "button" at bounding box center [250, 232] width 15 height 27
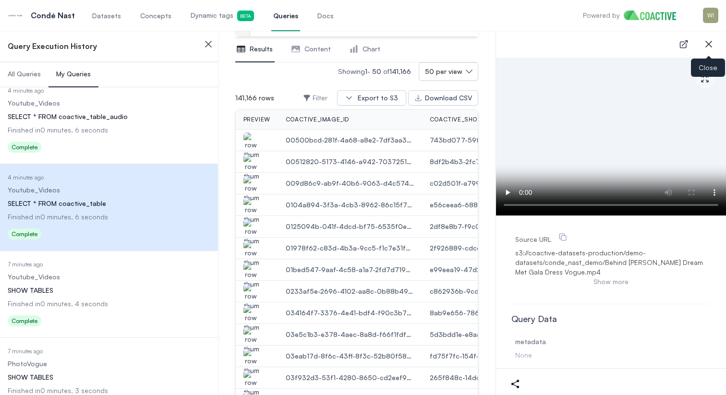
click at [708, 48] on icon "button" at bounding box center [709, 44] width 12 height 12
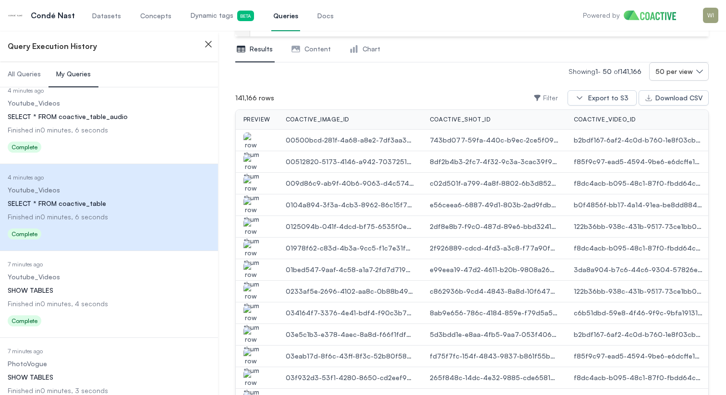
click at [596, 225] on span "122b36bb-938c-431b-9517-73ce1bb0dc33" at bounding box center [637, 227] width 129 height 10
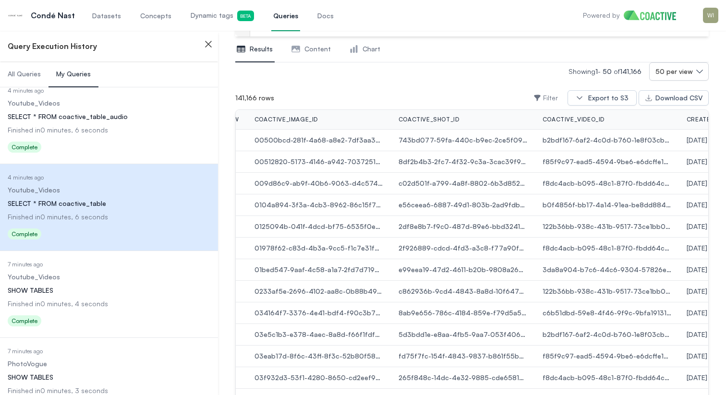
scroll to position [0, 0]
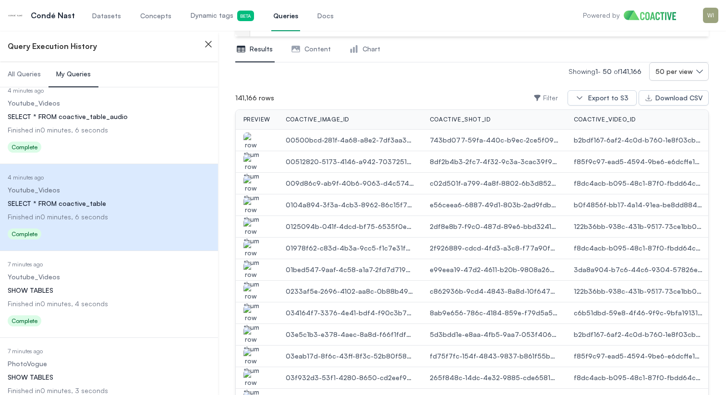
click at [258, 223] on img "button" at bounding box center [250, 232] width 15 height 27
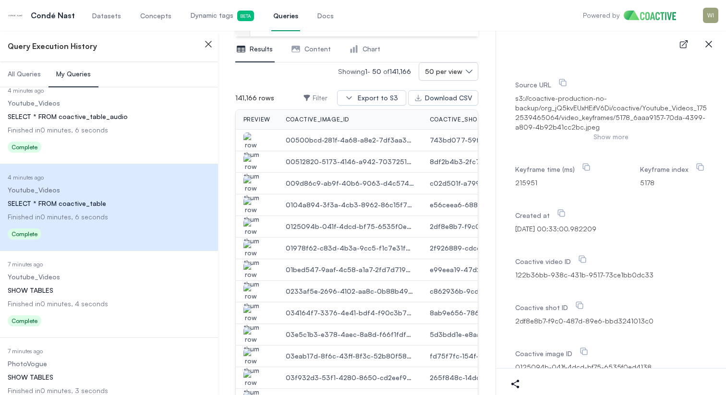
scroll to position [305, 0]
drag, startPoint x: 648, startPoint y: 277, endPoint x: 513, endPoint y: 273, distance: 135.9
click at [513, 273] on div "metadata None Source URL s3://coactive-production-no-backup/org_jQ5kvEUxHEifV6D…" at bounding box center [610, 207] width 199 height 359
copy span "122b36bb-938c-431b-9517-73ce1bb0dc33"
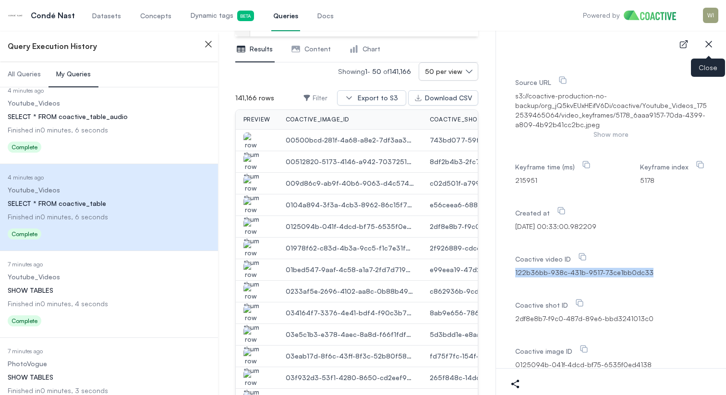
click at [713, 48] on icon "button" at bounding box center [709, 44] width 12 height 12
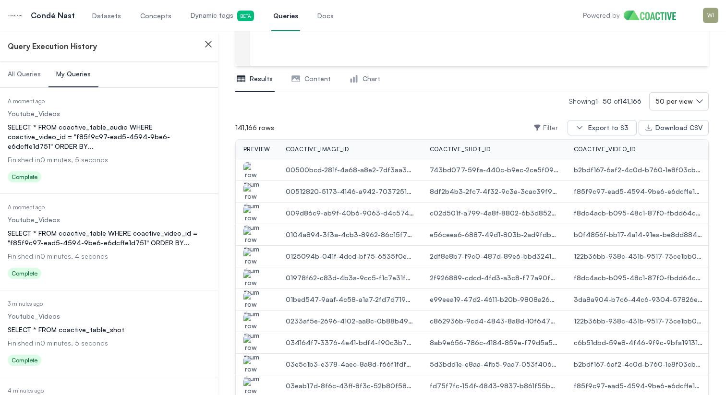
scroll to position [0, 0]
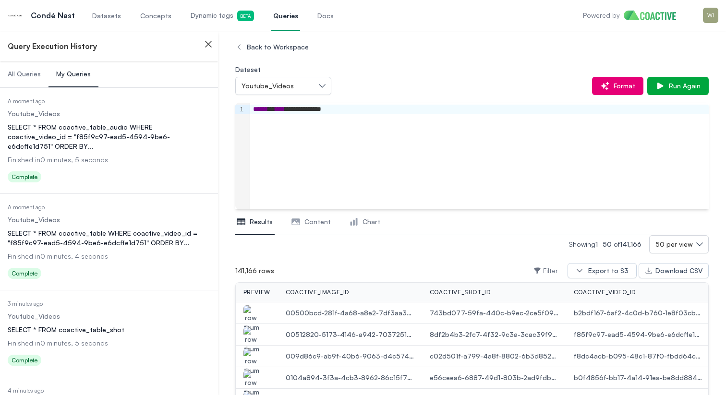
click at [110, 239] on dl "Date Executed A moment ago Dataset Youtube_Videos Query SELECT * FROM coactive_…" at bounding box center [109, 242] width 203 height 79
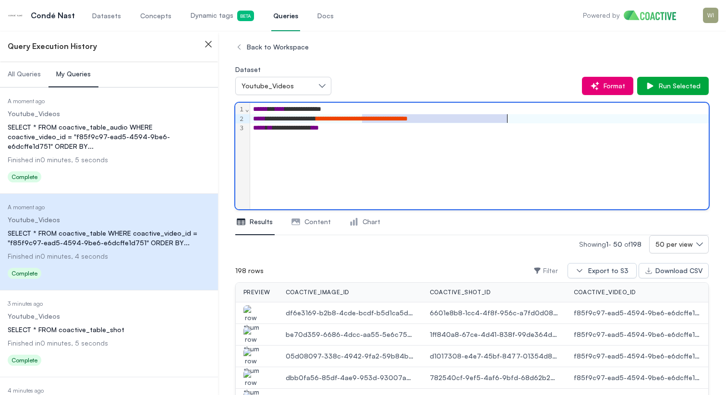
drag, startPoint x: 362, startPoint y: 119, endPoint x: 508, endPoint y: 123, distance: 145.5
click at [508, 123] on div "**********" at bounding box center [479, 156] width 458 height 107
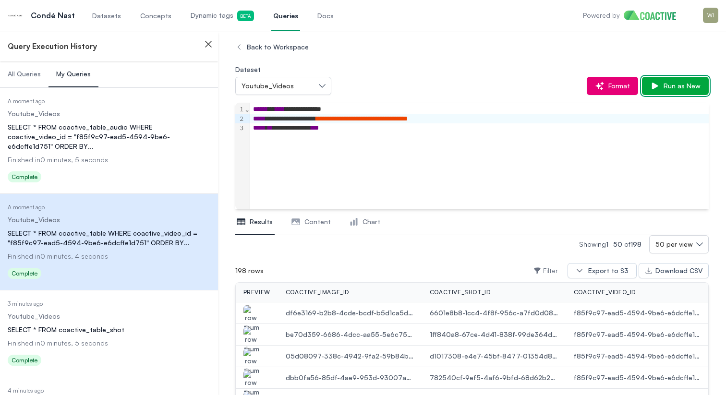
click at [668, 82] on span "Run as New" at bounding box center [679, 86] width 41 height 10
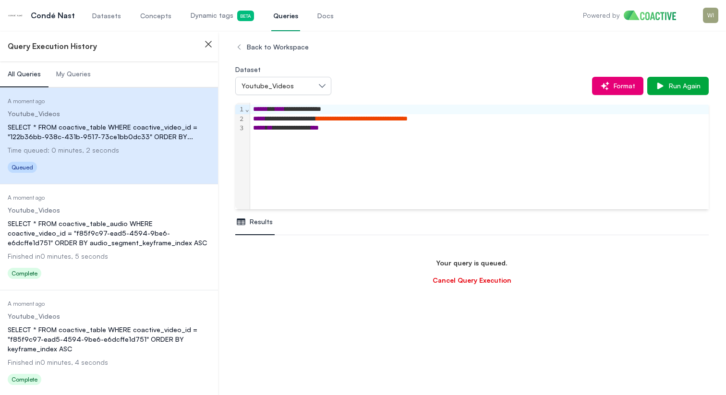
scroll to position [57, 0]
click at [83, 78] on span "My Queries" at bounding box center [73, 74] width 35 height 10
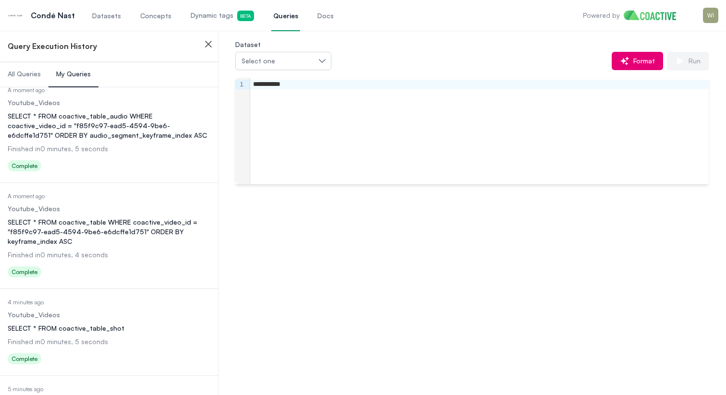
scroll to position [114, 0]
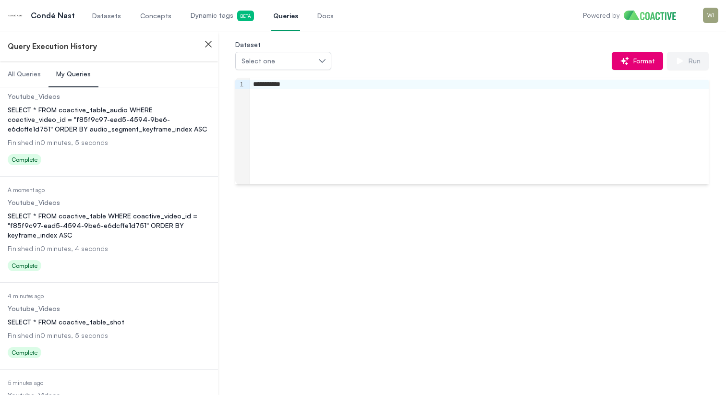
click at [153, 133] on div "SELECT * FROM coactive_table_audio WHERE coactive_video_id = "f85f9c97-ead5-459…" at bounding box center [109, 119] width 203 height 29
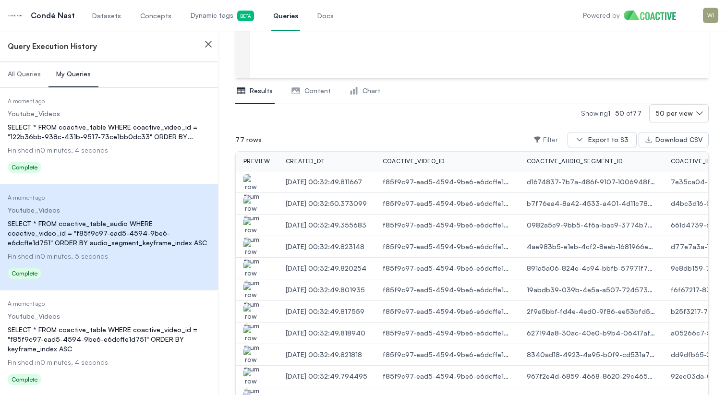
click at [112, 114] on dd "Youtube_Videos" at bounding box center [109, 114] width 203 height 10
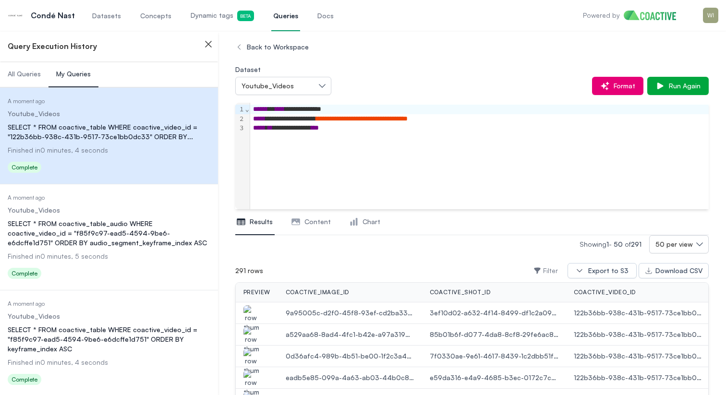
click at [243, 312] on img "button" at bounding box center [250, 318] width 15 height 27
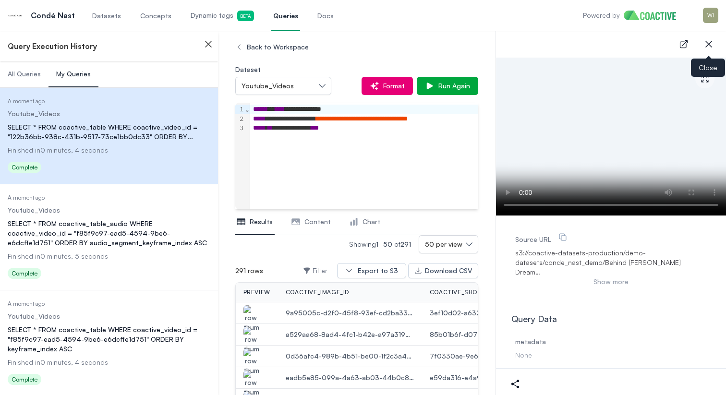
click at [711, 47] on icon "button" at bounding box center [708, 44] width 7 height 7
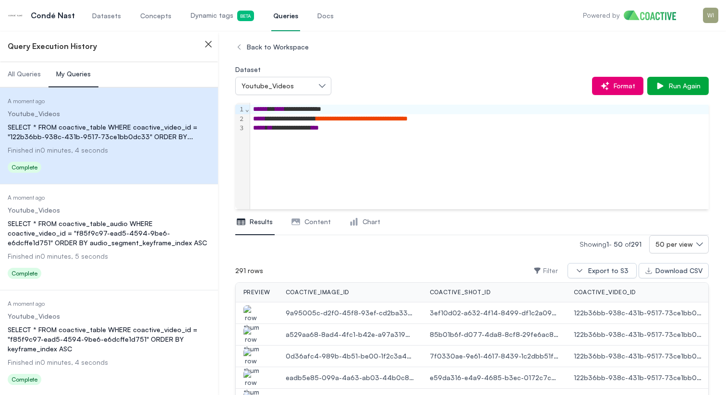
click at [255, 307] on img "button" at bounding box center [250, 318] width 15 height 27
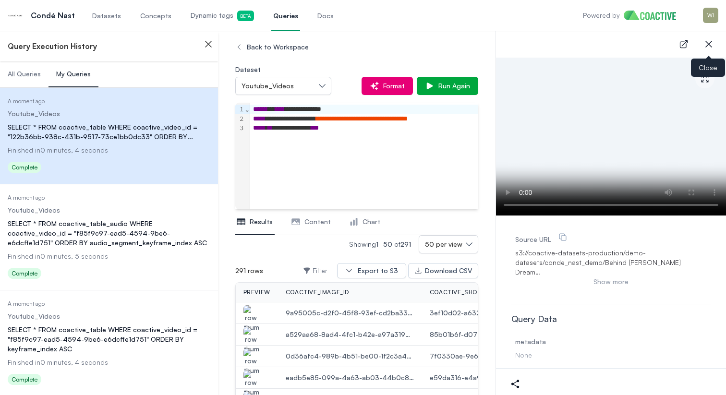
click at [707, 42] on icon "button" at bounding box center [708, 44] width 7 height 7
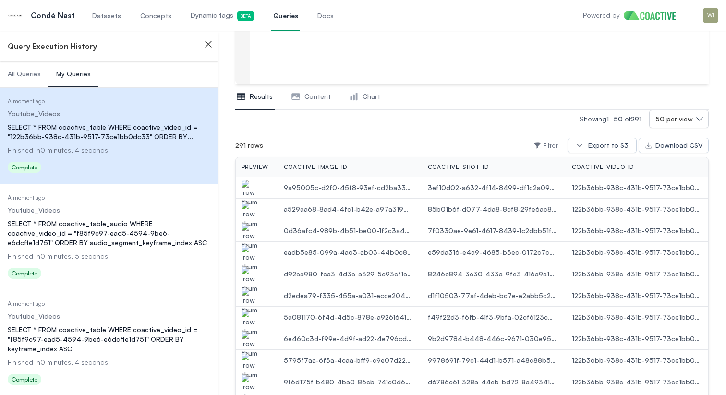
scroll to position [143, 0]
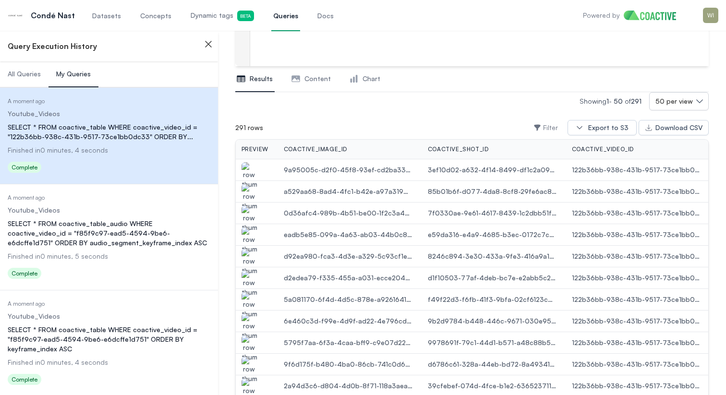
click at [325, 73] on button "Content" at bounding box center [311, 79] width 43 height 26
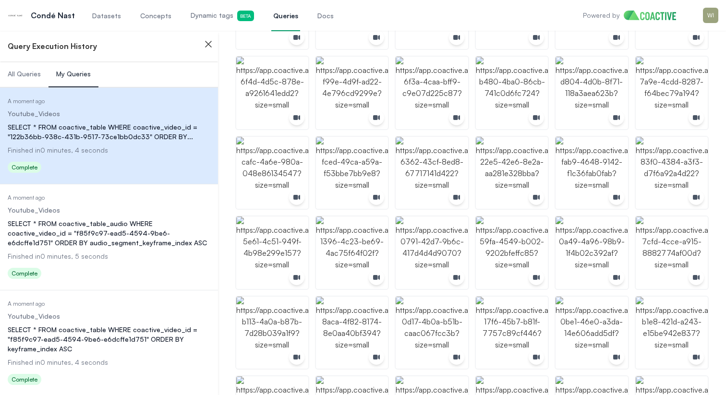
scroll to position [269, 0]
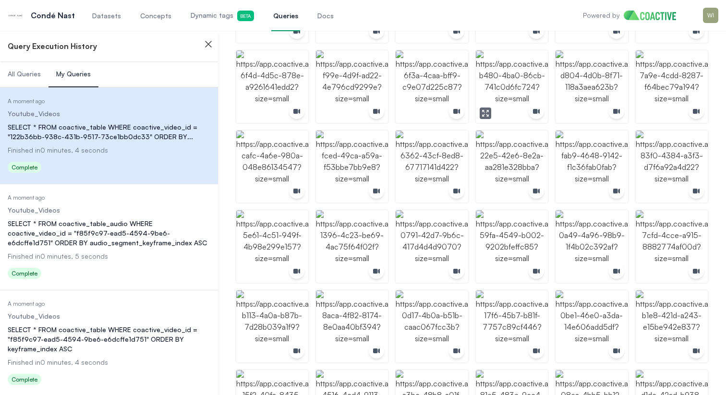
click at [490, 84] on img "button" at bounding box center [512, 86] width 72 height 72
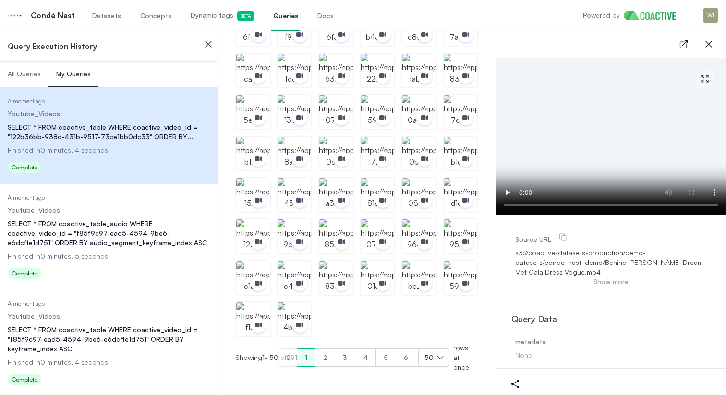
click at [710, 44] on icon "button" at bounding box center [709, 44] width 12 height 12
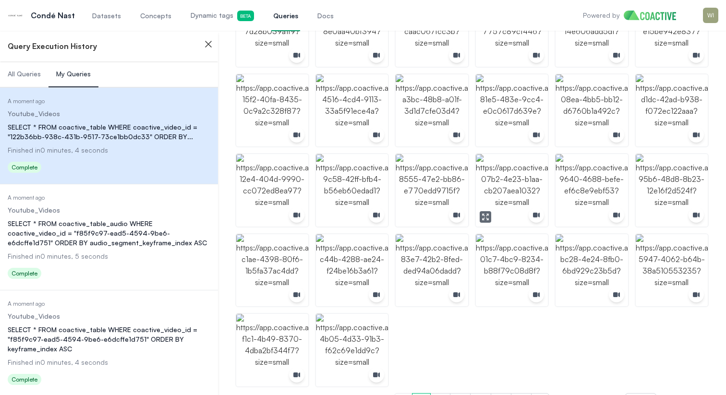
scroll to position [609, 0]
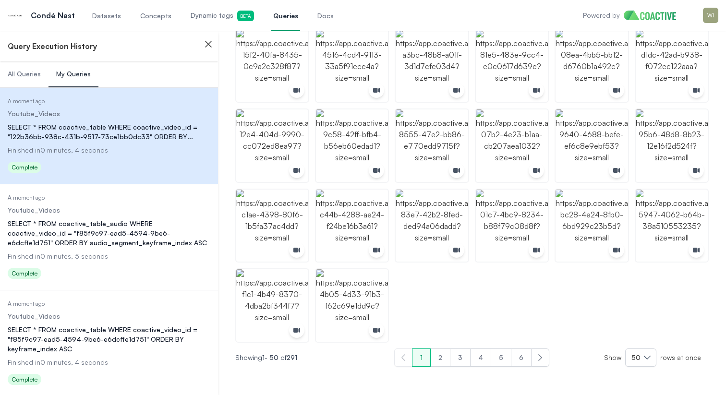
click at [442, 357] on button "2" at bounding box center [440, 357] width 20 height 18
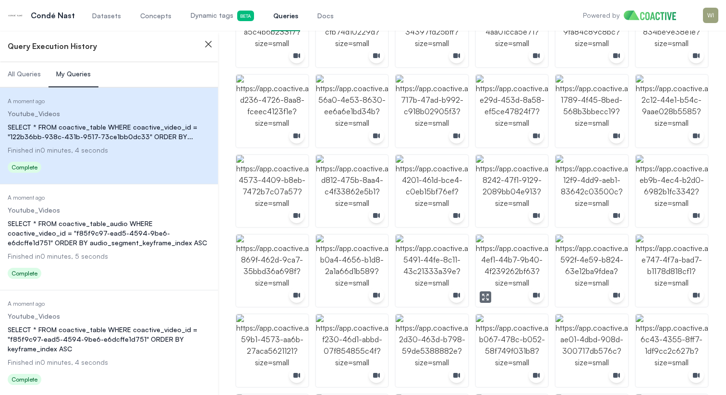
scroll to position [609, 0]
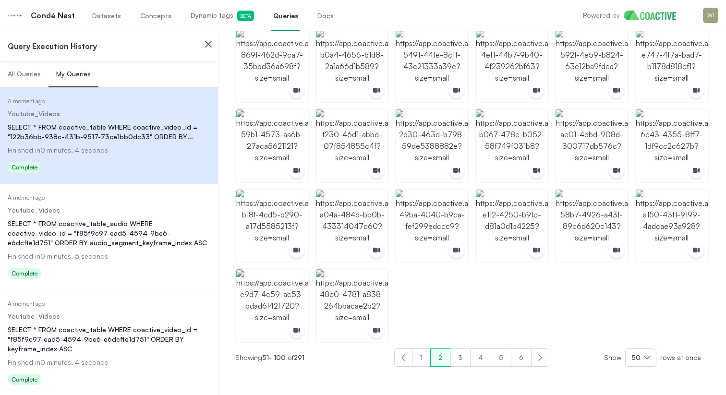
click at [464, 355] on button "3" at bounding box center [460, 357] width 21 height 18
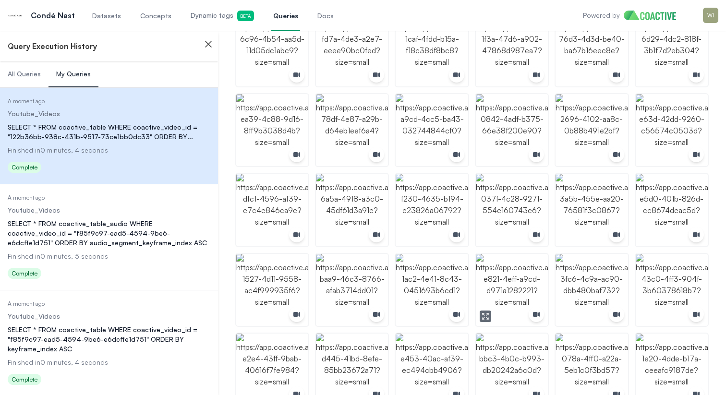
scroll to position [609, 0]
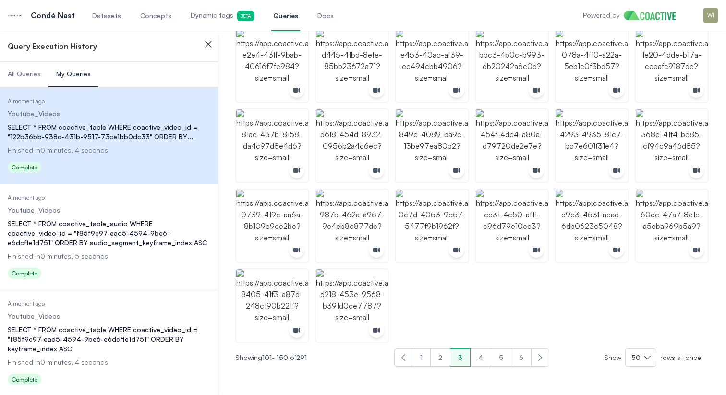
click at [522, 355] on button "6" at bounding box center [521, 357] width 21 height 18
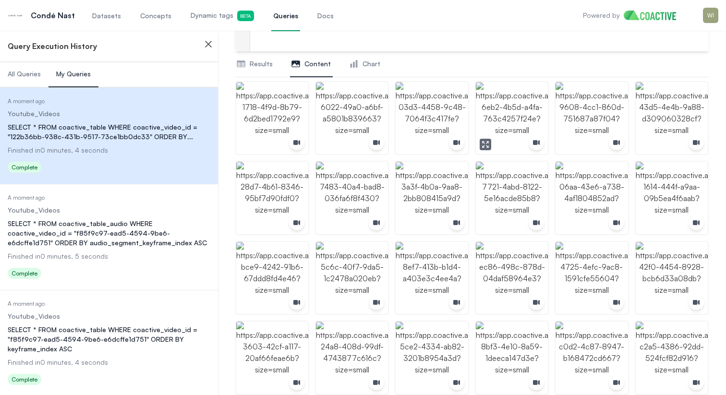
scroll to position [164, 0]
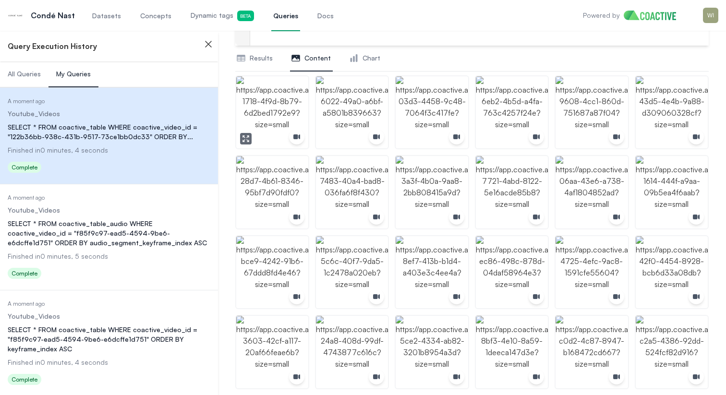
click at [255, 101] on img "button" at bounding box center [272, 112] width 72 height 72
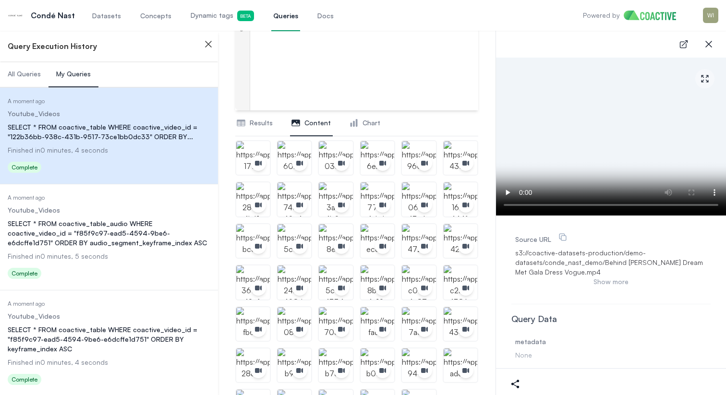
scroll to position [96, 0]
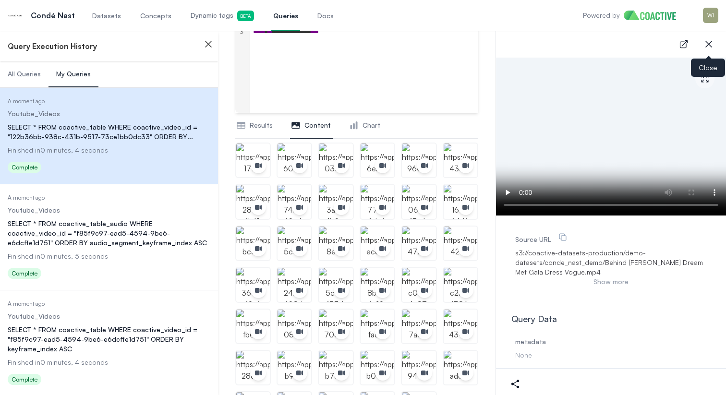
click at [709, 47] on icon "button" at bounding box center [709, 44] width 12 height 12
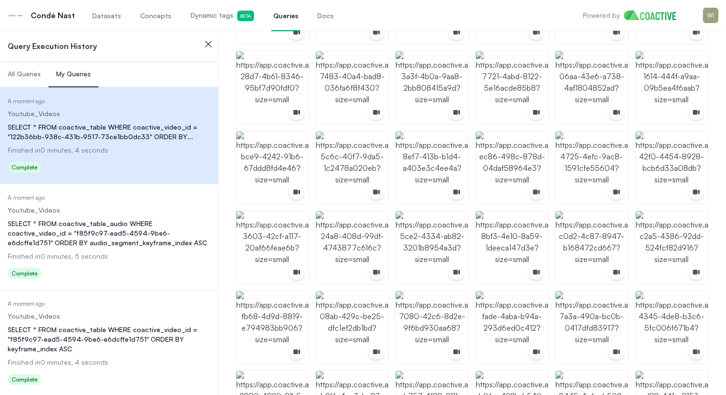
scroll to position [0, 0]
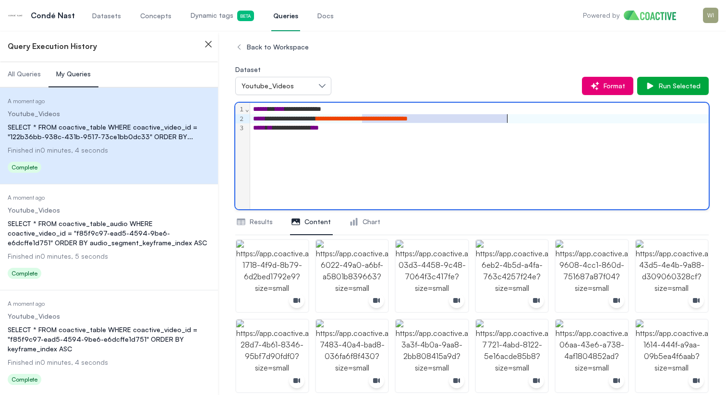
drag, startPoint x: 362, startPoint y: 120, endPoint x: 506, endPoint y: 120, distance: 143.5
click at [407, 120] on span "**********" at bounding box center [362, 118] width 92 height 7
copy span "**********"
click at [110, 229] on div "SELECT * FROM coactive_table_audio WHERE coactive_video_id = "f85f9c97-ead5-459…" at bounding box center [109, 233] width 203 height 29
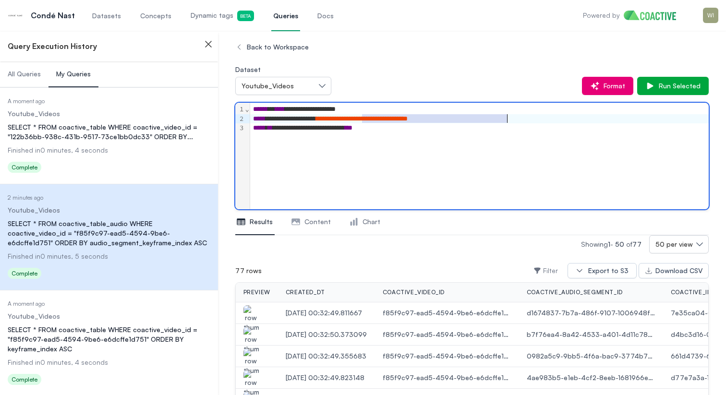
drag, startPoint x: 363, startPoint y: 120, endPoint x: 506, endPoint y: 119, distance: 143.0
click at [407, 119] on span "**********" at bounding box center [362, 118] width 92 height 7
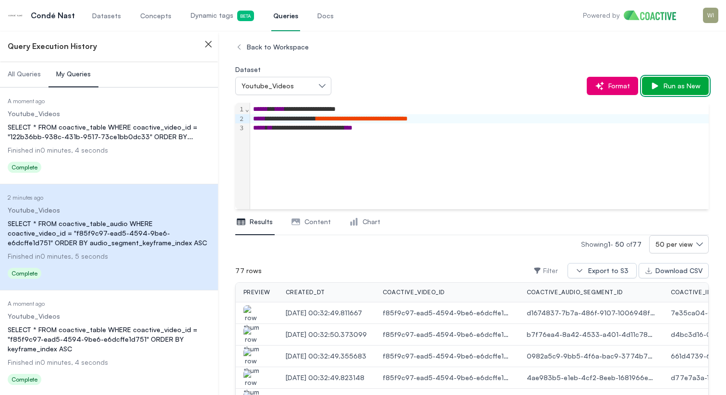
click at [676, 86] on span "Run as New" at bounding box center [679, 86] width 41 height 10
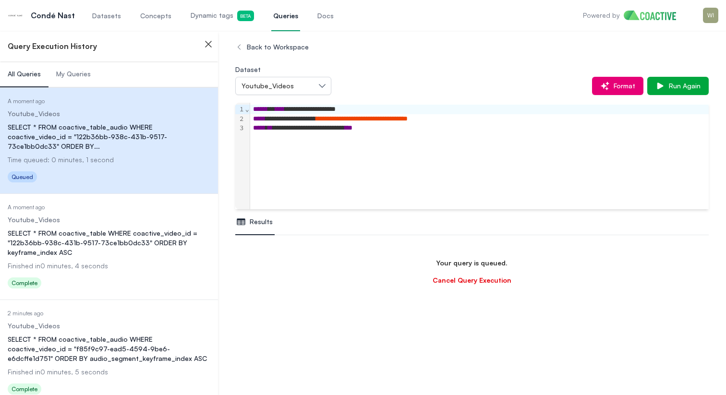
scroll to position [57, 0]
click at [107, 233] on div "SELECT * FROM coactive_table WHERE coactive_video_id = "122b36bb-938c-431b-9517…" at bounding box center [109, 242] width 203 height 29
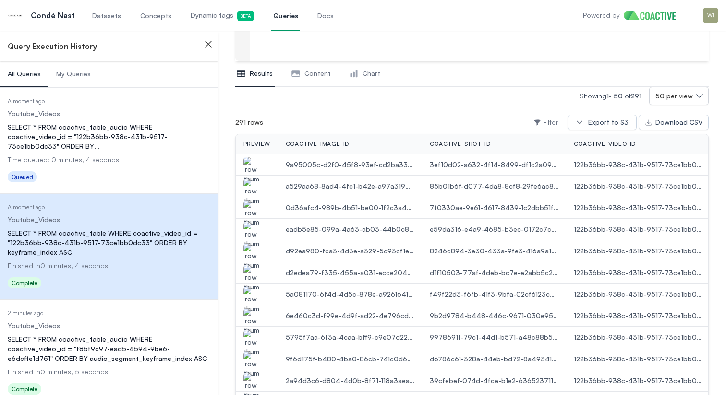
scroll to position [170, 0]
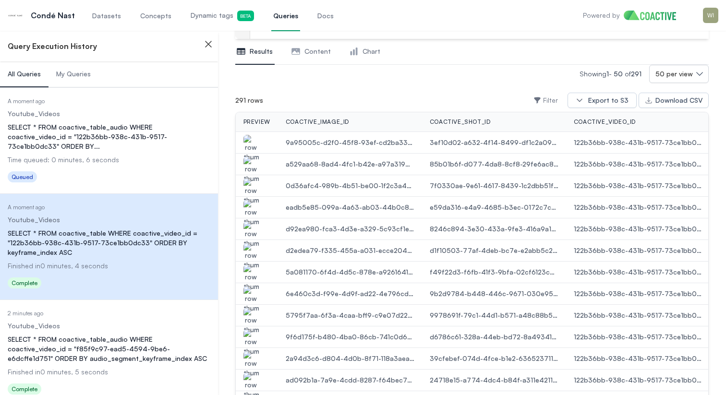
click at [255, 145] on img "button" at bounding box center [250, 148] width 15 height 27
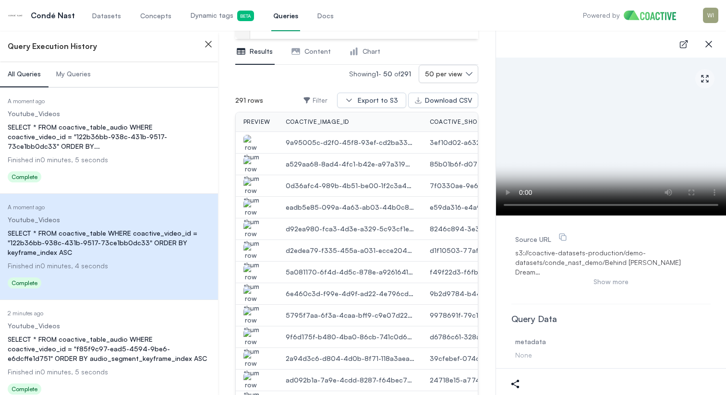
click at [629, 121] on video at bounding box center [611, 137] width 230 height 158
click at [705, 47] on icon "button" at bounding box center [709, 44] width 12 height 12
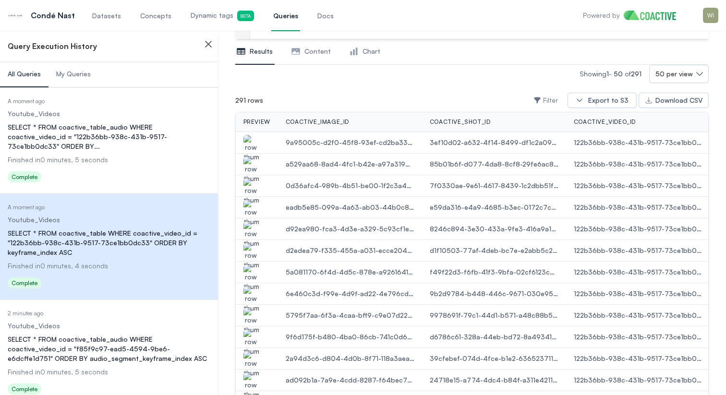
click at [306, 50] on span "Content" at bounding box center [317, 52] width 26 height 10
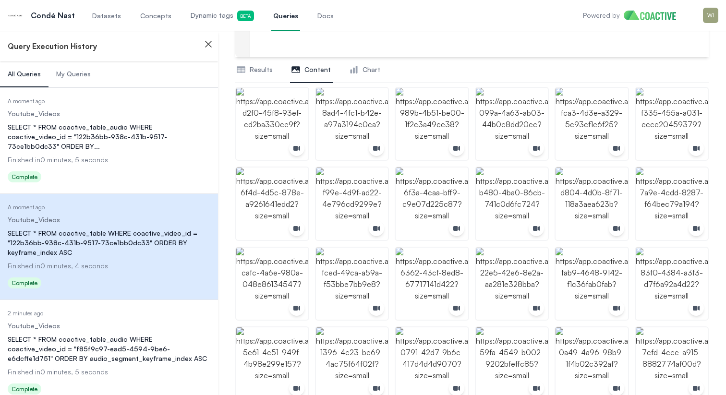
scroll to position [143, 0]
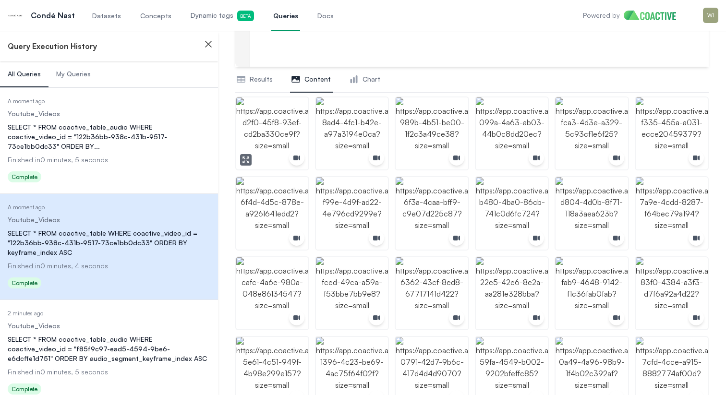
click at [266, 130] on img "button" at bounding box center [272, 133] width 72 height 72
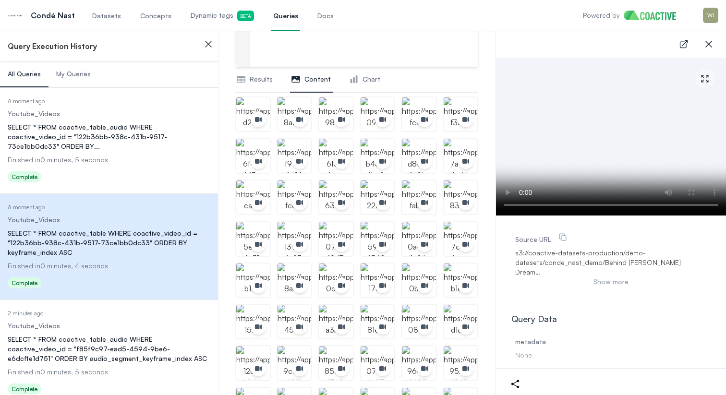
click at [268, 78] on span "Results" at bounding box center [261, 79] width 23 height 10
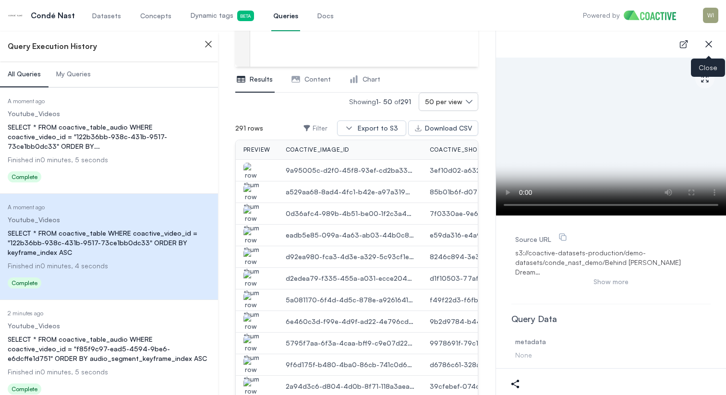
click at [708, 48] on icon "button" at bounding box center [709, 44] width 12 height 12
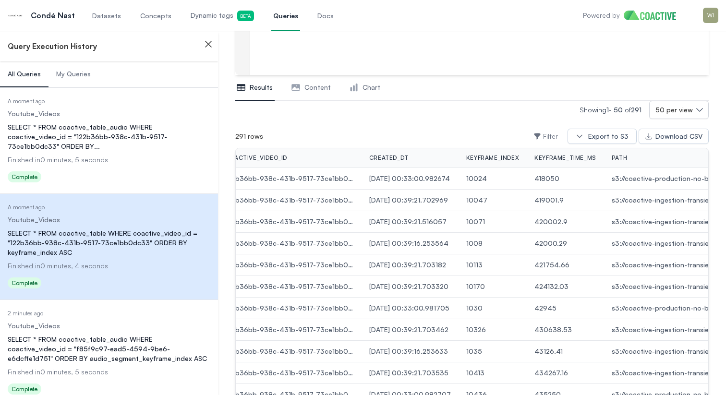
scroll to position [136, 0]
drag, startPoint x: 574, startPoint y: 178, endPoint x: 546, endPoint y: 178, distance: 28.8
click at [546, 178] on td "418050" at bounding box center [564, 178] width 77 height 22
copy span "418050"
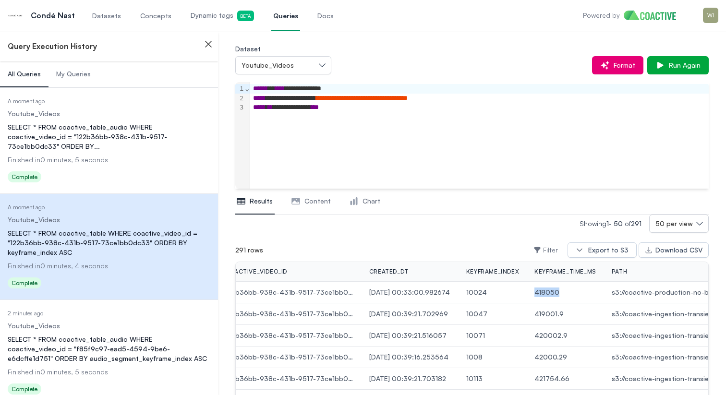
scroll to position [0, 0]
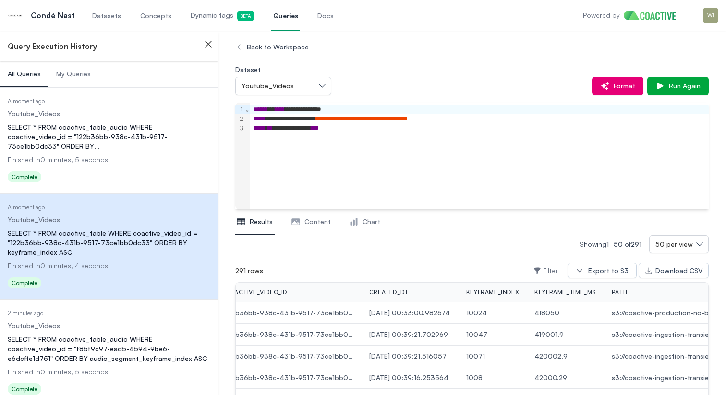
click at [329, 130] on div "**********" at bounding box center [479, 128] width 458 height 10
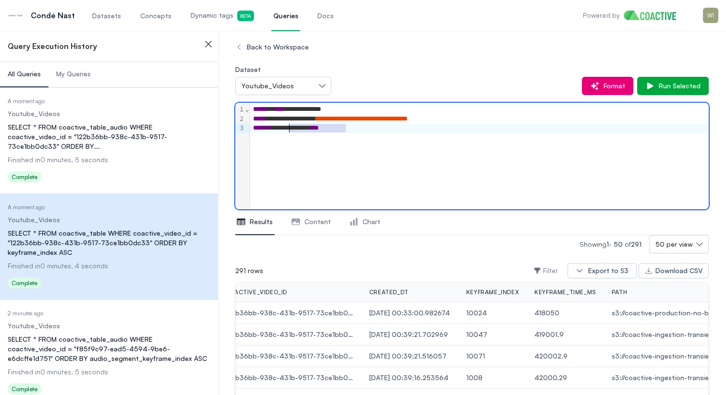
drag, startPoint x: 346, startPoint y: 130, endPoint x: 289, endPoint y: 129, distance: 56.2
click at [289, 129] on div "**********" at bounding box center [479, 128] width 458 height 10
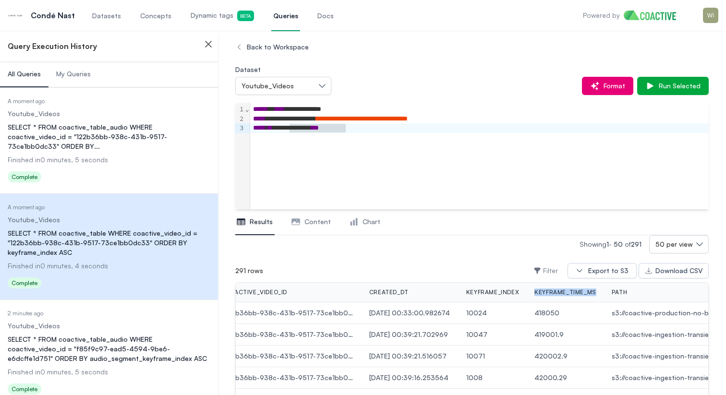
drag, startPoint x: 608, startPoint y: 293, endPoint x: 543, endPoint y: 293, distance: 64.8
click at [543, 293] on th "keyframe_time_ms" at bounding box center [564, 293] width 77 height 20
copy span "keyframe_time_ms"
click at [334, 141] on div "**********" at bounding box center [479, 156] width 458 height 107
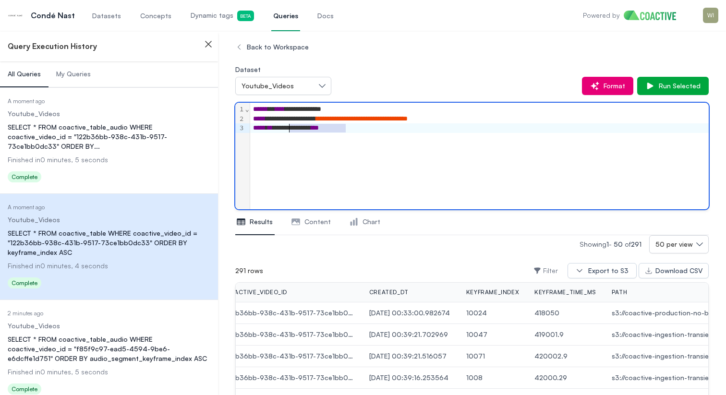
drag, startPoint x: 345, startPoint y: 128, endPoint x: 290, endPoint y: 129, distance: 54.7
click at [290, 129] on div "**********" at bounding box center [479, 128] width 458 height 10
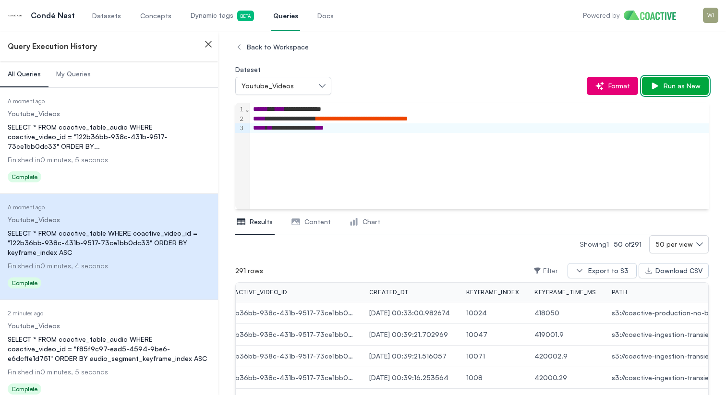
click at [673, 79] on button "Run as New" at bounding box center [675, 86] width 67 height 18
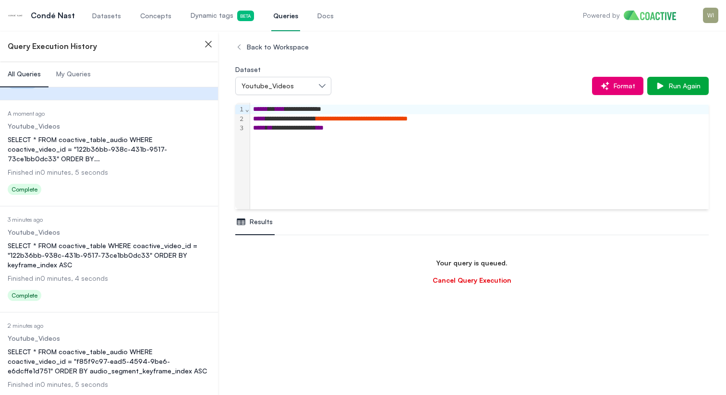
scroll to position [87, 0]
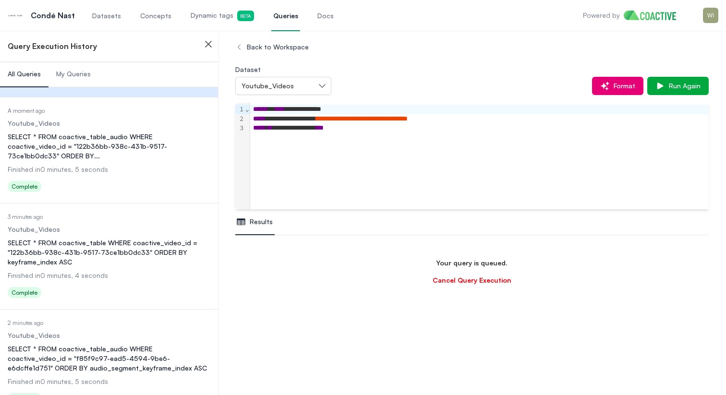
click at [77, 66] on button "My Queries" at bounding box center [73, 74] width 50 height 26
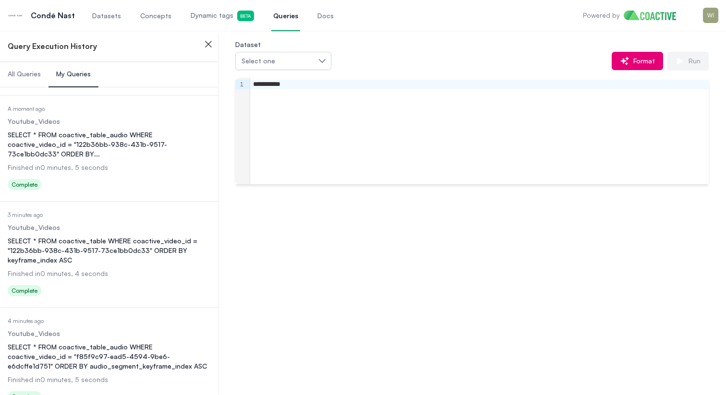
scroll to position [94, 0]
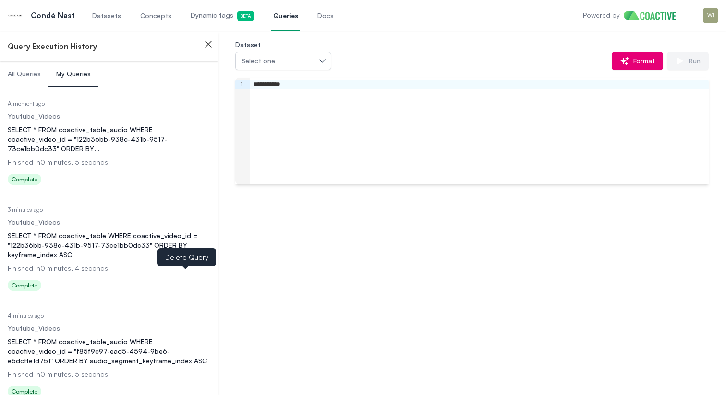
click at [184, 282] on icon "button" at bounding box center [185, 287] width 9 height 10
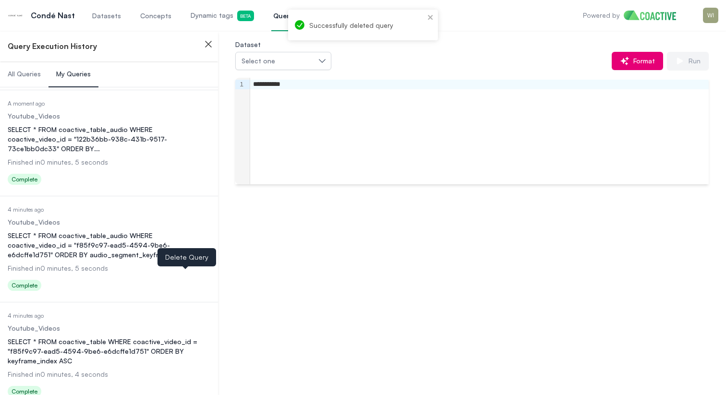
click at [186, 282] on icon "button" at bounding box center [185, 287] width 9 height 10
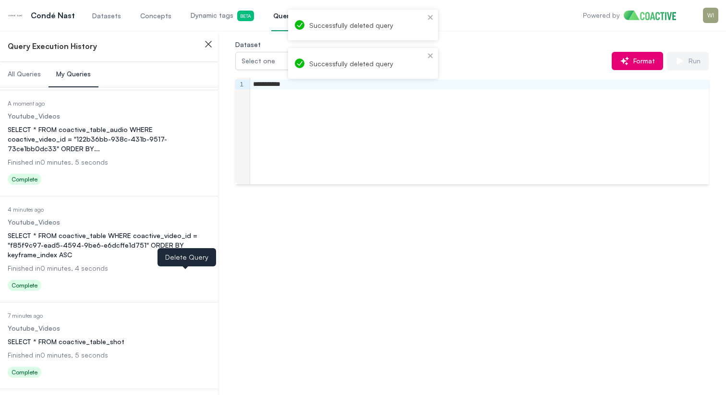
click at [182, 282] on icon "button" at bounding box center [185, 287] width 9 height 10
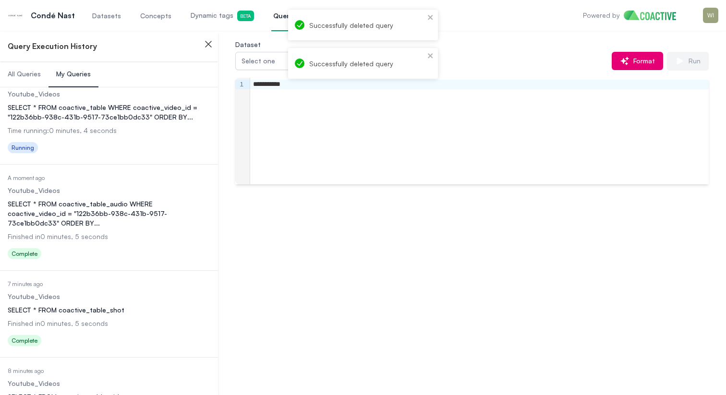
scroll to position [6, 0]
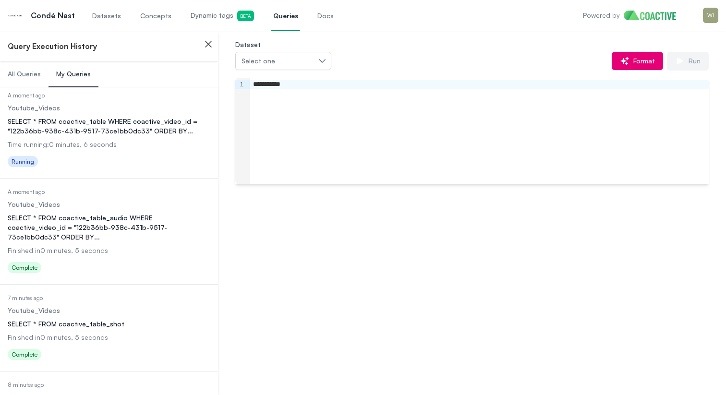
click at [121, 218] on div "SELECT * FROM coactive_table_audio WHERE coactive_video_id = "122b36bb-938c-431…" at bounding box center [109, 227] width 203 height 29
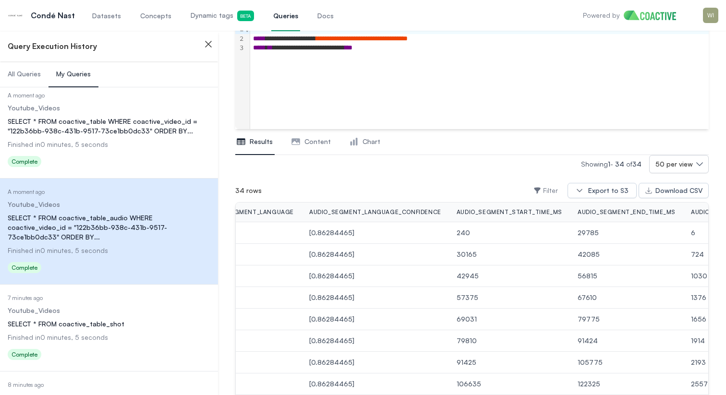
scroll to position [0, 913]
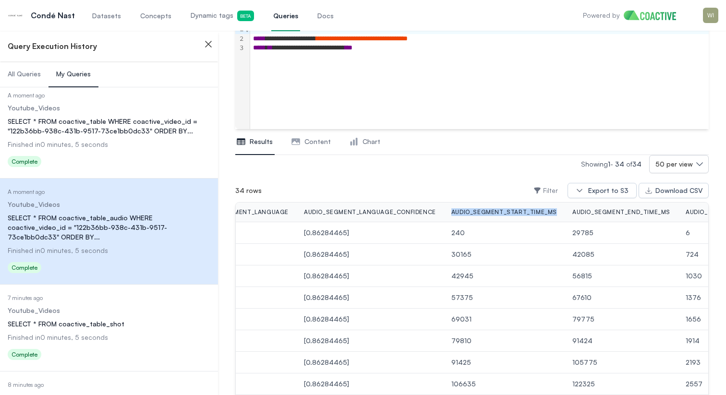
drag, startPoint x: 565, startPoint y: 213, endPoint x: 463, endPoint y: 211, distance: 102.2
click at [463, 211] on th "audio_segment_start_time_ms" at bounding box center [503, 213] width 121 height 20
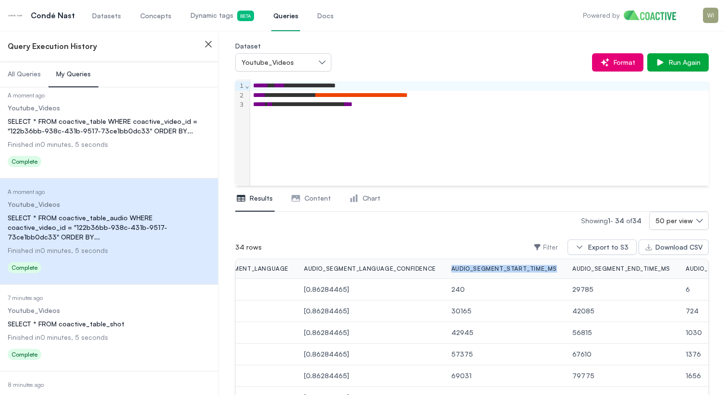
scroll to position [0, 0]
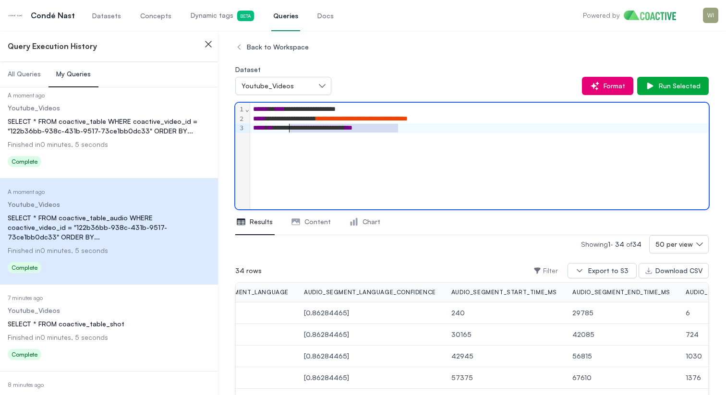
drag, startPoint x: 400, startPoint y: 129, endPoint x: 289, endPoint y: 125, distance: 110.5
click at [289, 125] on div "**********" at bounding box center [479, 128] width 458 height 10
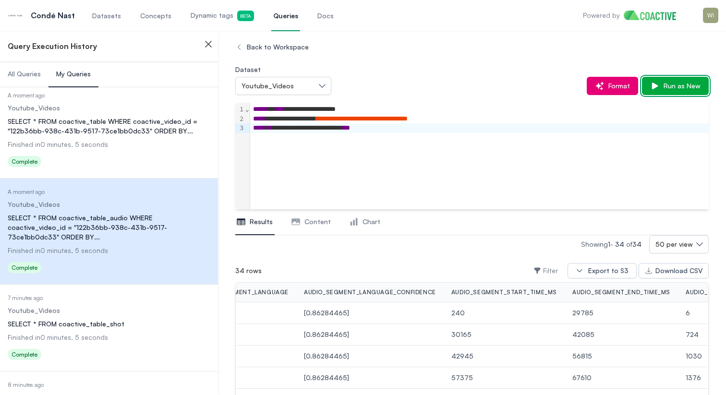
click at [683, 94] on button "Run as New" at bounding box center [675, 86] width 67 height 18
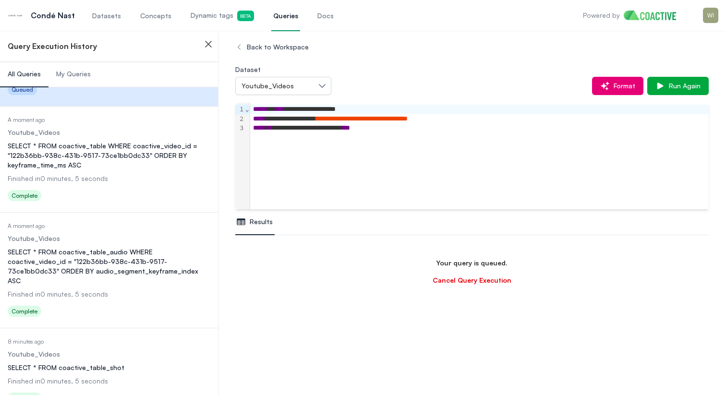
scroll to position [114, 0]
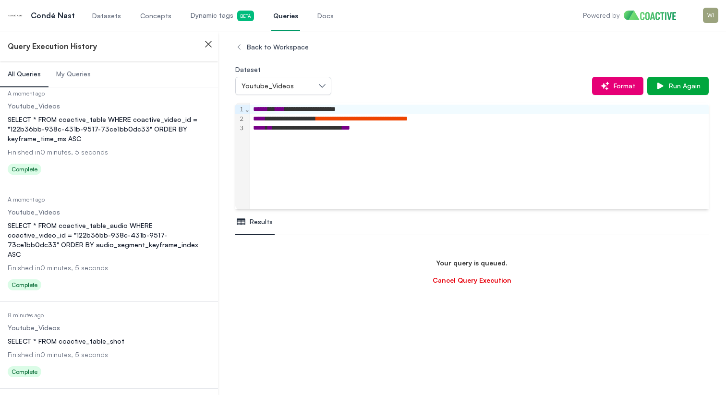
click at [147, 221] on div "SELECT * FROM coactive_table_audio WHERE coactive_video_id = "122b36bb-938c-431…" at bounding box center [109, 240] width 203 height 38
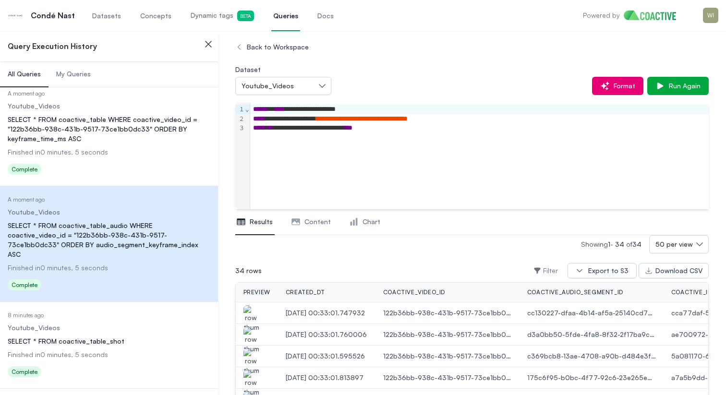
click at [72, 70] on span "My Queries" at bounding box center [73, 74] width 35 height 10
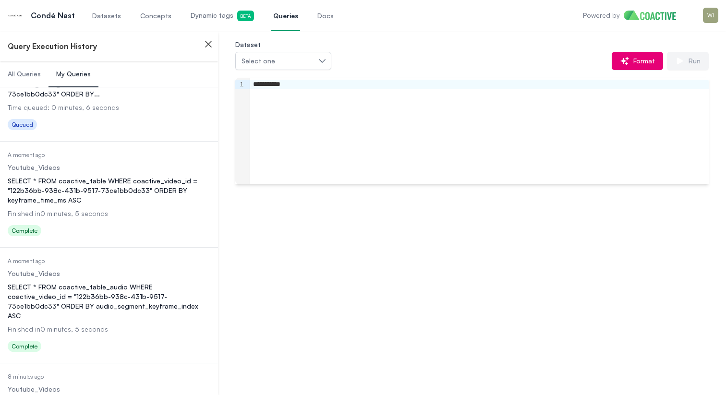
scroll to position [53, 0]
click at [121, 284] on div "SELECT * FROM coactive_table_audio WHERE coactive_video_id = "122b36bb-938c-431…" at bounding box center [109, 301] width 203 height 38
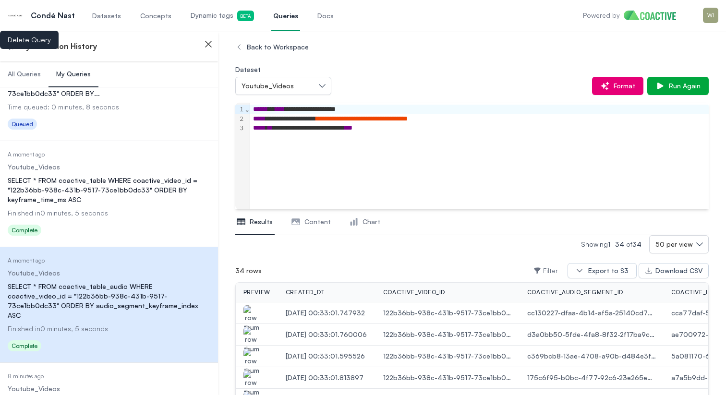
click at [181, 341] on icon "button" at bounding box center [185, 347] width 12 height 12
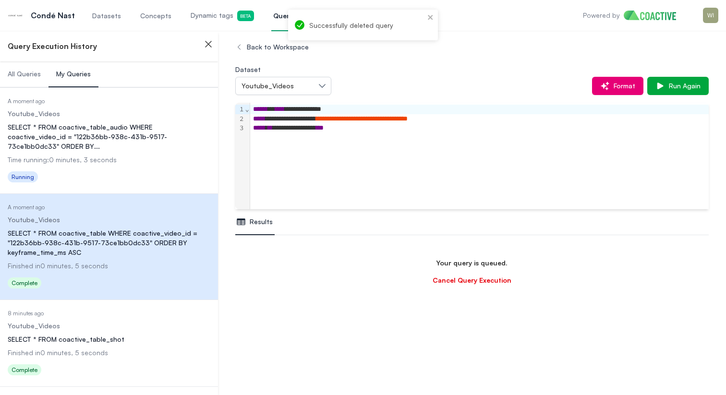
scroll to position [53, 0]
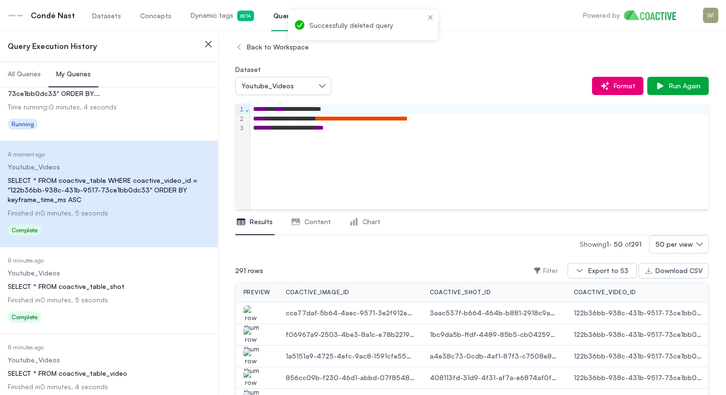
click at [310, 224] on span "Content" at bounding box center [317, 222] width 26 height 10
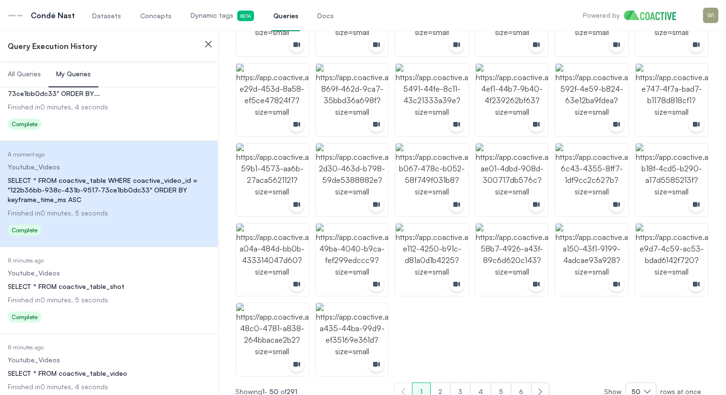
scroll to position [609, 0]
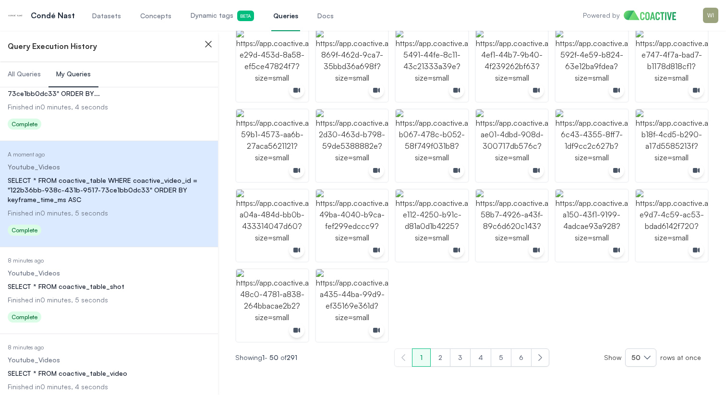
click at [447, 354] on button "2" at bounding box center [440, 357] width 20 height 18
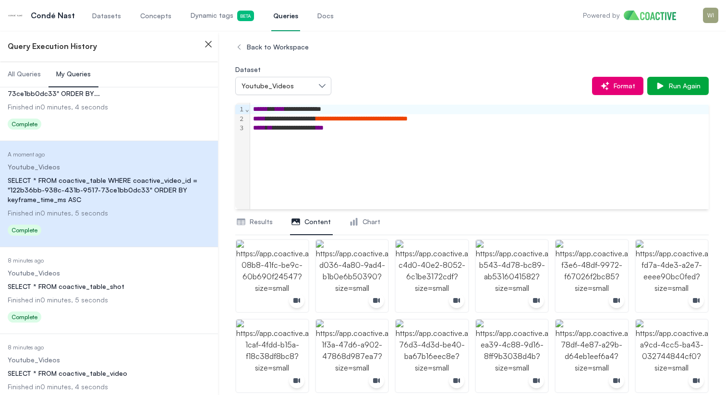
click at [253, 218] on span "Results" at bounding box center [261, 222] width 23 height 10
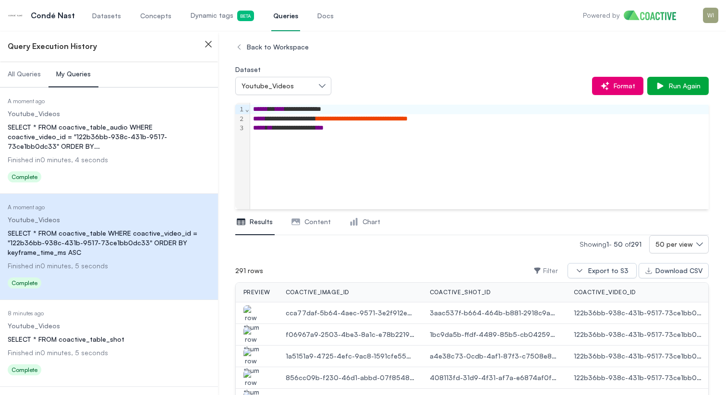
click at [105, 144] on dl "Date Executed A moment ago Dataset Youtube_Videos Query SELECT * FROM coactive_…" at bounding box center [109, 141] width 203 height 88
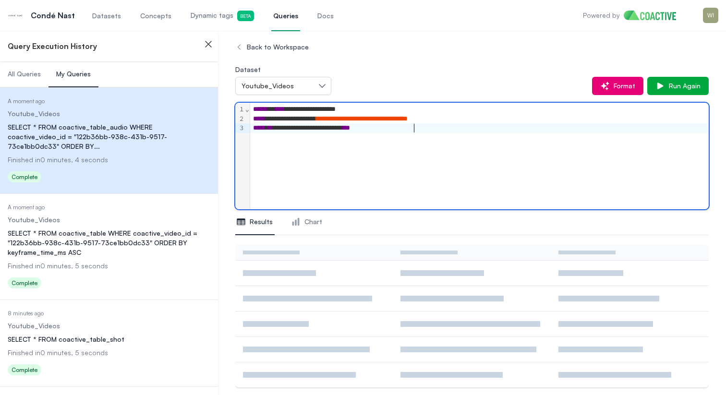
click at [391, 148] on div "**********" at bounding box center [479, 156] width 458 height 107
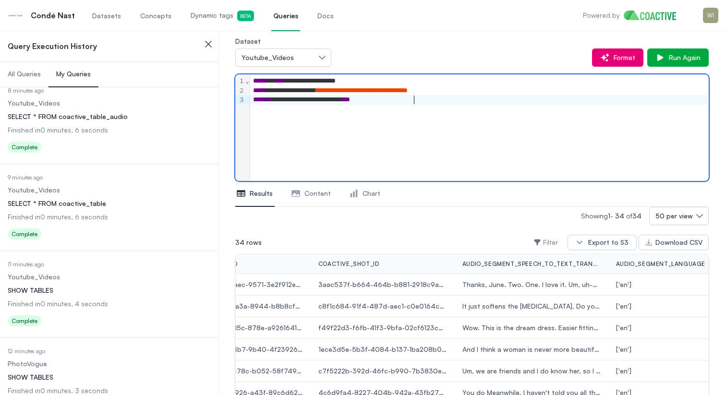
scroll to position [63, 0]
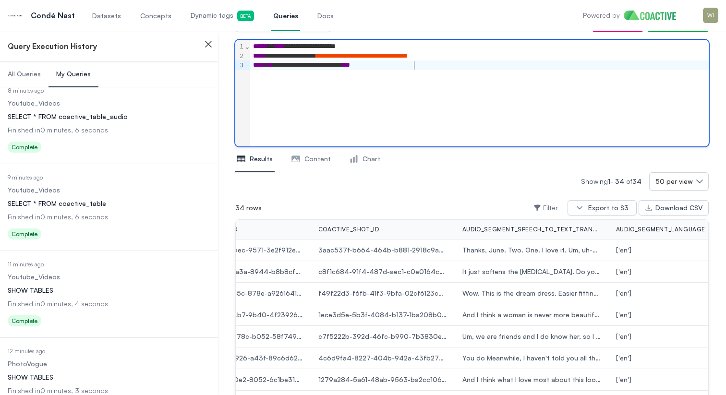
click at [119, 359] on dd "PhotoVogue" at bounding box center [109, 364] width 203 height 10
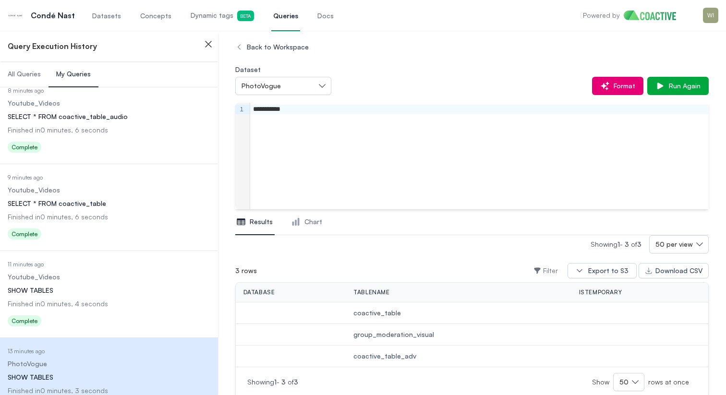
click at [112, 299] on dd "Finished in 0 minutes, 4 seconds" at bounding box center [109, 304] width 203 height 10
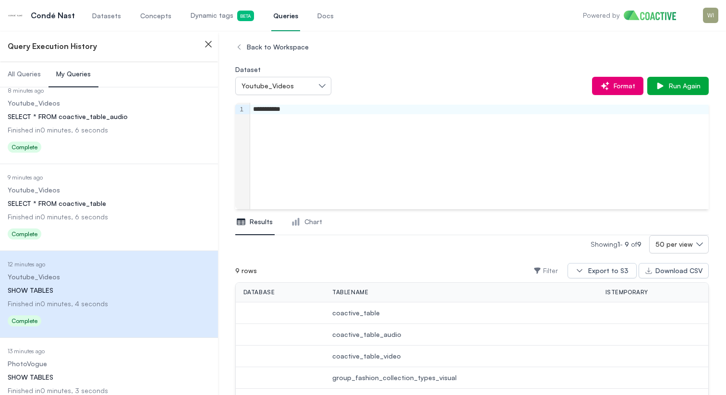
click at [113, 212] on dd "Finished in 0 minutes, 6 seconds" at bounding box center [109, 217] width 203 height 10
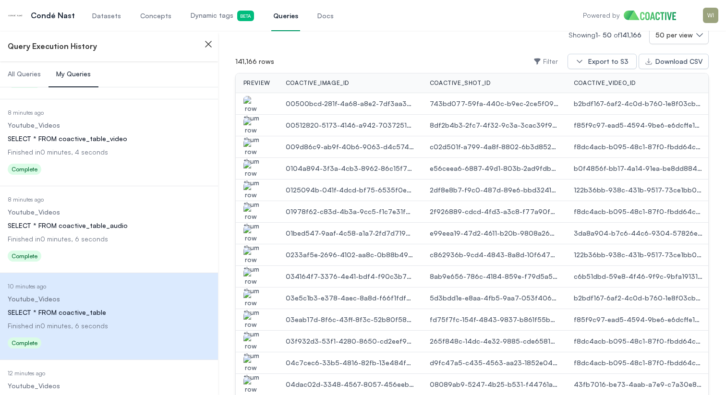
scroll to position [284, 0]
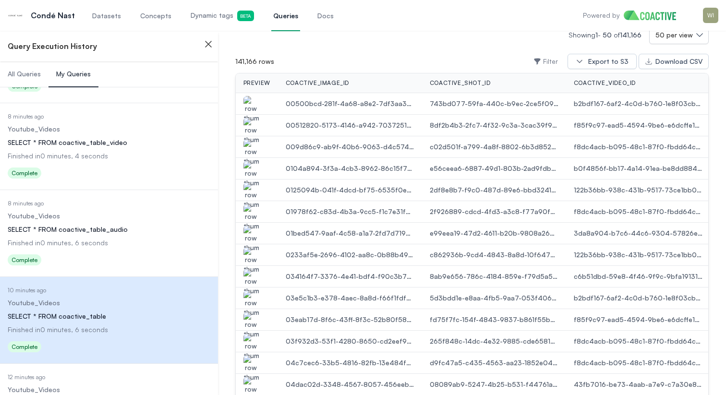
click at [102, 239] on span "Finished in 0 minutes, 6 seconds" at bounding box center [58, 243] width 100 height 8
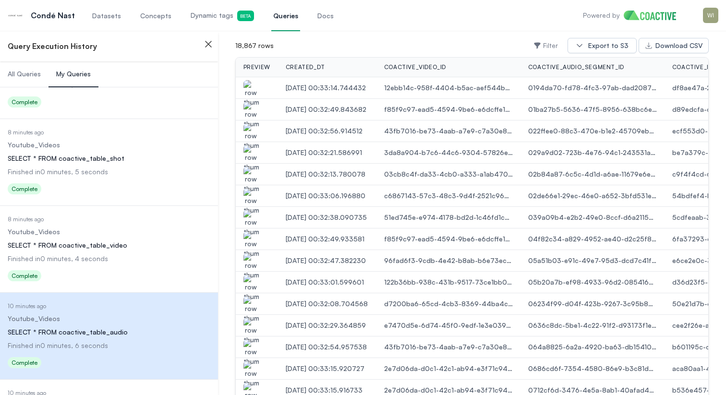
scroll to position [179, 0]
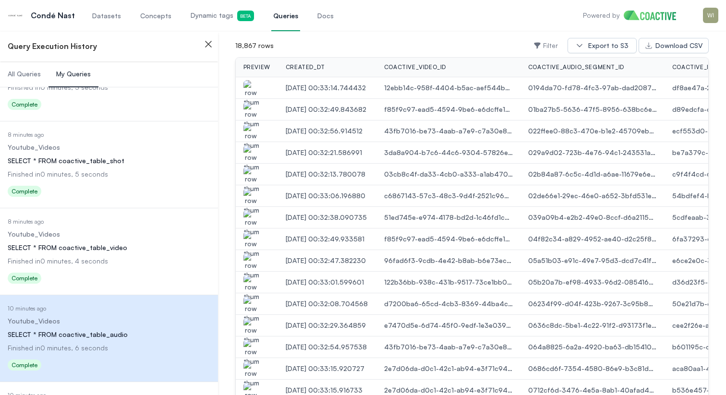
click at [106, 243] on dl "Date Executed 8 minutes ago Dataset Youtube_Videos Query SELECT * FROM coactive…" at bounding box center [109, 252] width 203 height 69
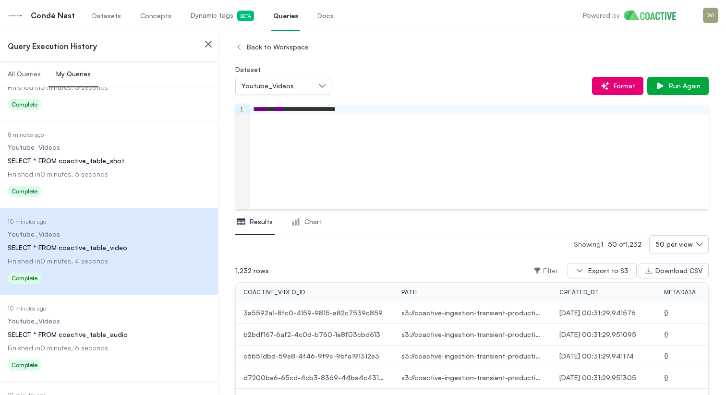
scroll to position [158, 0]
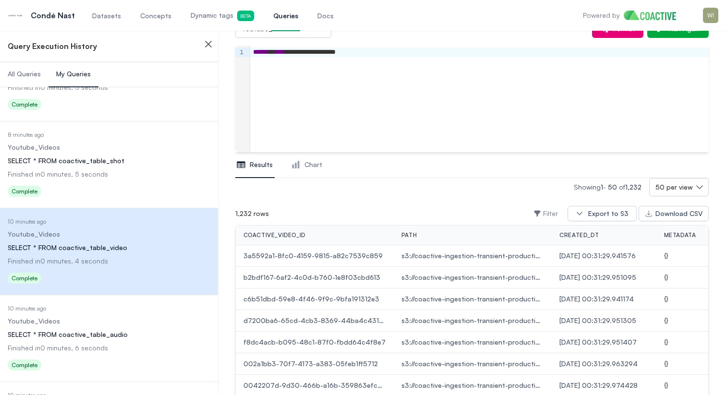
click at [131, 156] on div "SELECT * FROM coactive_table_shot" at bounding box center [109, 161] width 203 height 10
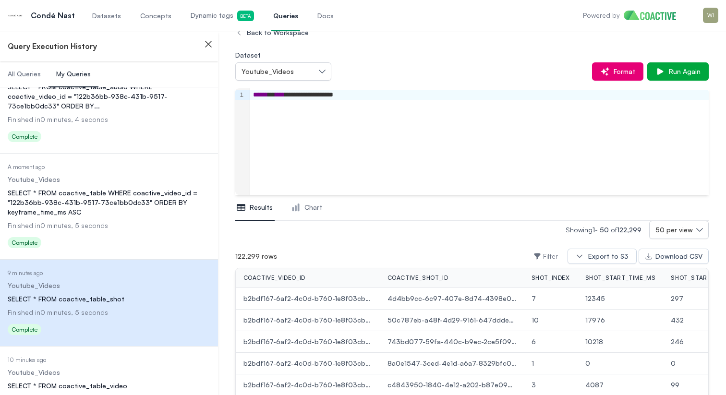
scroll to position [45, 0]
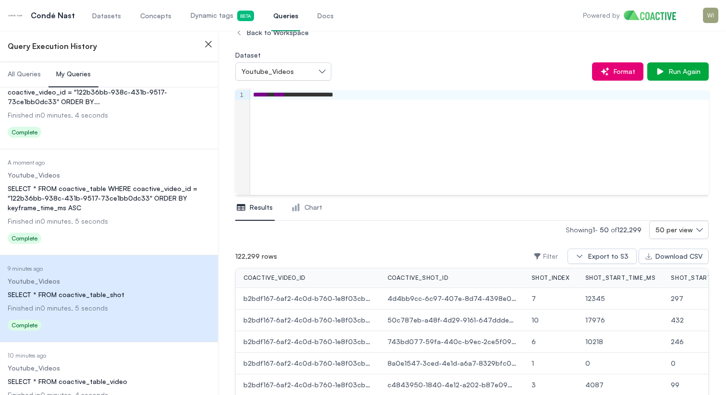
click at [115, 195] on div "SELECT * FROM coactive_table WHERE coactive_video_id = "122b36bb-938c-431b-9517…" at bounding box center [109, 198] width 203 height 29
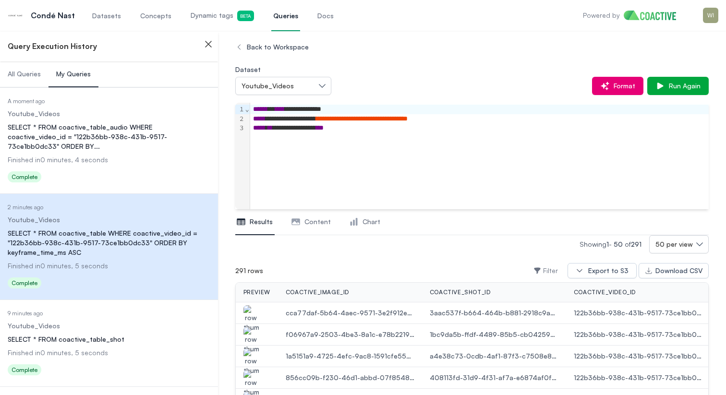
click at [130, 130] on div "SELECT * FROM coactive_table_audio WHERE coactive_video_id = "122b36bb-938c-431…" at bounding box center [109, 136] width 203 height 29
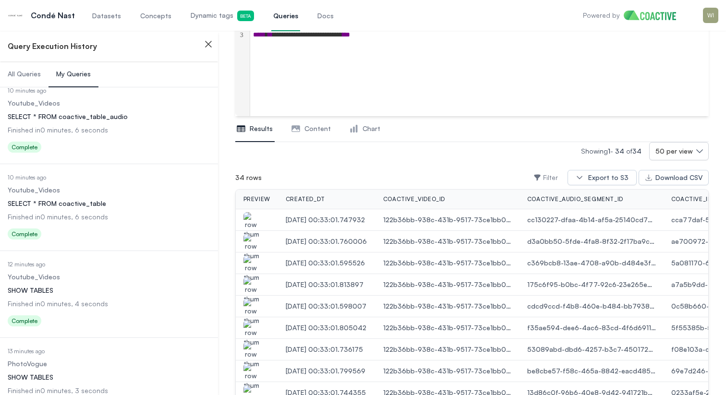
scroll to position [122, 0]
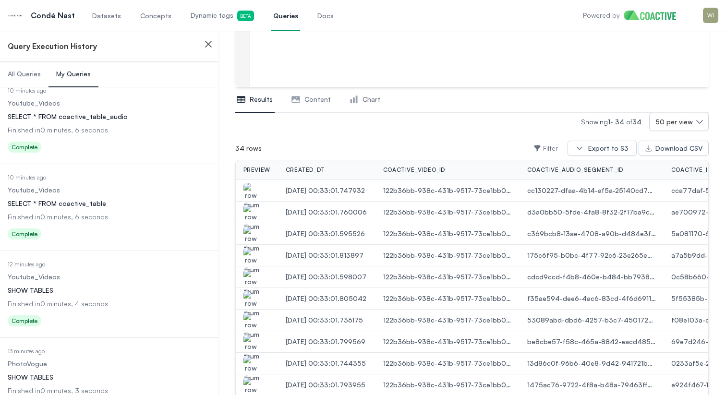
click at [112, 286] on dl "Date Executed 12 minutes ago Dataset Youtube_Videos Query SHOW TABLES Finished …" at bounding box center [109, 295] width 203 height 69
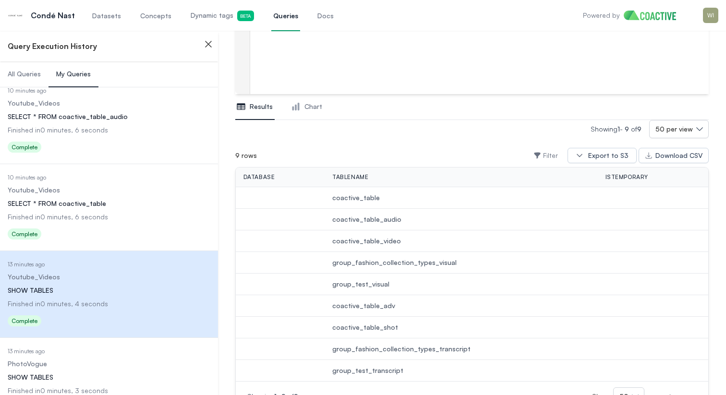
scroll to position [117, 0]
drag, startPoint x: 453, startPoint y: 261, endPoint x: 333, endPoint y: 265, distance: 119.6
click at [333, 265] on span "group_fashion_collection_types_visual" at bounding box center [461, 261] width 258 height 10
click at [381, 283] on span "group_test_visual" at bounding box center [461, 283] width 258 height 10
drag, startPoint x: 461, startPoint y: 347, endPoint x: 329, endPoint y: 348, distance: 132.0
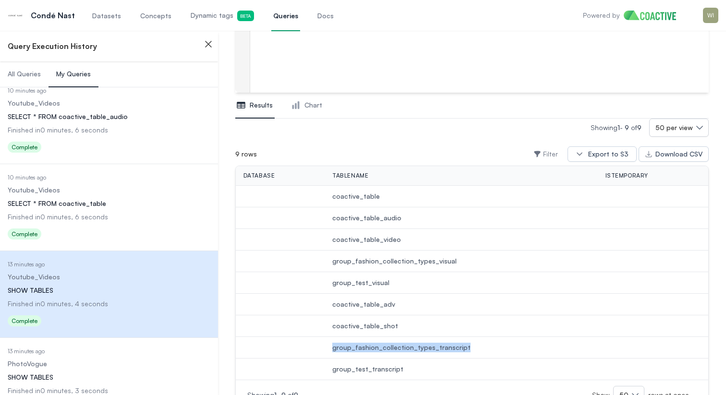
click at [329, 348] on td "group_fashion_collection_types_transcript" at bounding box center [460, 348] width 273 height 22
copy span "group_fashion_collection_types_transcript"
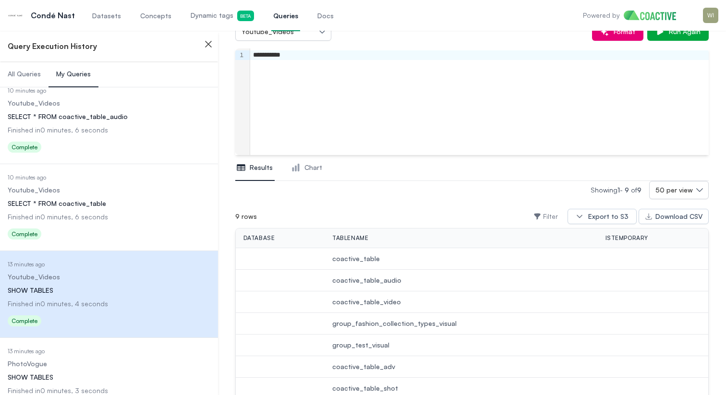
scroll to position [0, 0]
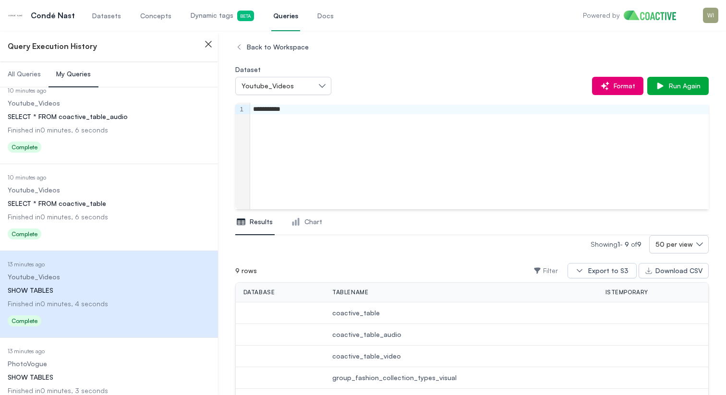
click at [290, 113] on div "**********" at bounding box center [479, 110] width 458 height 10
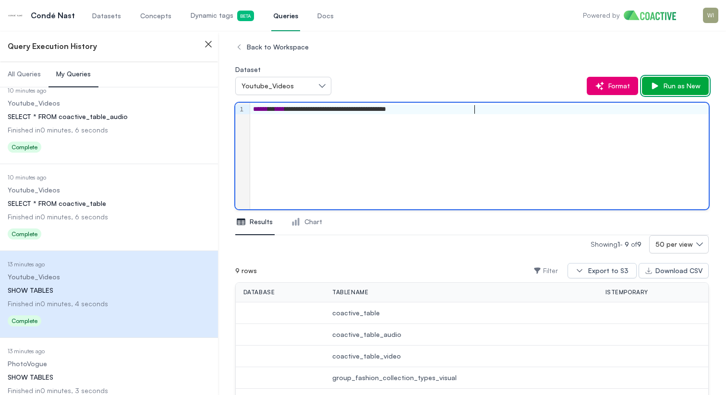
click at [687, 87] on span "Run as New" at bounding box center [679, 86] width 41 height 10
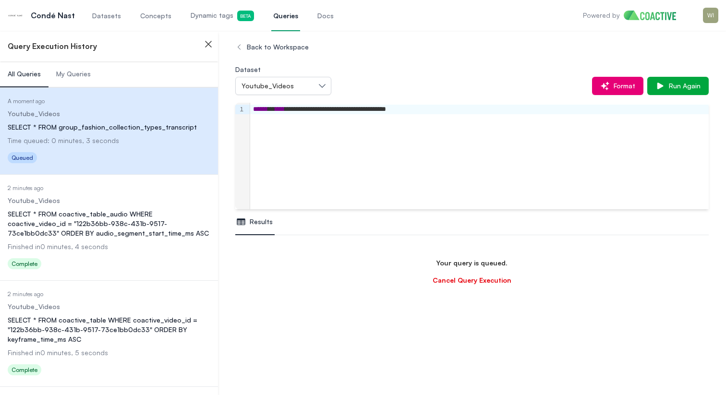
click at [452, 107] on div "**********" at bounding box center [479, 110] width 458 height 10
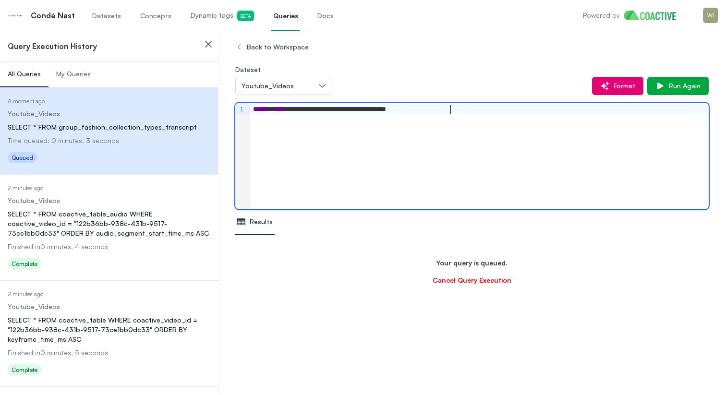
click at [452, 107] on div "**********" at bounding box center [479, 110] width 458 height 10
click at [475, 107] on div "**********" at bounding box center [479, 110] width 458 height 10
drag, startPoint x: 475, startPoint y: 107, endPoint x: 432, endPoint y: 107, distance: 42.2
click at [432, 107] on div "**********" at bounding box center [479, 110] width 458 height 10
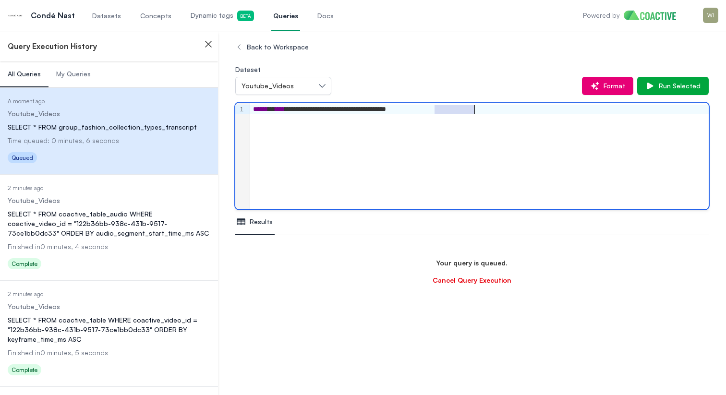
drag, startPoint x: 434, startPoint y: 109, endPoint x: 478, endPoint y: 109, distance: 44.6
click at [478, 109] on div "**********" at bounding box center [479, 110] width 458 height 10
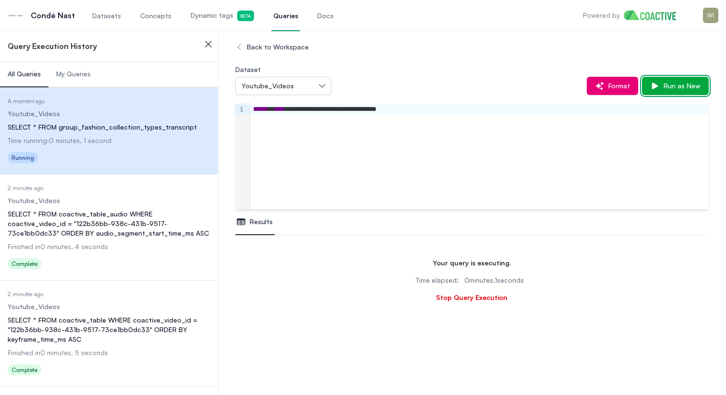
click at [662, 85] on span "Run as New" at bounding box center [679, 86] width 41 height 10
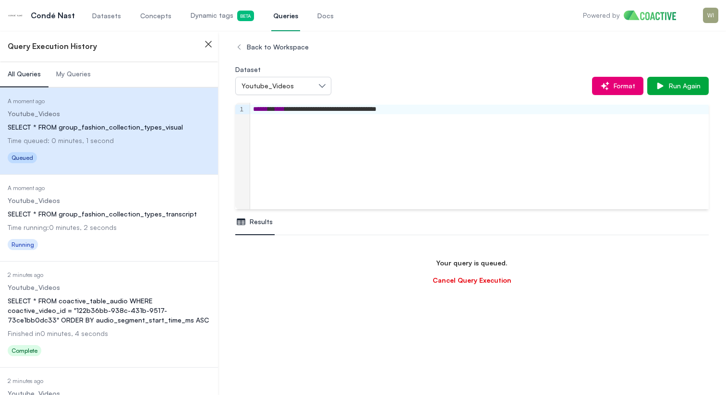
scroll to position [113, 0]
click at [82, 77] on span "My Queries" at bounding box center [73, 74] width 35 height 10
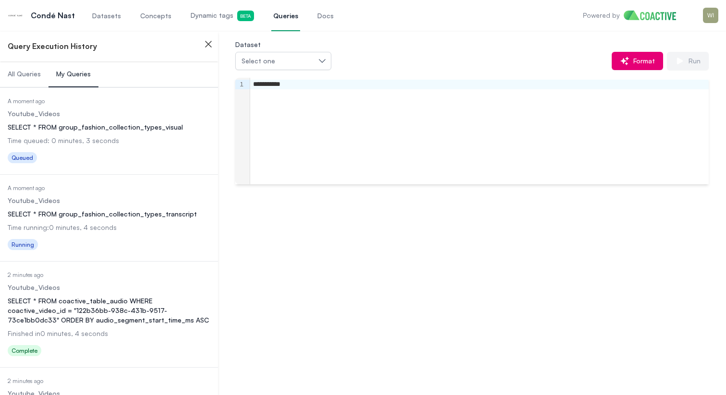
click at [144, 210] on div "SELECT * FROM group_fashion_collection_types_transcript" at bounding box center [109, 214] width 203 height 10
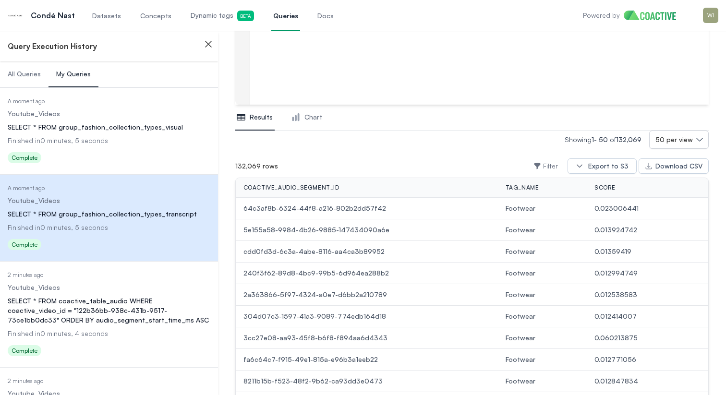
scroll to position [119, 0]
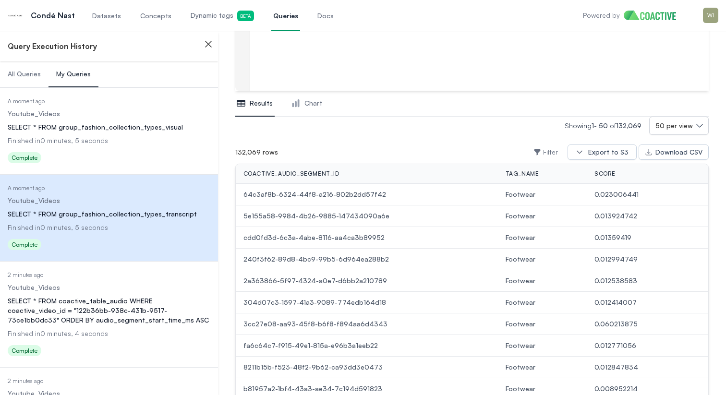
click at [86, 123] on div "SELECT * FROM group_fashion_collection_types_visual" at bounding box center [109, 127] width 203 height 10
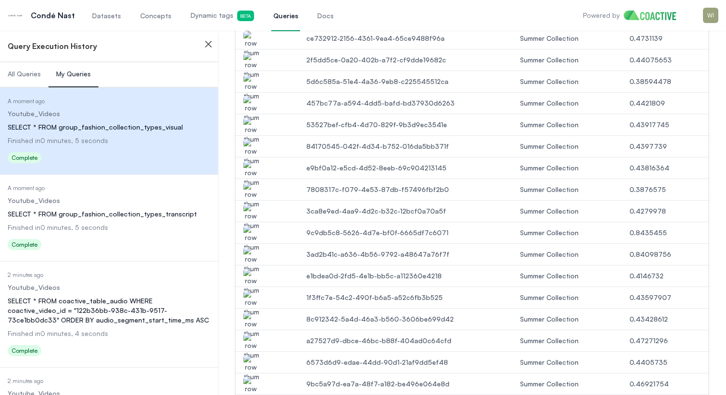
scroll to position [287, 0]
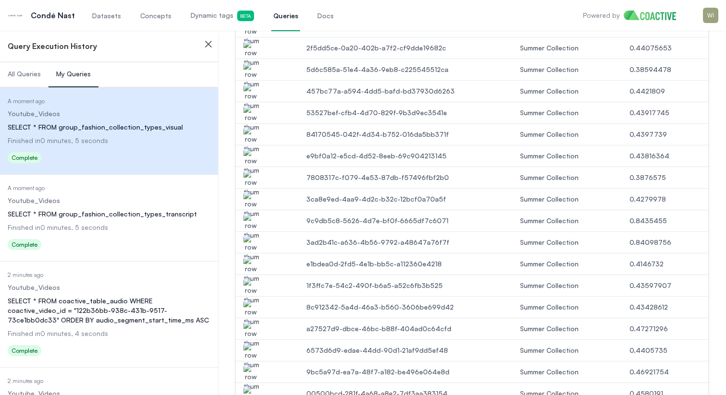
click at [252, 223] on img "button" at bounding box center [250, 226] width 15 height 27
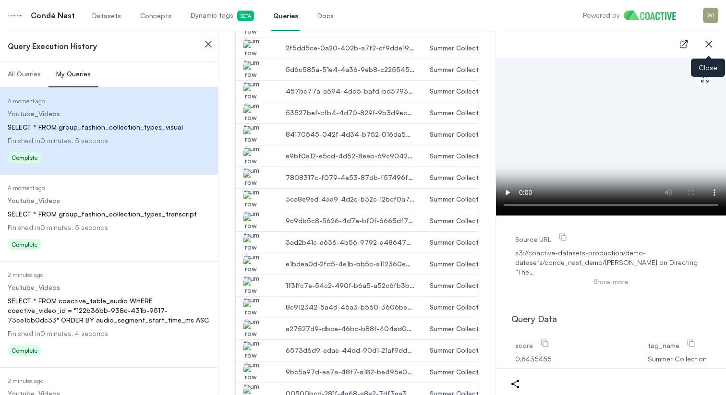
click at [713, 48] on icon "button" at bounding box center [709, 44] width 12 height 12
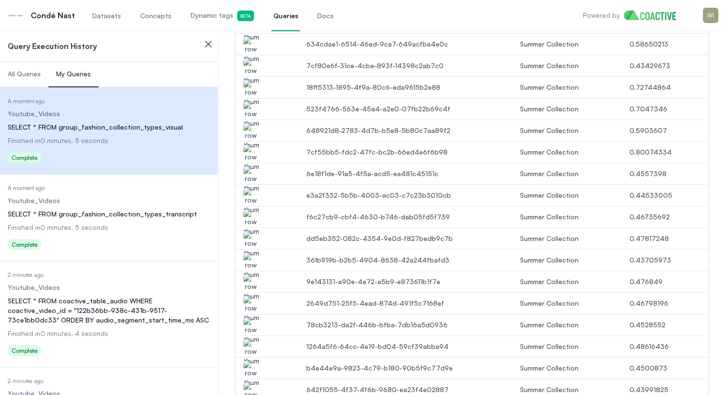
scroll to position [1040, 0]
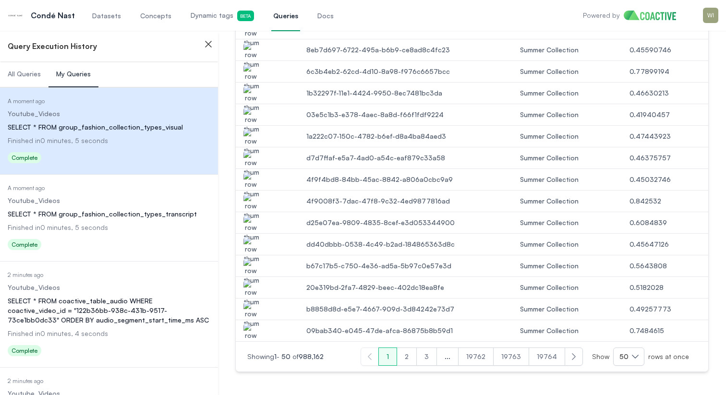
click at [258, 208] on div "button" at bounding box center [250, 206] width 15 height 27
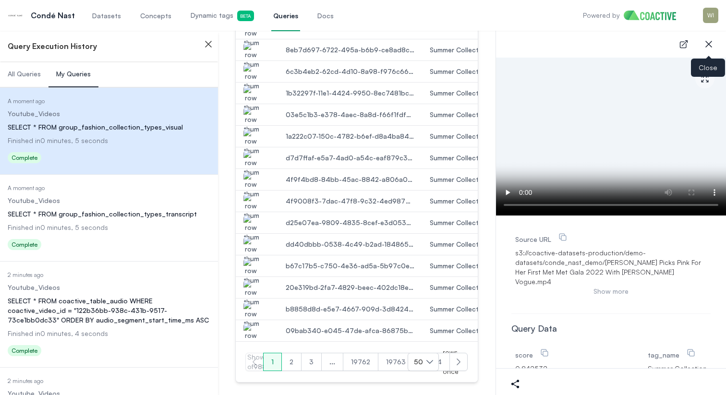
click at [705, 46] on icon "button" at bounding box center [709, 44] width 12 height 12
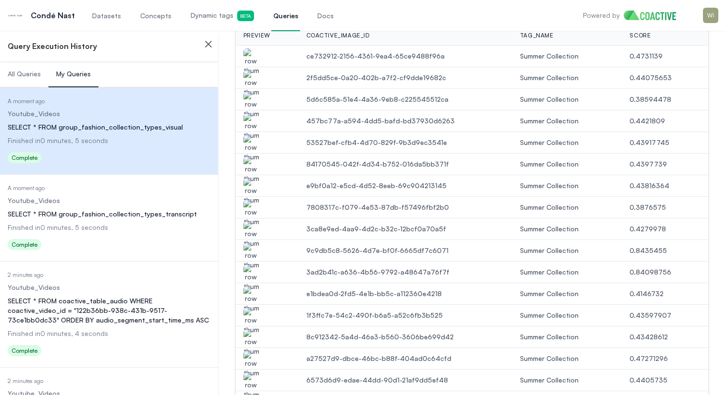
scroll to position [228, 0]
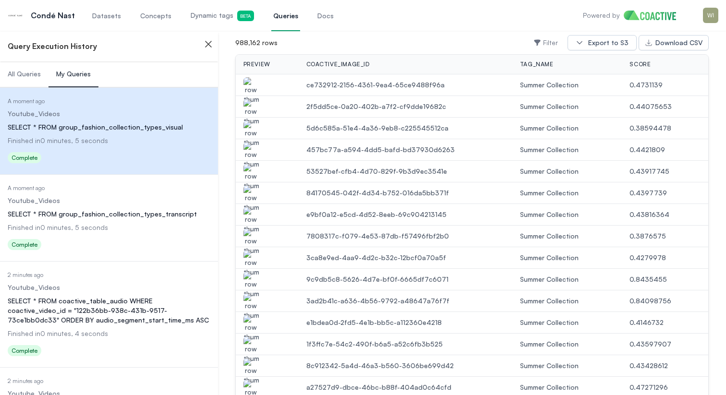
click at [250, 84] on img "button" at bounding box center [250, 90] width 15 height 27
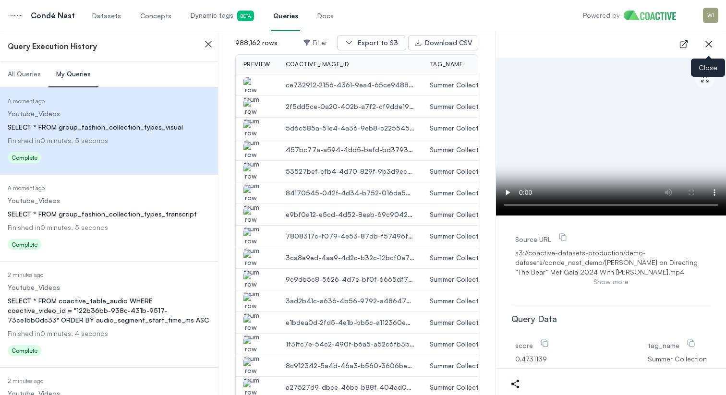
click at [708, 45] on icon "button" at bounding box center [708, 44] width 7 height 7
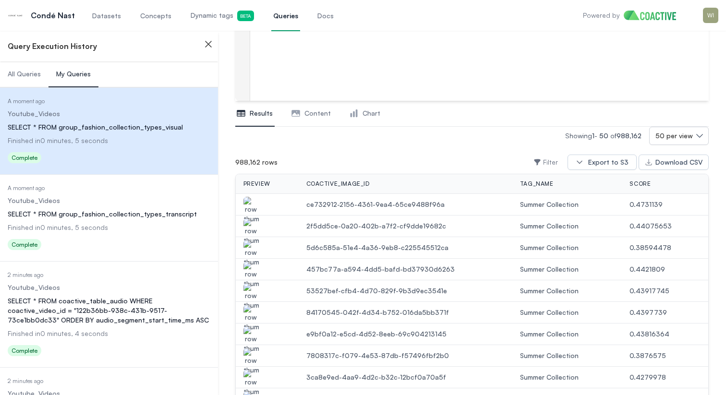
scroll to position [90, 0]
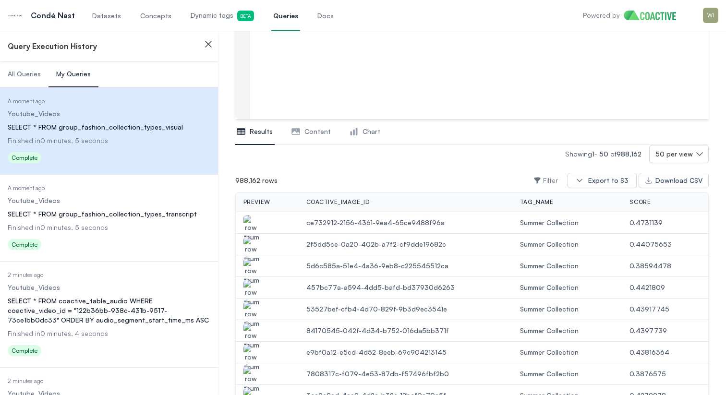
click at [308, 141] on button "Content" at bounding box center [311, 132] width 43 height 26
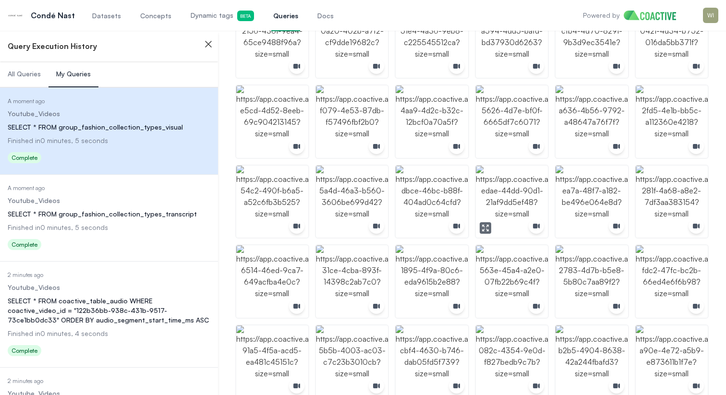
scroll to position [190, 0]
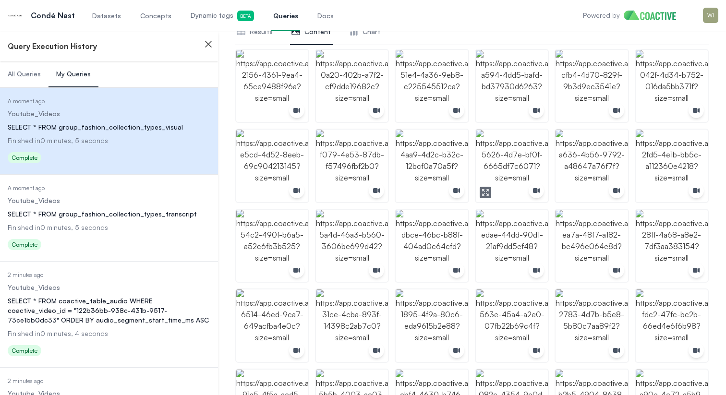
click at [518, 153] on img "button" at bounding box center [512, 166] width 72 height 72
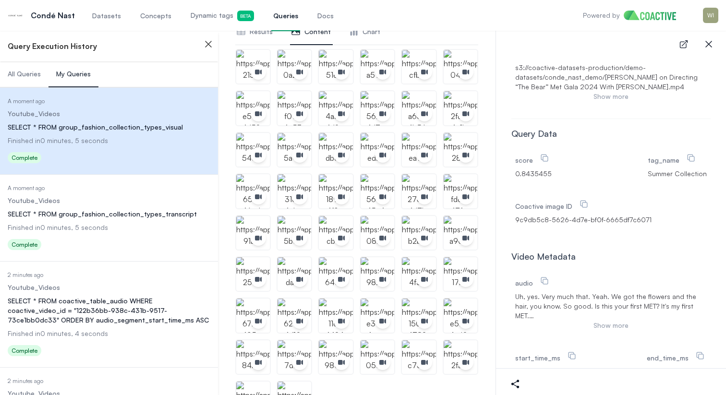
scroll to position [134, 0]
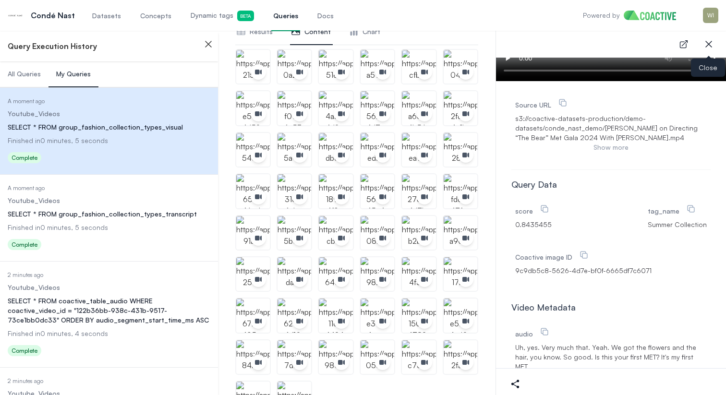
click at [706, 41] on icon "button" at bounding box center [708, 44] width 7 height 7
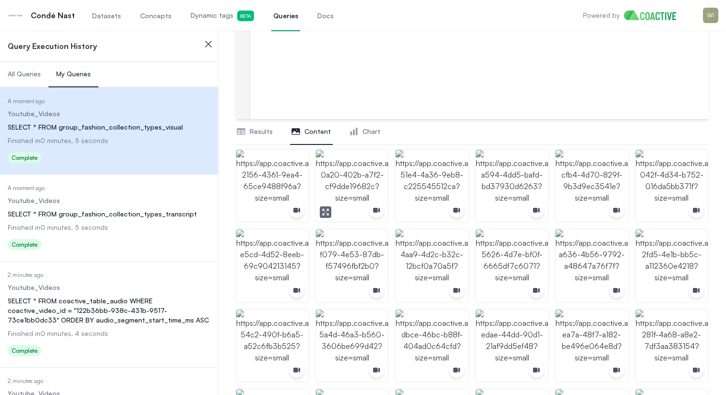
scroll to position [0, 0]
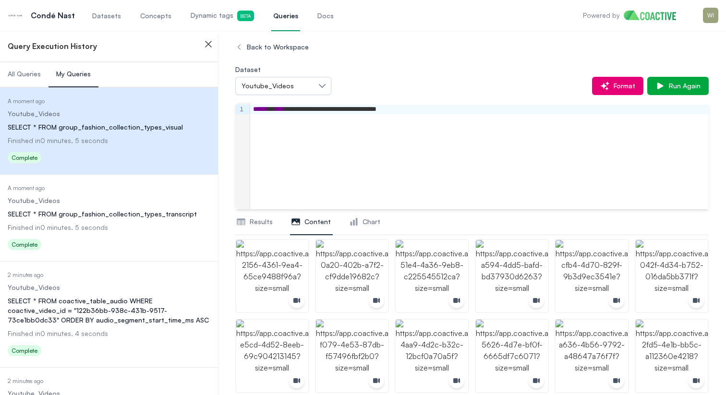
click at [250, 215] on button "Results" at bounding box center [254, 222] width 39 height 26
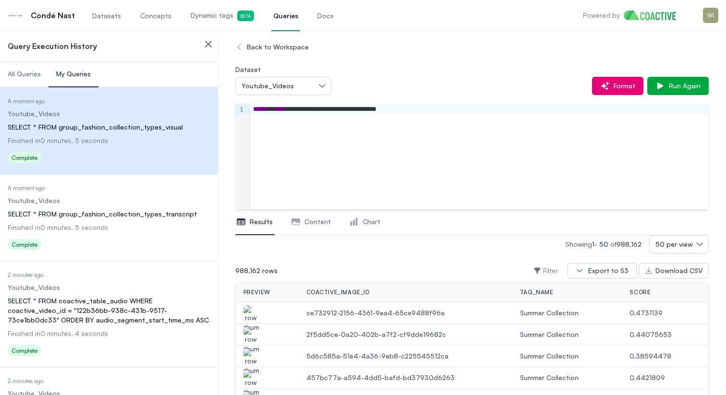
click at [108, 23] on link "Datasets" at bounding box center [106, 16] width 33 height 32
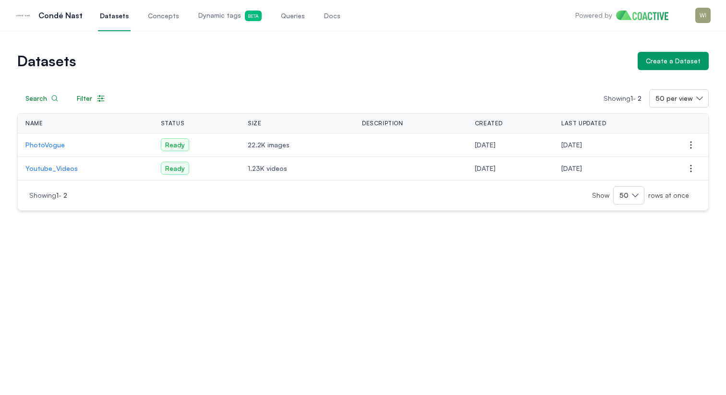
click at [55, 171] on p "Youtube_Videos" at bounding box center [85, 169] width 120 height 10
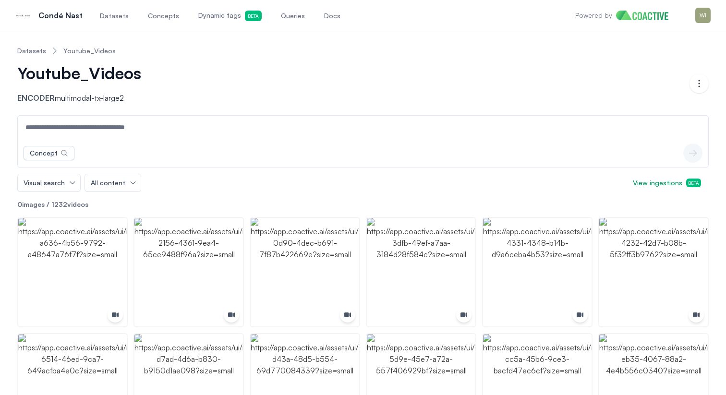
click at [112, 131] on input at bounding box center [363, 127] width 686 height 23
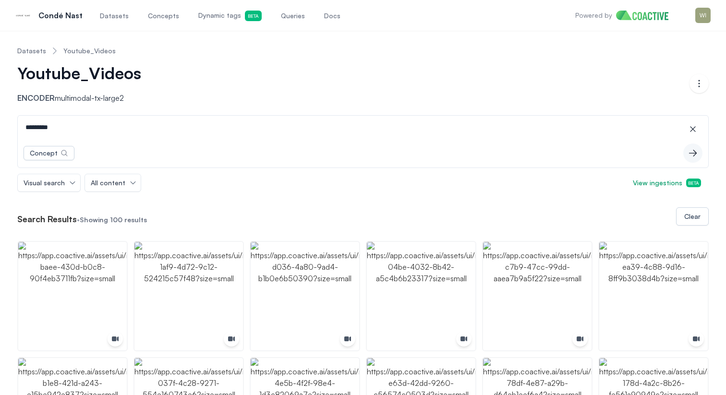
click at [26, 130] on input "*********" at bounding box center [363, 127] width 686 height 23
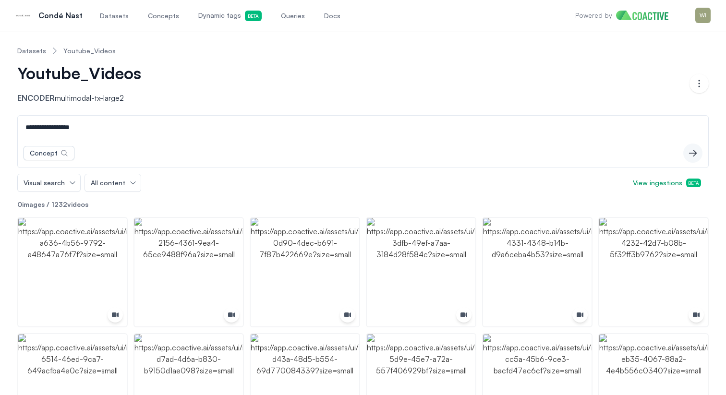
type input "**********"
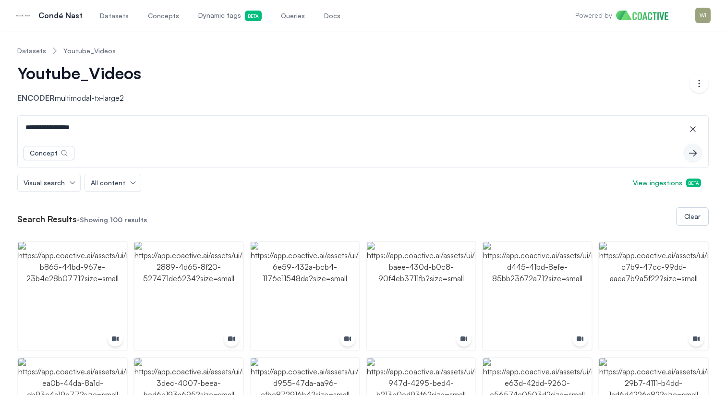
click at [215, 10] on link "Dynamic tags Beta" at bounding box center [229, 16] width 67 height 32
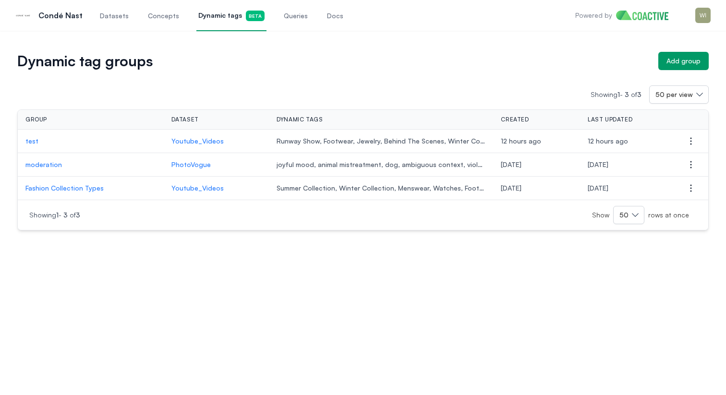
click at [34, 144] on p "test" at bounding box center [90, 141] width 131 height 10
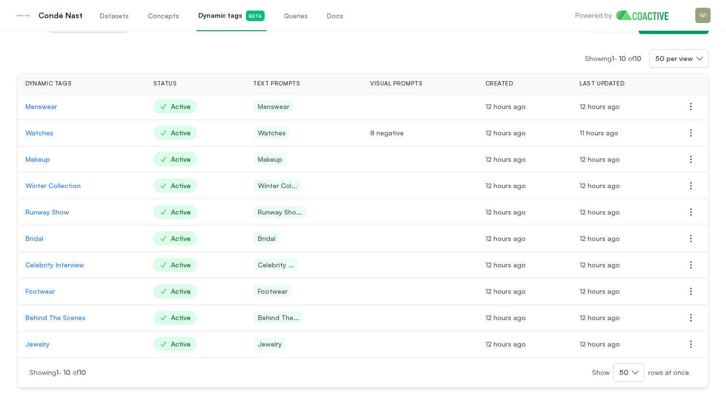
scroll to position [48, 0]
click at [38, 134] on p "Watches" at bounding box center [81, 133] width 112 height 10
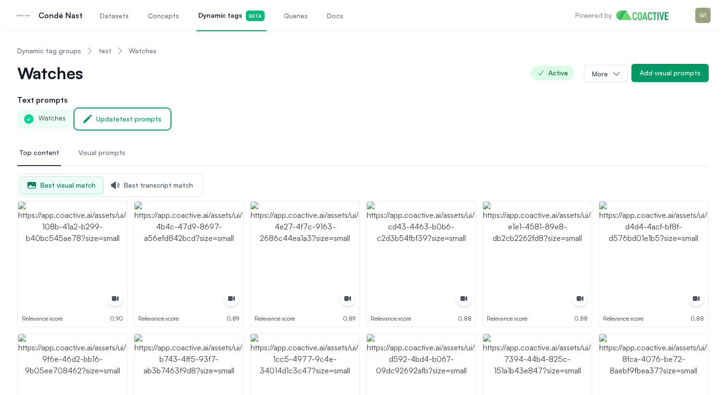
click at [110, 115] on div "Update text prompts" at bounding box center [128, 119] width 65 height 10
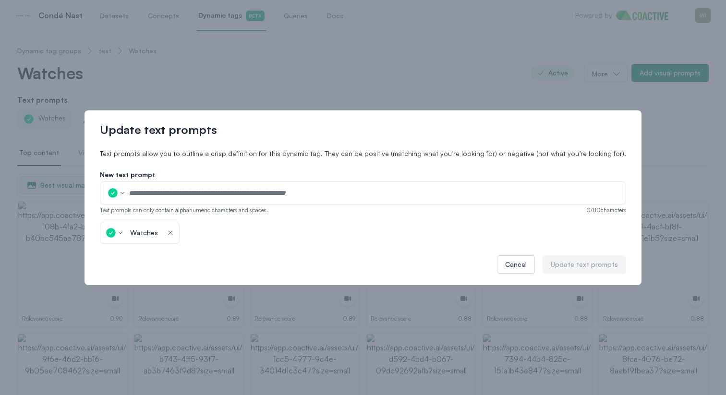
click at [187, 198] on input "text" at bounding box center [373, 193] width 491 height 14
type input "**********"
click at [174, 228] on icon "button" at bounding box center [171, 233] width 8 height 10
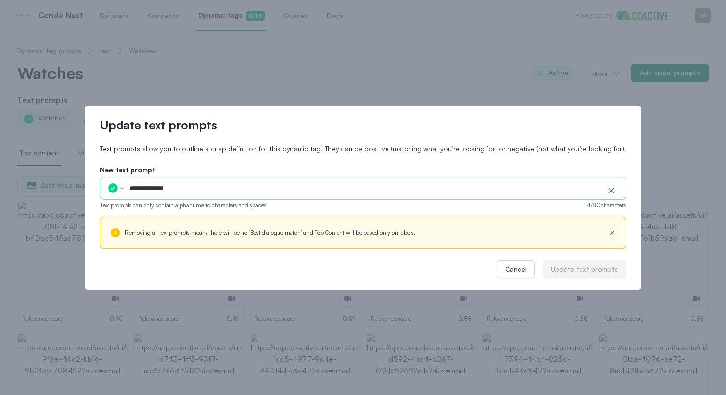
click at [396, 195] on input "**********" at bounding box center [364, 188] width 472 height 14
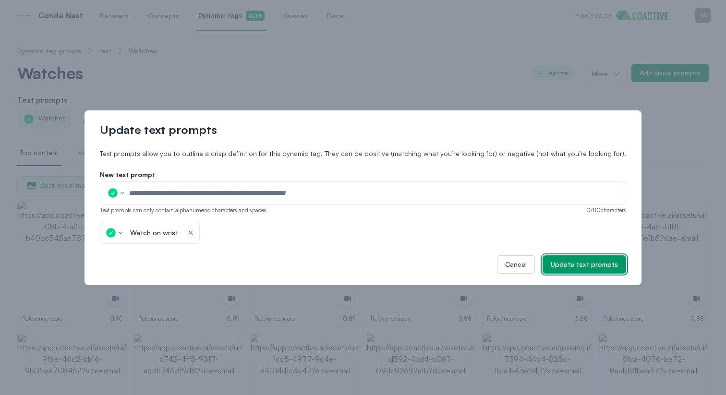
click at [563, 255] on button "Update text prompts" at bounding box center [584, 264] width 84 height 18
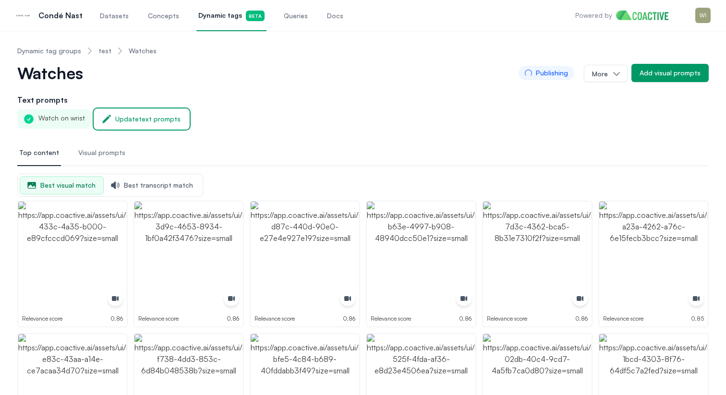
click at [115, 113] on button "Update text prompts" at bounding box center [142, 118] width 94 height 19
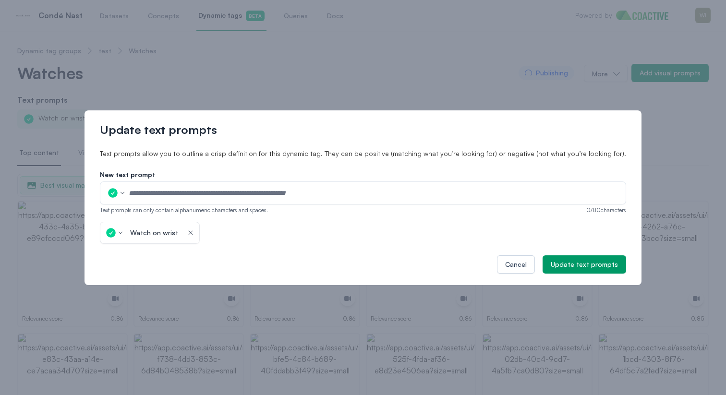
click at [175, 189] on input "text" at bounding box center [373, 193] width 491 height 14
click at [194, 234] on icon "button" at bounding box center [191, 233] width 8 height 10
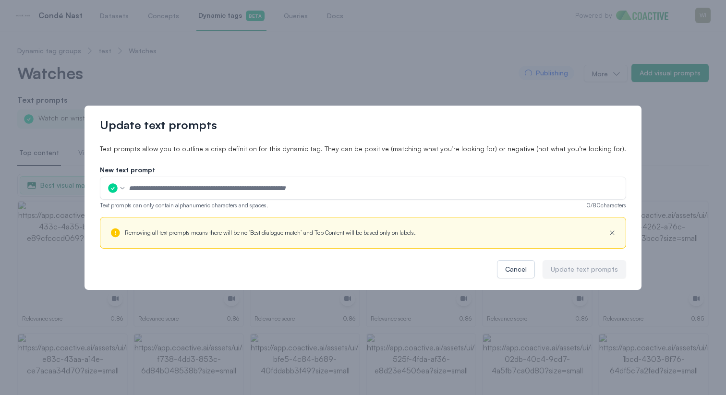
click at [209, 189] on input "text" at bounding box center [373, 188] width 491 height 14
type input "**********"
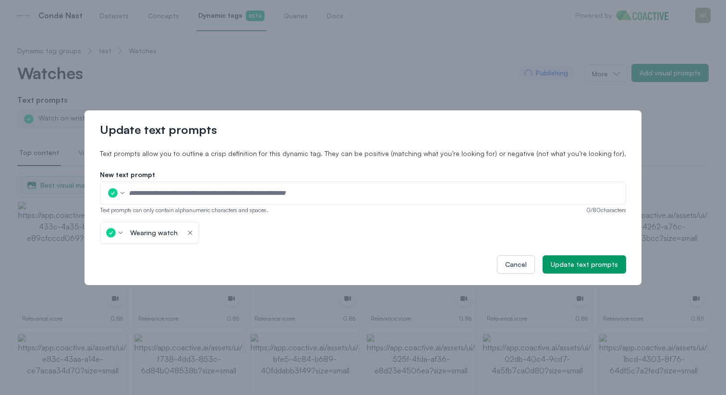
click at [199, 232] on div "Wearing watch icon-button" at bounding box center [149, 233] width 99 height 22
click at [195, 232] on button "icon-button" at bounding box center [190, 233] width 10 height 10
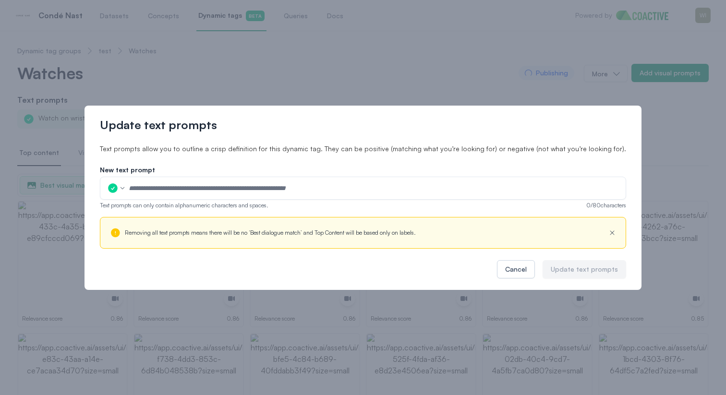
click at [203, 188] on input "text" at bounding box center [373, 188] width 491 height 14
type input "*******"
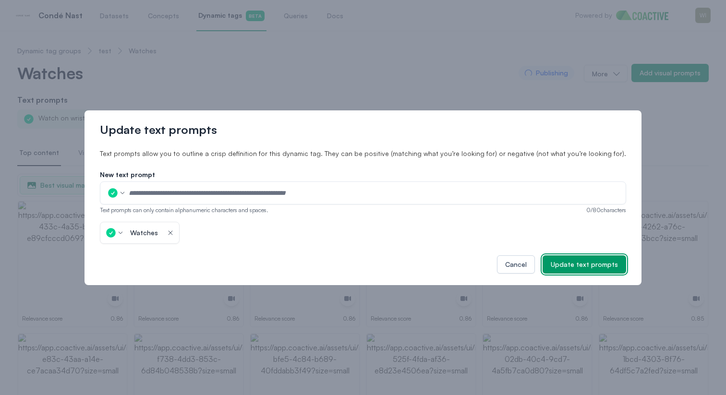
click at [591, 263] on div "Update text prompts" at bounding box center [583, 265] width 67 height 10
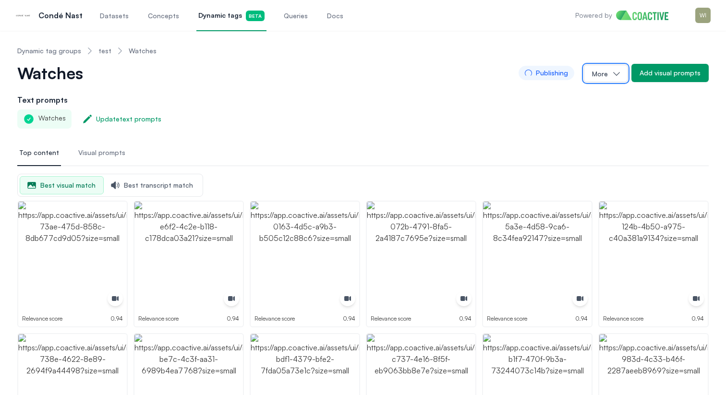
click at [619, 72] on icon "button" at bounding box center [616, 74] width 10 height 10
click at [582, 98] on button "Delete tag" at bounding box center [573, 96] width 107 height 17
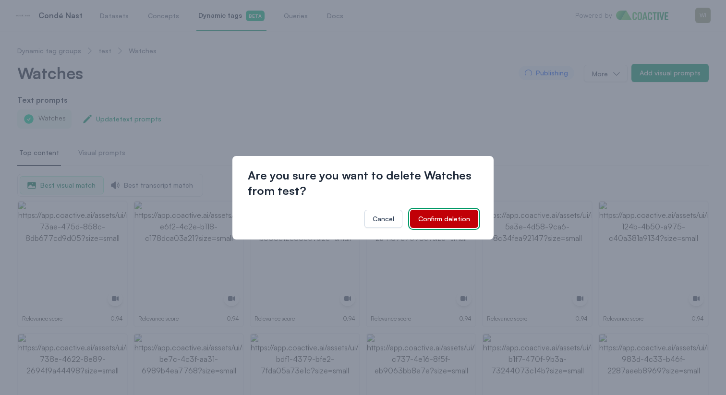
click at [442, 222] on div "Confirm deletion" at bounding box center [444, 219] width 52 height 10
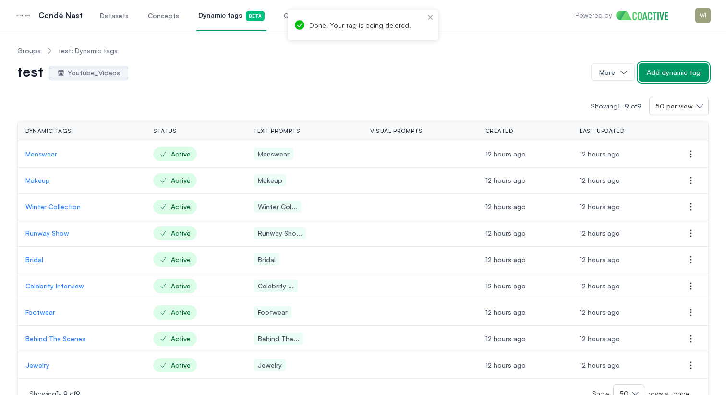
click at [673, 81] on button "Add dynamic tag" at bounding box center [673, 72] width 70 height 18
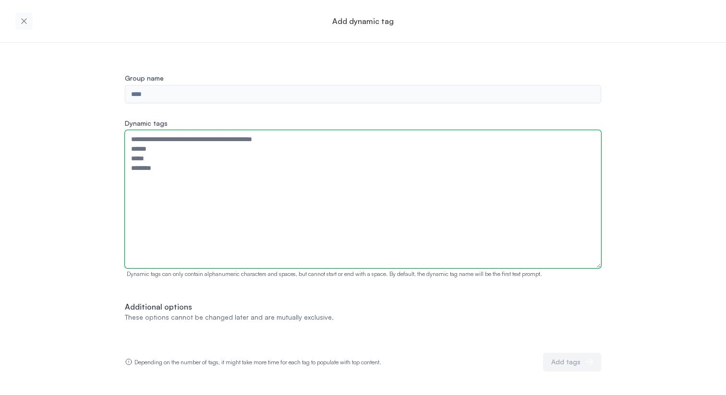
click at [227, 141] on textarea "Dynamic tags" at bounding box center [363, 199] width 476 height 138
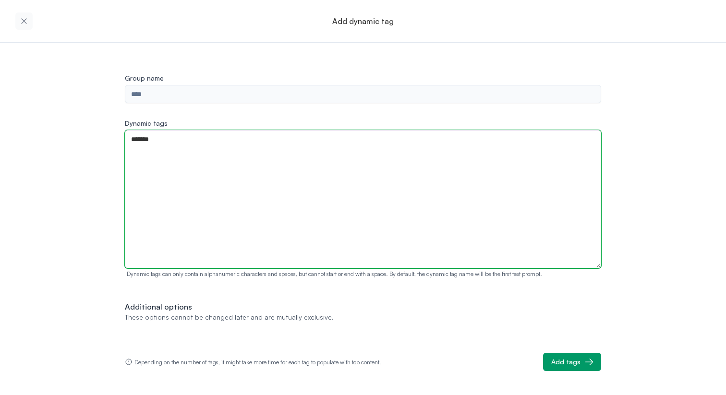
type textarea "*******"
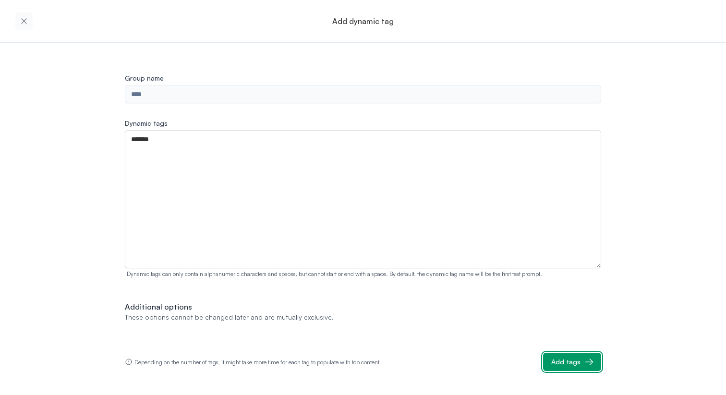
click at [578, 363] on div "Add tags" at bounding box center [565, 362] width 29 height 10
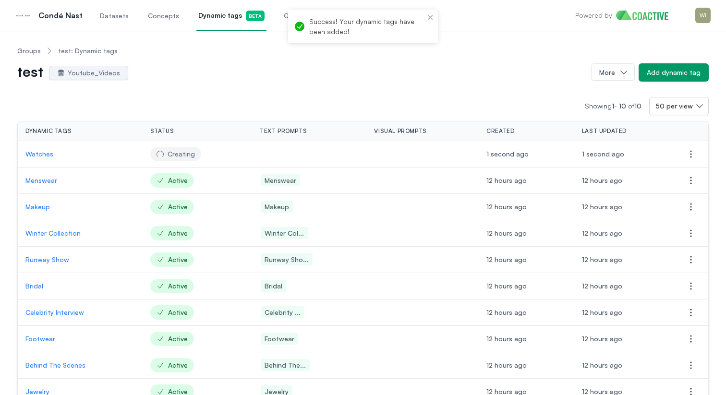
click at [33, 155] on p "Watches" at bounding box center [79, 154] width 109 height 10
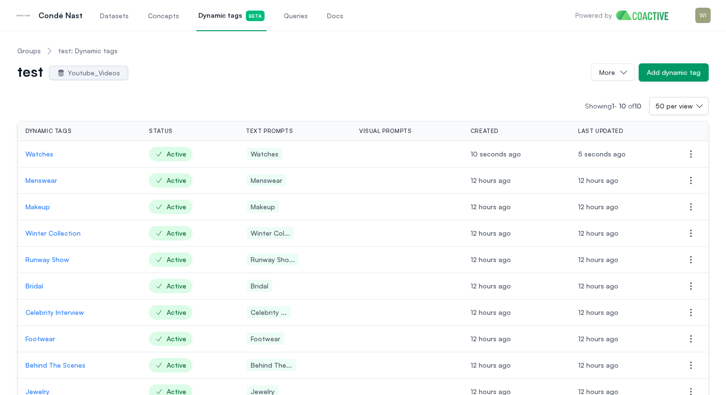
click at [40, 156] on p "Watches" at bounding box center [79, 154] width 108 height 10
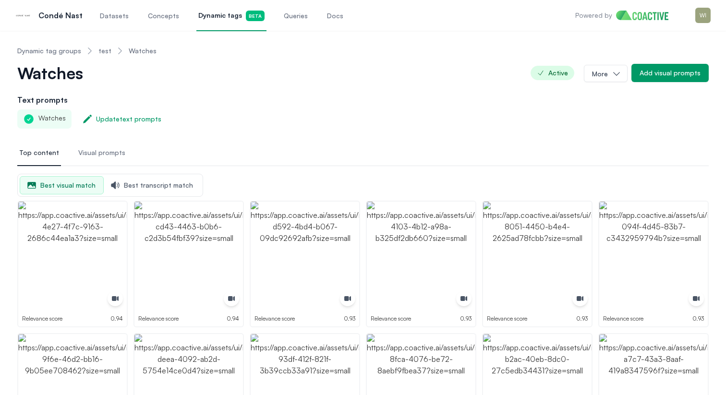
click at [101, 52] on link "test" at bounding box center [104, 51] width 13 height 10
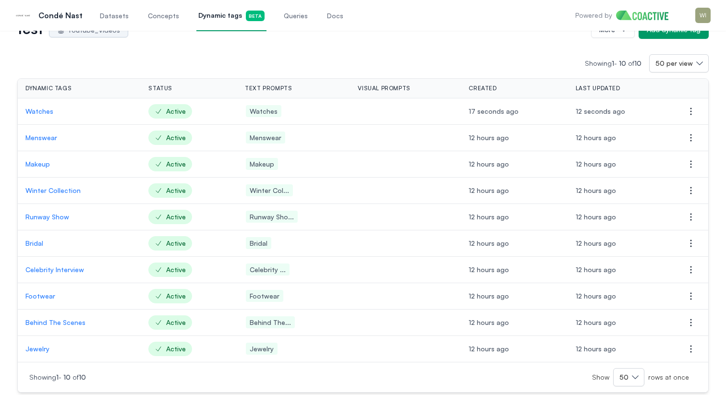
scroll to position [48, 0]
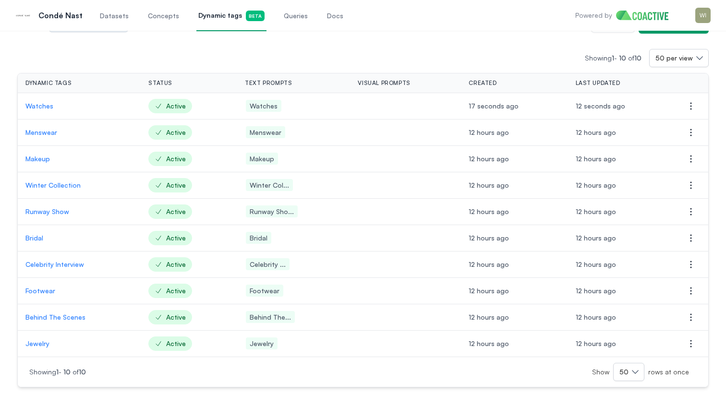
click at [35, 158] on p "Makeup" at bounding box center [78, 159] width 107 height 10
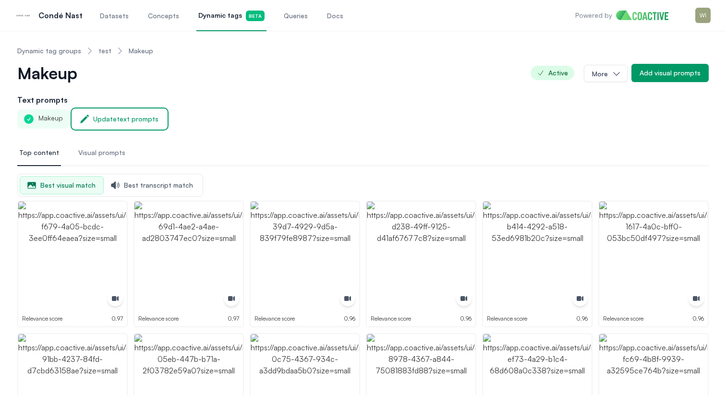
click at [107, 119] on div "Update text prompts" at bounding box center [125, 119] width 65 height 10
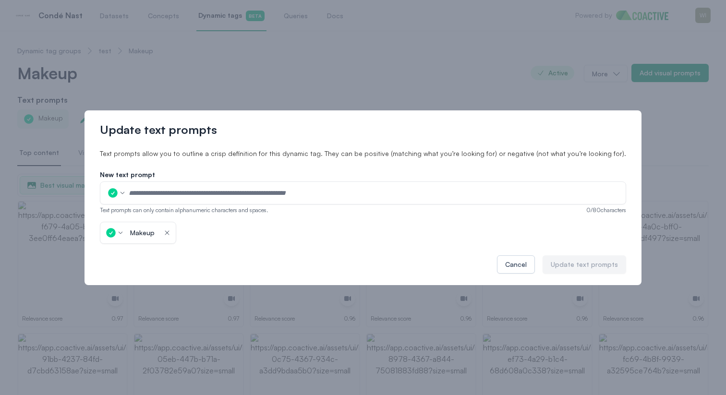
click at [173, 196] on input "text" at bounding box center [373, 193] width 491 height 14
click at [176, 225] on div "Makeup icon-button" at bounding box center [138, 233] width 76 height 22
click at [176, 229] on div "Makeup icon-button" at bounding box center [138, 233] width 76 height 22
click at [171, 228] on icon "button" at bounding box center [167, 233] width 8 height 10
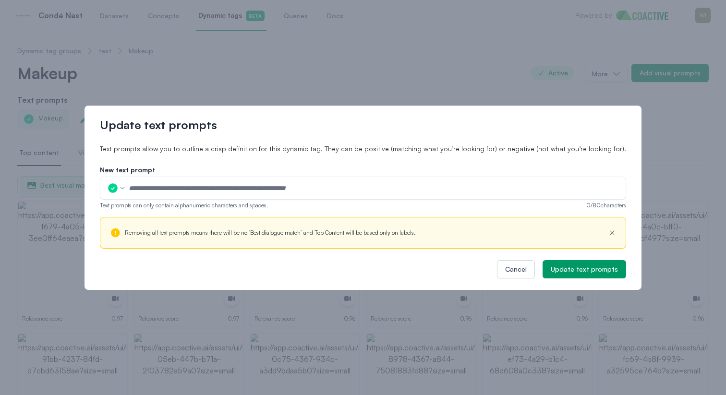
click at [186, 186] on input "text" at bounding box center [373, 188] width 491 height 14
type input "**********"
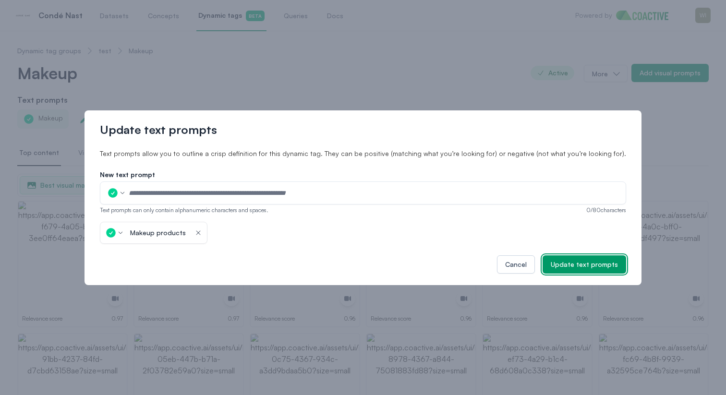
click at [558, 262] on div "Update text prompts" at bounding box center [583, 265] width 67 height 10
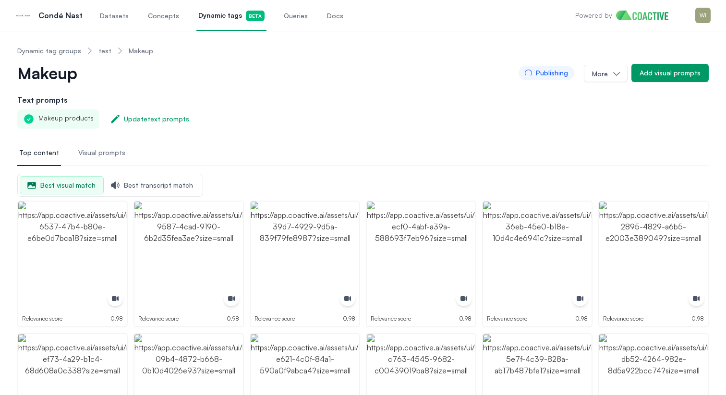
click at [103, 55] on link "test" at bounding box center [104, 51] width 13 height 10
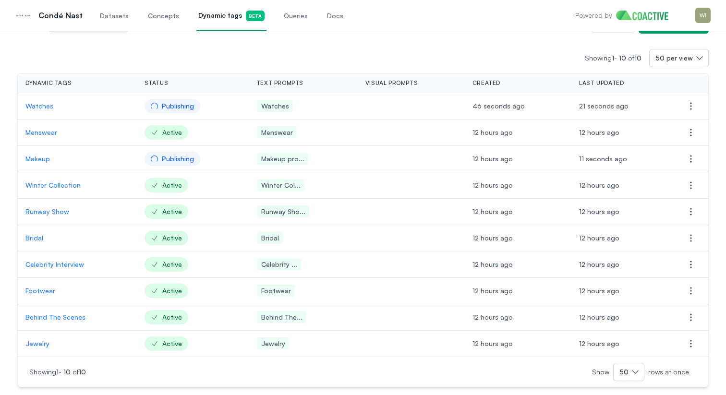
scroll to position [43, 0]
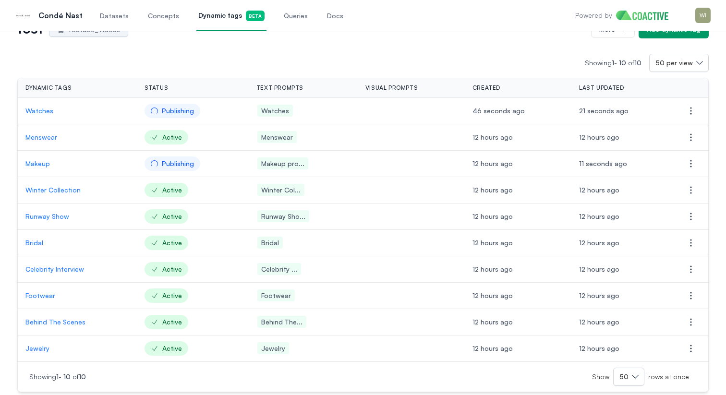
click at [41, 161] on p "Makeup" at bounding box center [77, 164] width 104 height 10
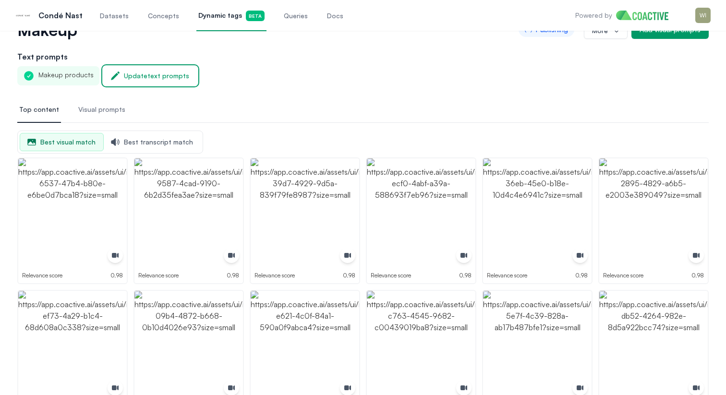
click at [148, 83] on button "Update text prompts" at bounding box center [150, 75] width 94 height 19
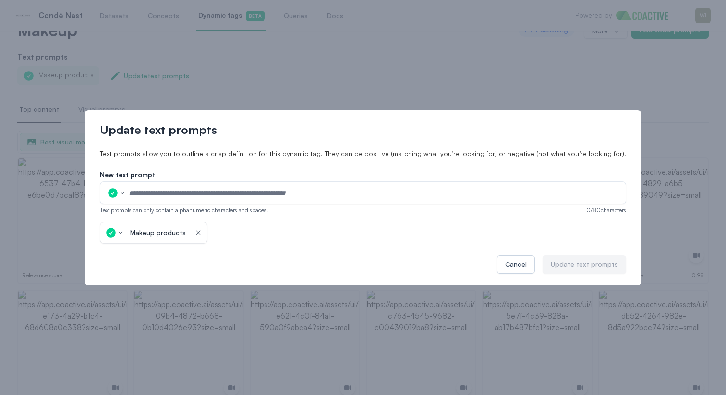
click at [176, 192] on input "text" at bounding box center [373, 193] width 491 height 14
type input "******"
click at [201, 231] on icon "button" at bounding box center [198, 232] width 4 height 4
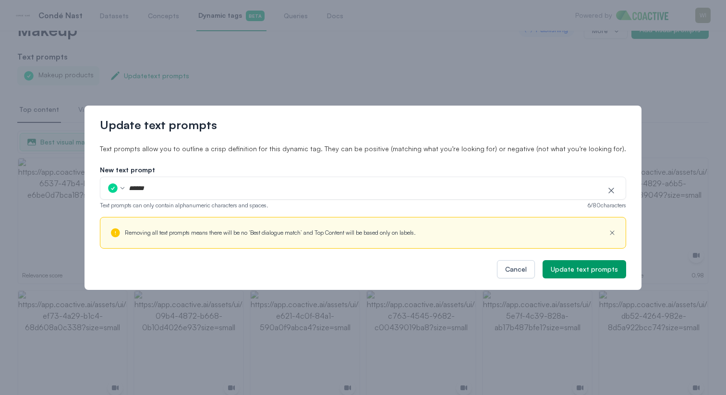
click at [262, 187] on input "******" at bounding box center [364, 188] width 472 height 14
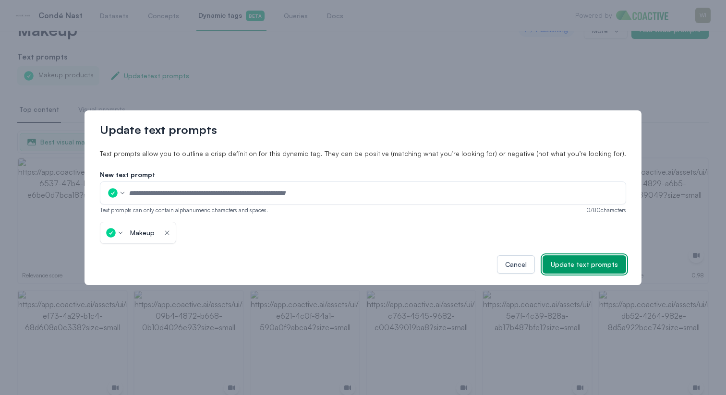
click at [581, 270] on button "Update text prompts" at bounding box center [584, 264] width 84 height 18
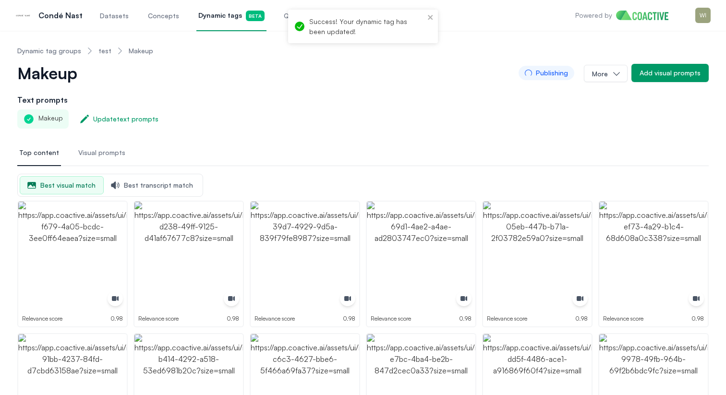
click at [102, 49] on link "test" at bounding box center [104, 51] width 13 height 10
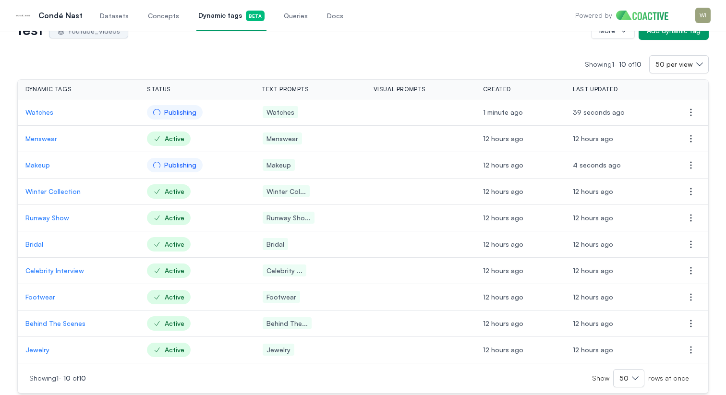
scroll to position [48, 0]
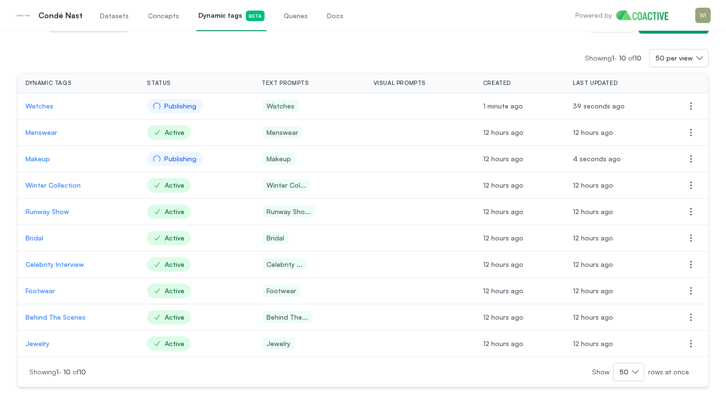
click at [35, 236] on p "Bridal" at bounding box center [78, 238] width 106 height 10
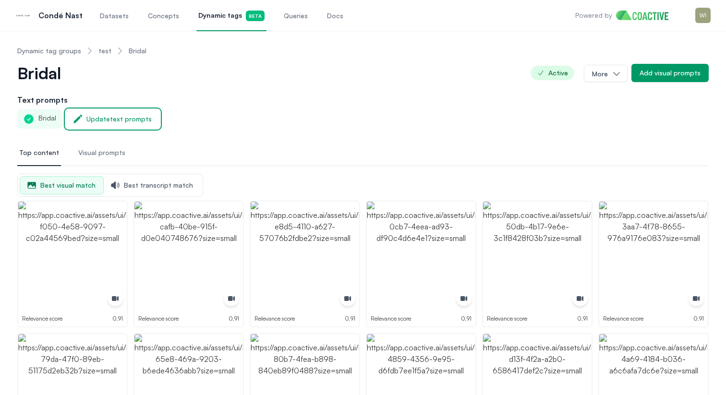
click at [111, 114] on button "Update text prompts" at bounding box center [113, 118] width 94 height 19
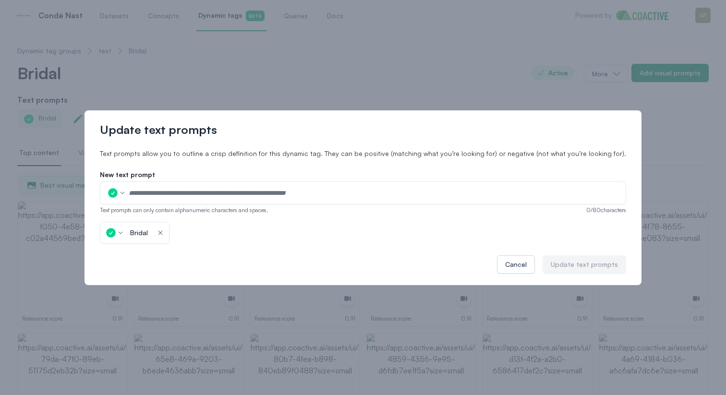
click at [162, 189] on input "text" at bounding box center [373, 193] width 491 height 14
type input "**********"
click at [299, 230] on icon "button" at bounding box center [295, 233] width 8 height 10
click at [560, 260] on div "Update text prompts" at bounding box center [583, 265] width 67 height 10
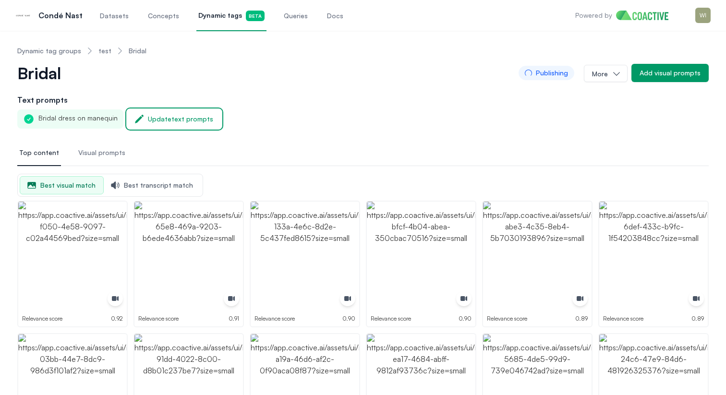
click at [178, 122] on div "Update text prompts" at bounding box center [180, 119] width 65 height 10
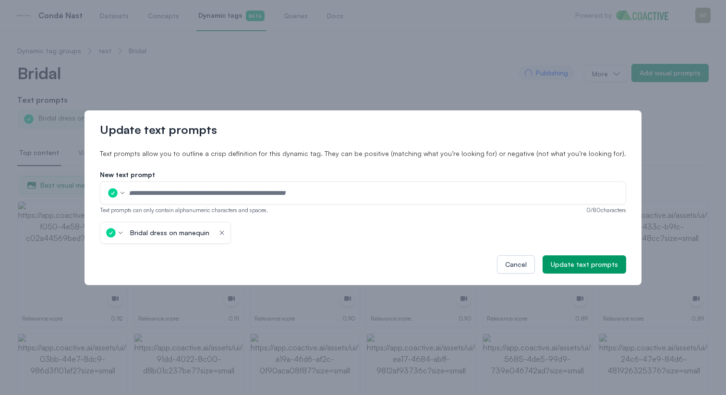
click at [226, 233] on icon "button" at bounding box center [222, 233] width 8 height 10
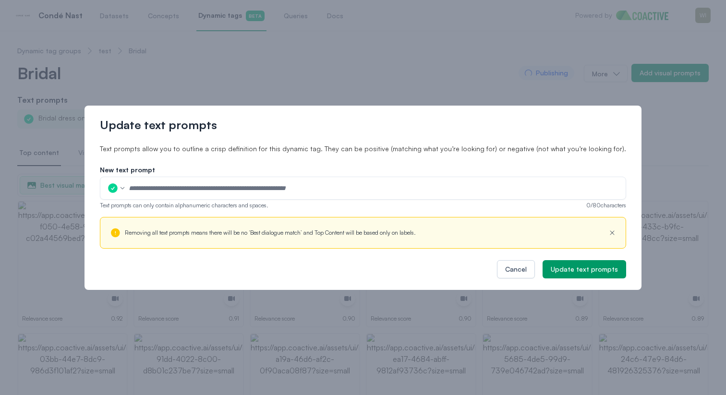
click at [232, 183] on input "text" at bounding box center [373, 188] width 491 height 14
type input "******"
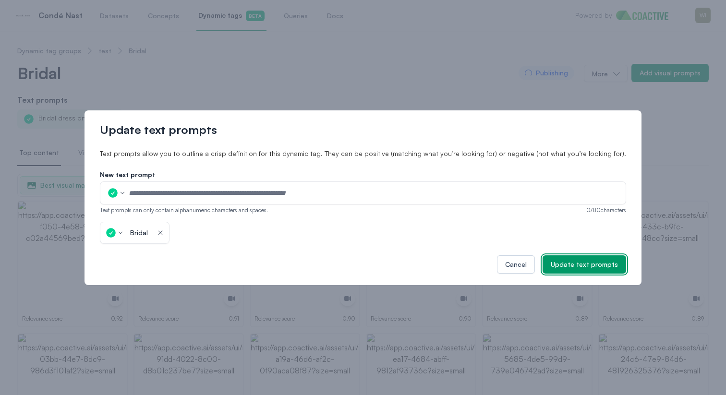
click at [586, 264] on div "Update text prompts" at bounding box center [583, 265] width 67 height 10
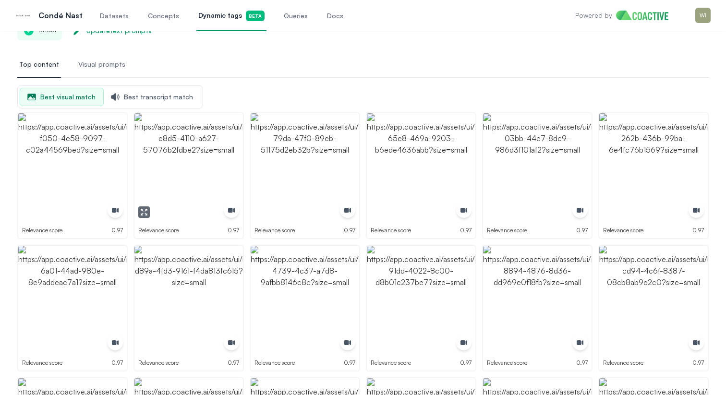
scroll to position [165, 0]
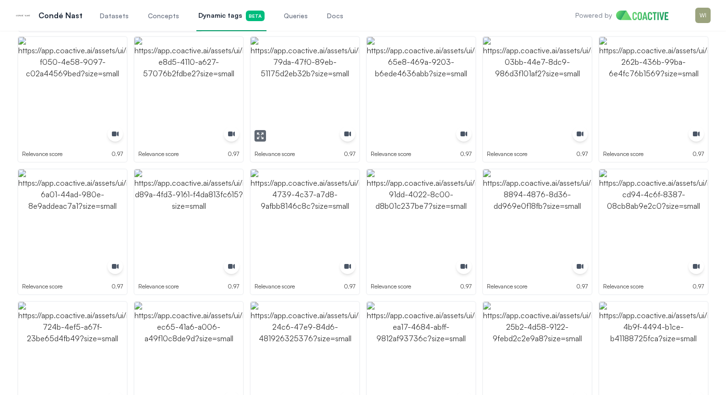
click at [277, 116] on img "button" at bounding box center [305, 91] width 108 height 108
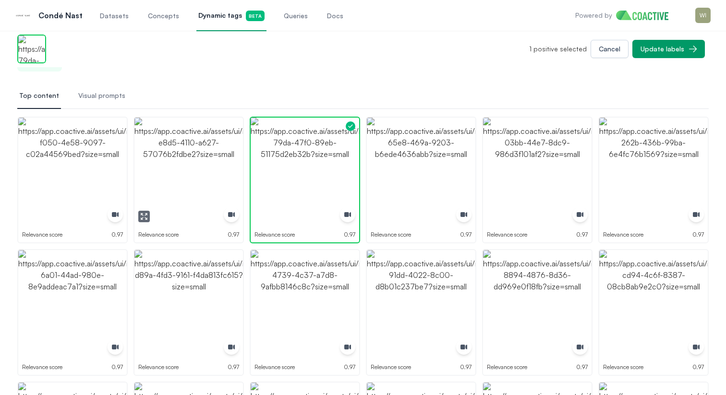
scroll to position [0, 0]
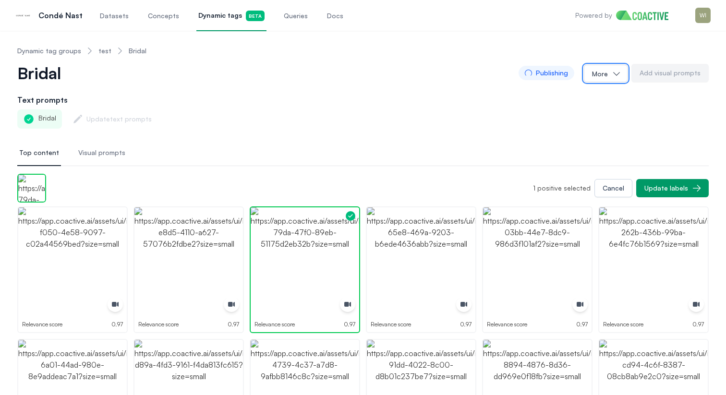
click at [606, 75] on button "More" at bounding box center [606, 73] width 44 height 17
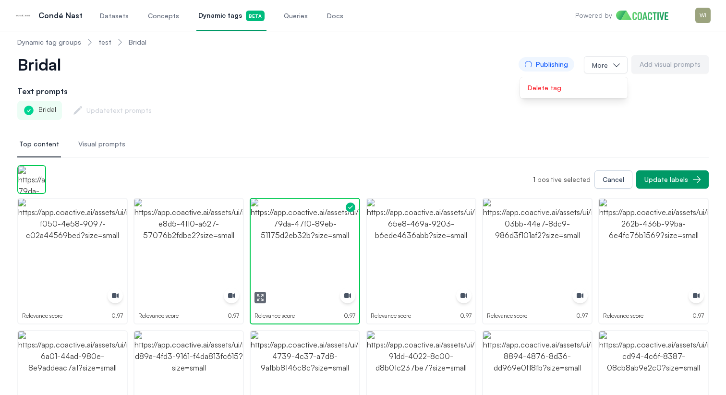
click at [335, 233] on img "button" at bounding box center [305, 253] width 108 height 108
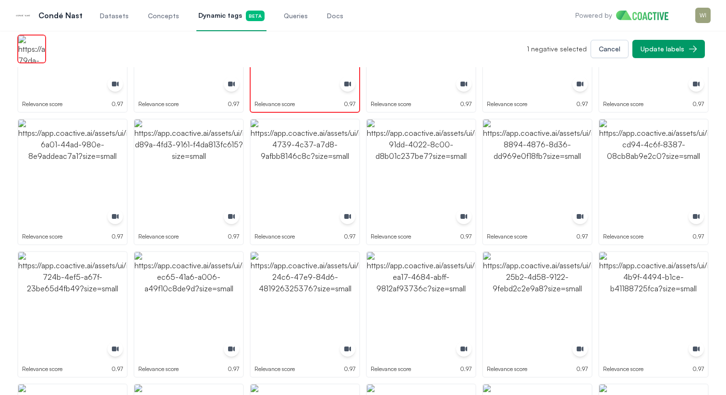
scroll to position [201, 0]
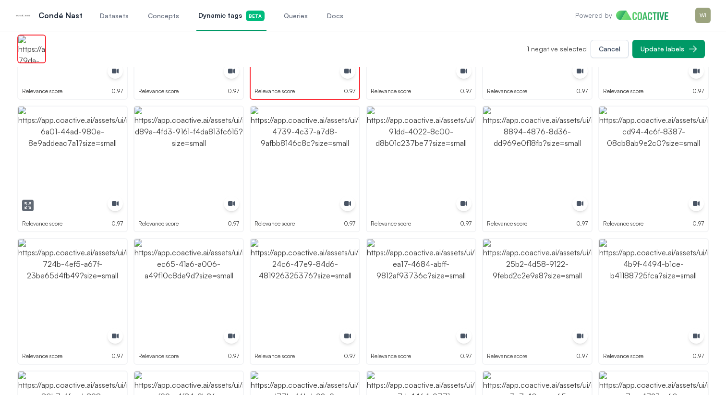
click at [71, 157] on img "button" at bounding box center [72, 161] width 108 height 108
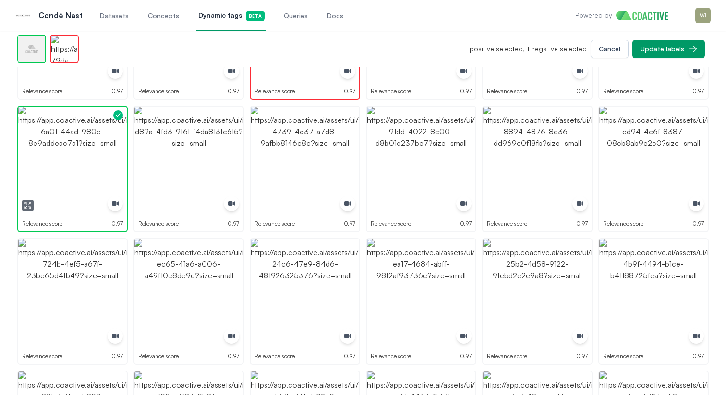
click at [71, 157] on img "button" at bounding box center [72, 161] width 108 height 108
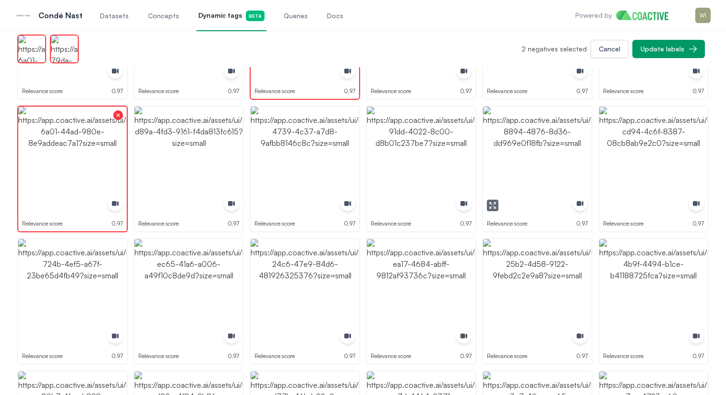
click at [555, 138] on img "button" at bounding box center [537, 161] width 108 height 108
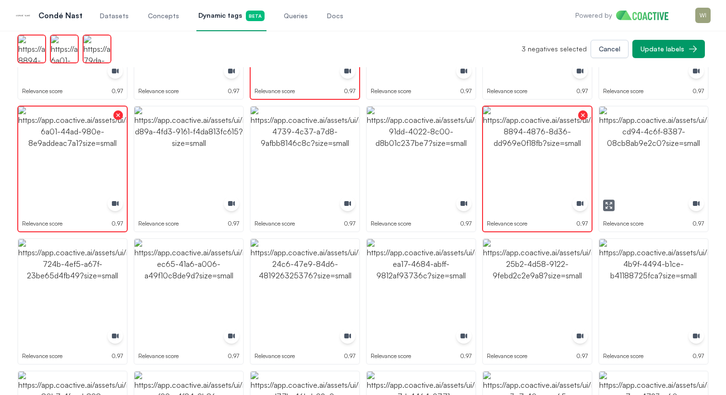
click at [648, 153] on img "button" at bounding box center [653, 161] width 108 height 108
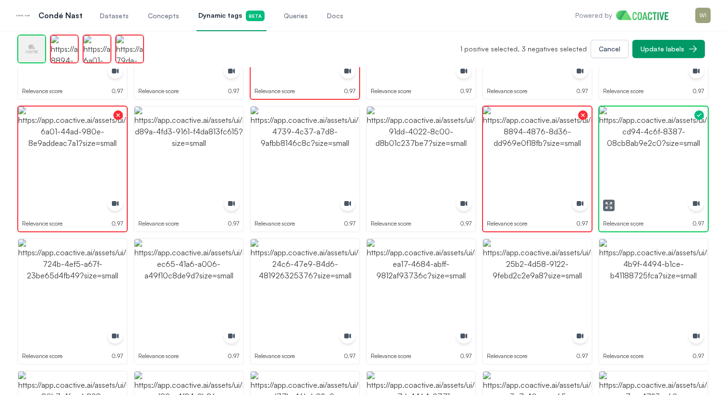
click at [648, 153] on img "button" at bounding box center [653, 161] width 108 height 108
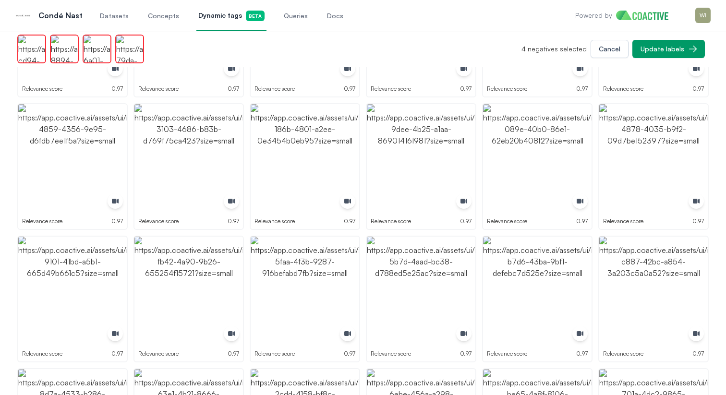
scroll to position [605, 0]
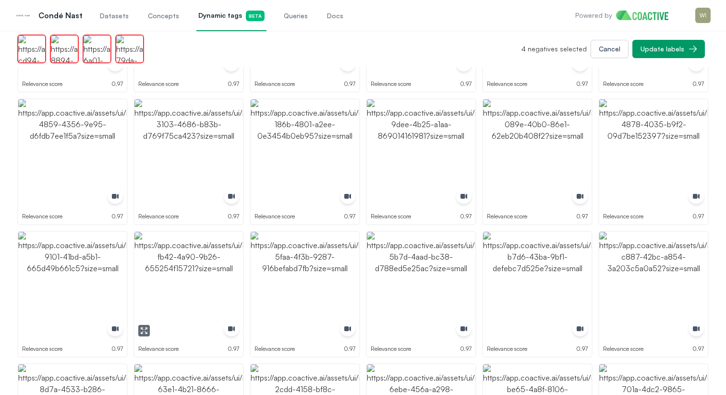
click at [209, 266] on img "button" at bounding box center [188, 286] width 108 height 108
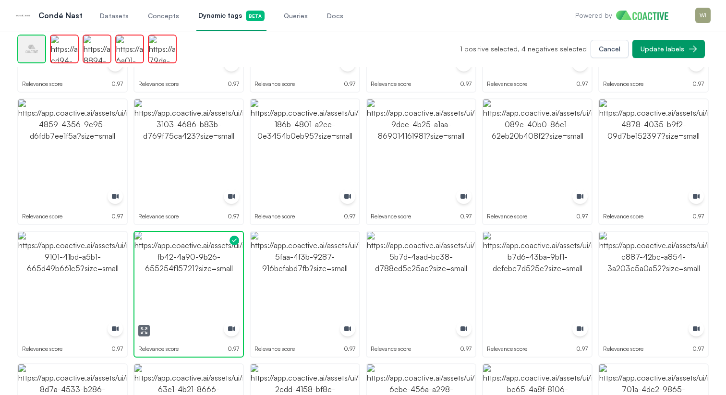
click at [209, 266] on img "button" at bounding box center [188, 286] width 108 height 108
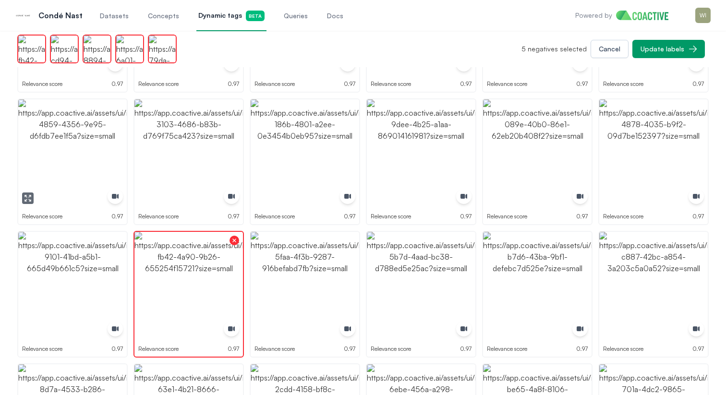
click at [86, 155] on img "button" at bounding box center [72, 153] width 108 height 108
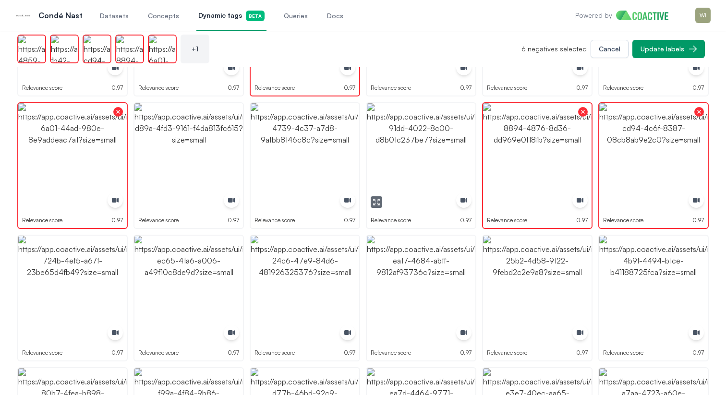
scroll to position [161, 0]
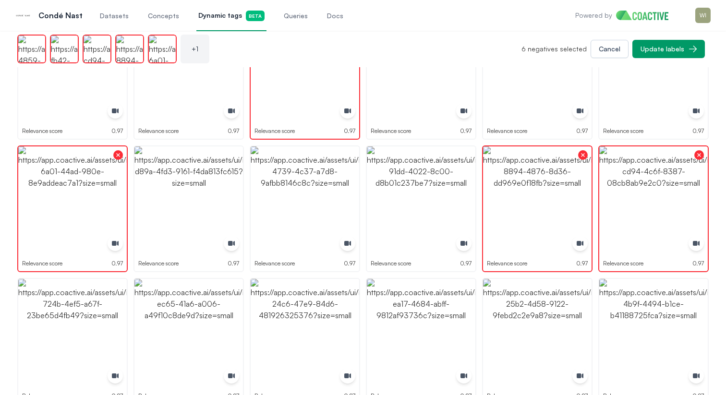
click at [664, 35] on div "+ 1 6 negatives selected Cancel Update labels" at bounding box center [380, 49] width 726 height 36
click at [663, 41] on button "Update labels" at bounding box center [668, 49] width 72 height 18
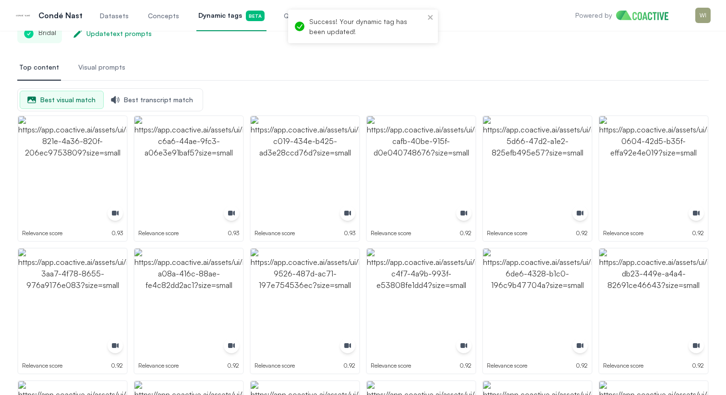
scroll to position [91, 0]
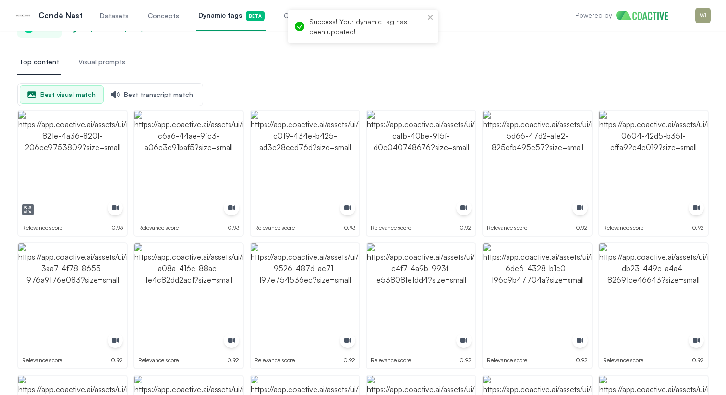
click at [97, 169] on img "button" at bounding box center [72, 165] width 108 height 108
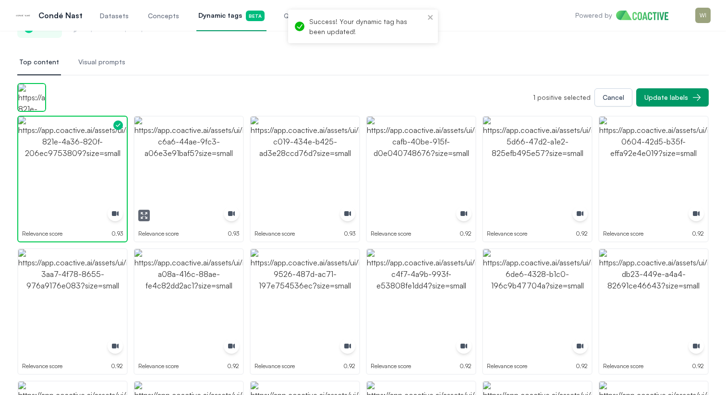
click at [190, 163] on img "button" at bounding box center [188, 171] width 108 height 108
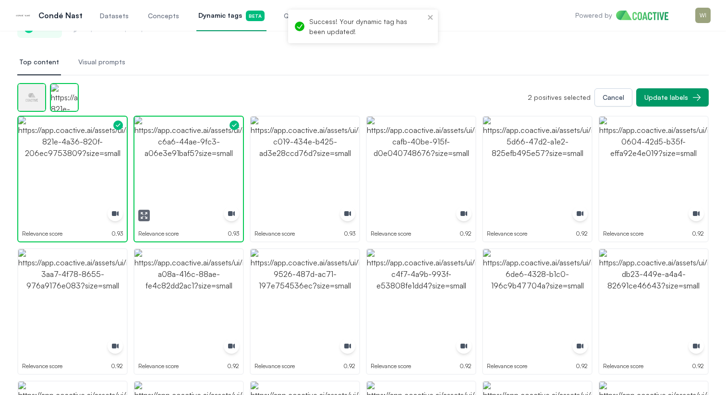
click at [190, 163] on img "button" at bounding box center [188, 171] width 108 height 108
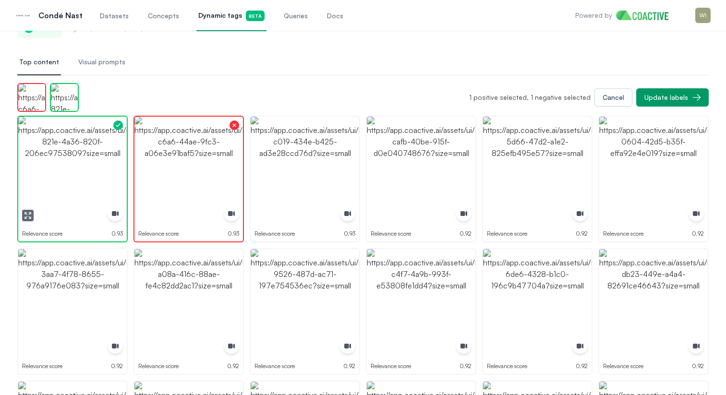
click at [95, 153] on img "button" at bounding box center [72, 171] width 108 height 108
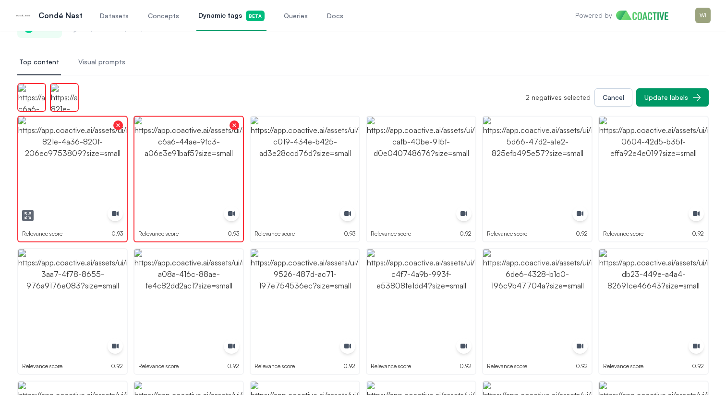
click at [95, 153] on img "button" at bounding box center [72, 171] width 108 height 108
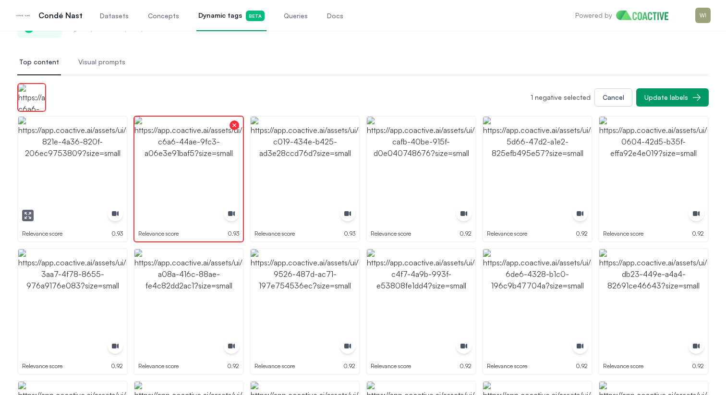
click at [104, 155] on img "button" at bounding box center [72, 171] width 108 height 108
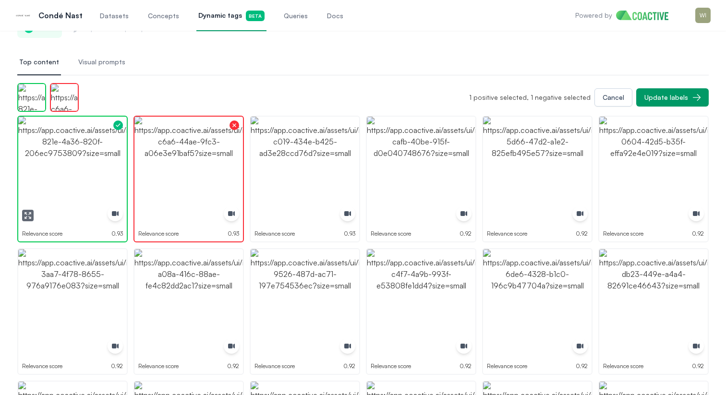
click at [120, 155] on img "button" at bounding box center [72, 171] width 108 height 108
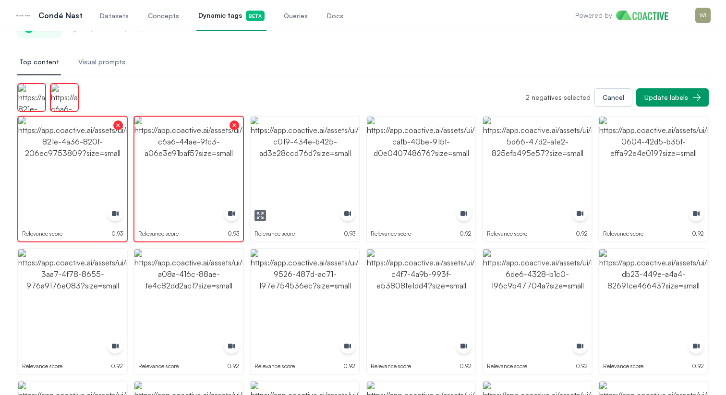
click at [326, 178] on img "button" at bounding box center [305, 171] width 108 height 108
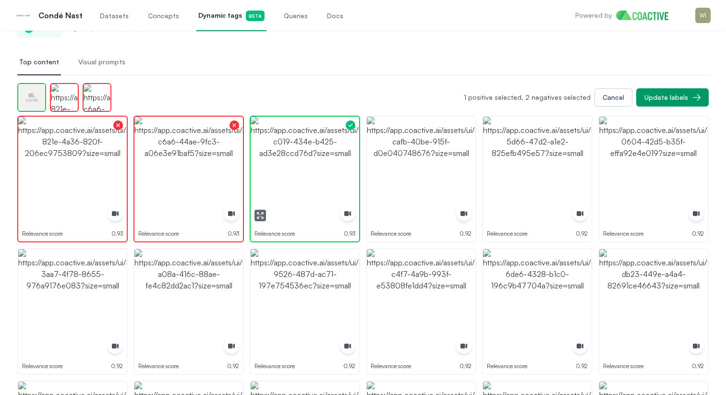
click at [326, 178] on img "button" at bounding box center [305, 171] width 108 height 108
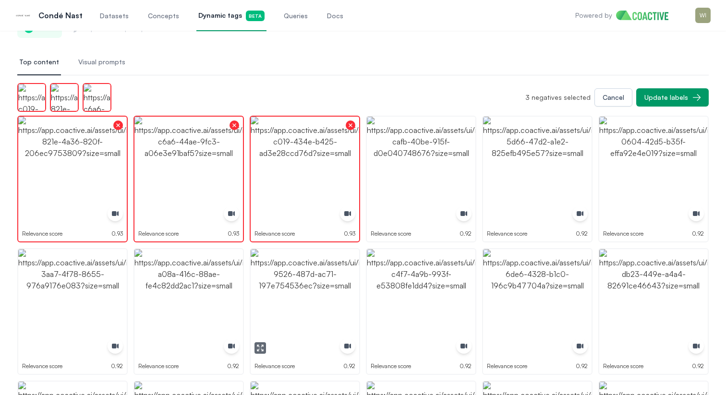
click at [334, 294] on img "button" at bounding box center [305, 303] width 108 height 108
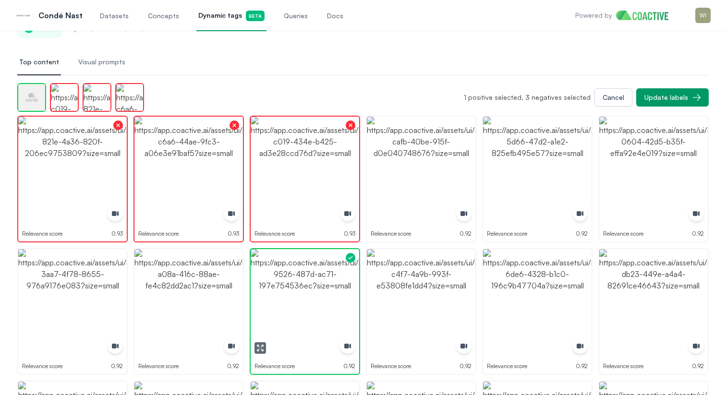
click at [334, 294] on img "button" at bounding box center [305, 303] width 108 height 108
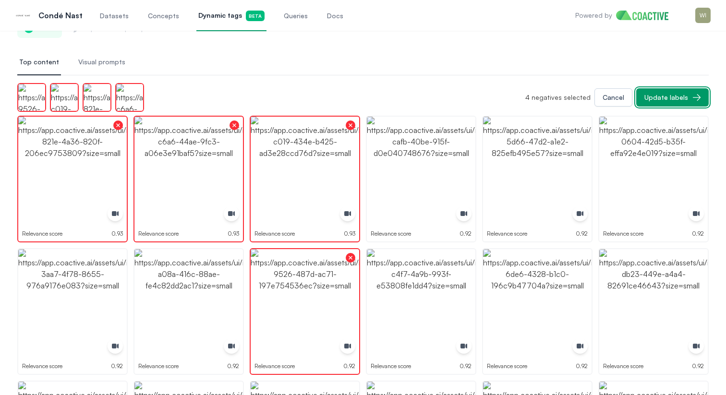
click at [662, 104] on button "Update labels" at bounding box center [672, 97] width 72 height 18
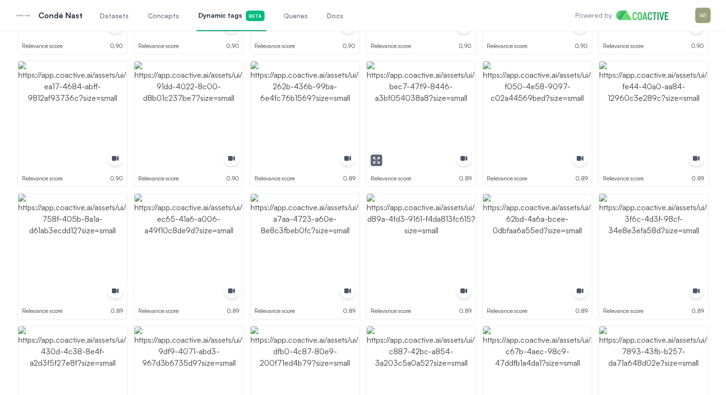
click at [417, 107] on img "button" at bounding box center [421, 115] width 108 height 108
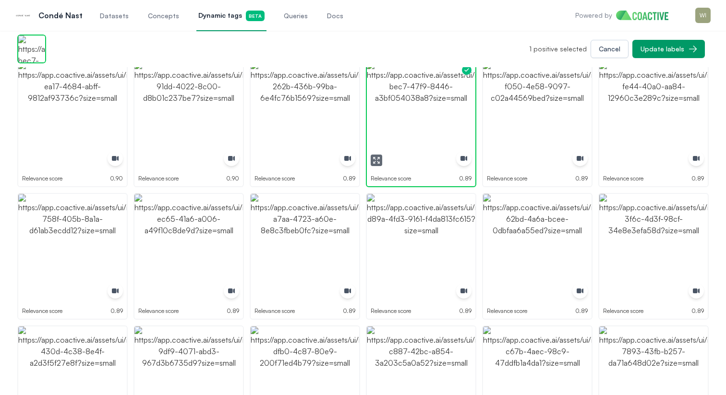
click at [417, 107] on img "button" at bounding box center [421, 115] width 108 height 108
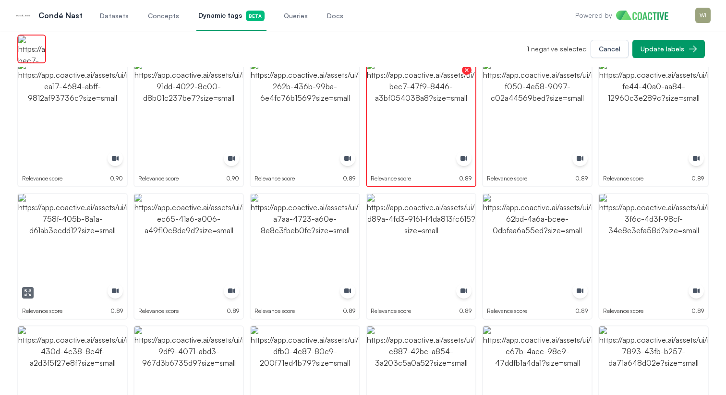
click at [78, 220] on img "button" at bounding box center [72, 248] width 108 height 108
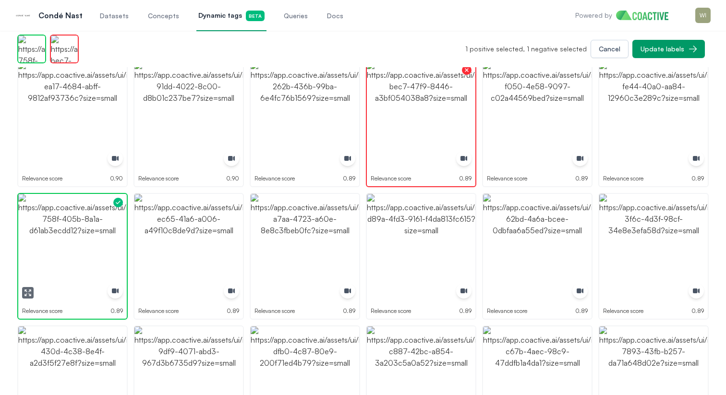
click at [78, 220] on img "button" at bounding box center [72, 248] width 108 height 108
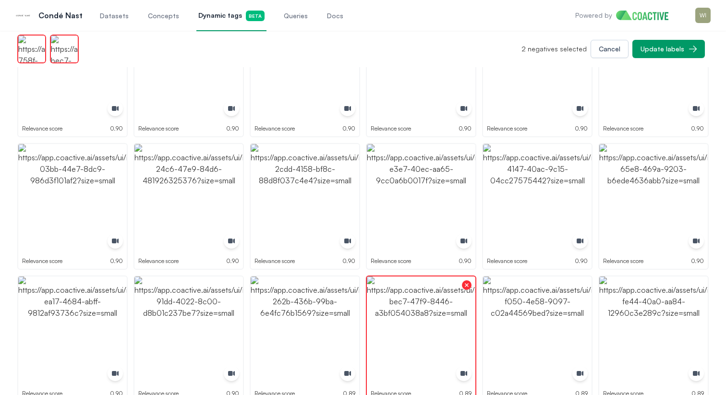
scroll to position [43, 0]
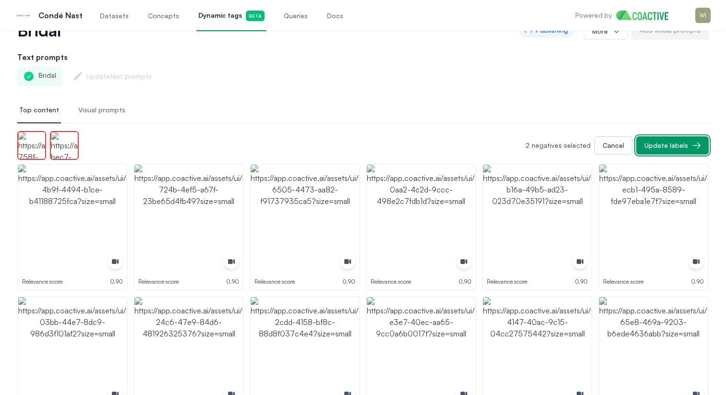
click at [655, 138] on button "Update labels" at bounding box center [672, 145] width 72 height 18
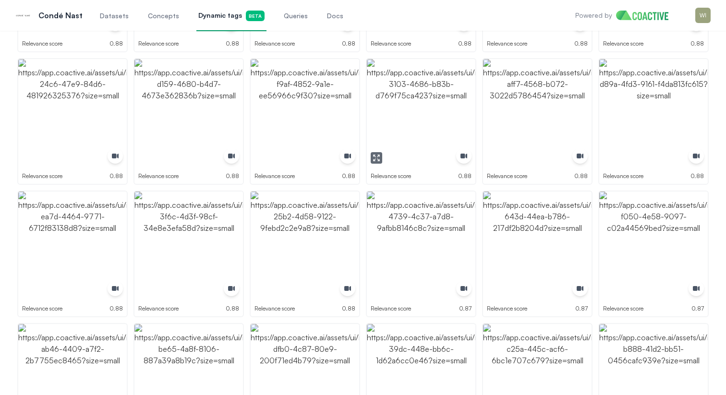
scroll to position [0, 0]
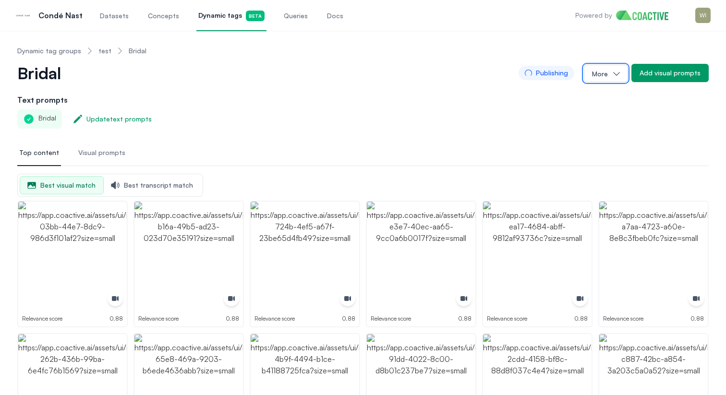
click at [602, 75] on button "More" at bounding box center [606, 73] width 44 height 17
click at [580, 101] on button "Delete tag" at bounding box center [573, 96] width 107 height 17
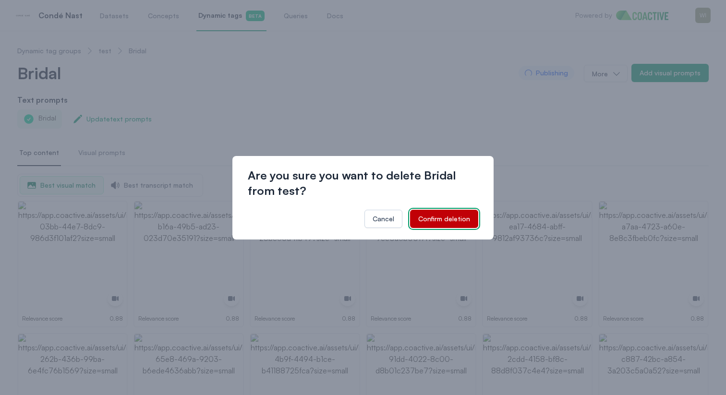
click at [458, 214] on div "Confirm deletion" at bounding box center [444, 219] width 52 height 10
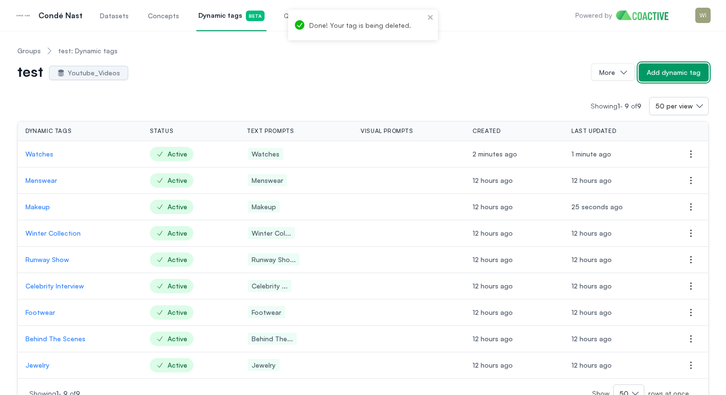
click at [667, 70] on div "Add dynamic tag" at bounding box center [673, 73] width 54 height 10
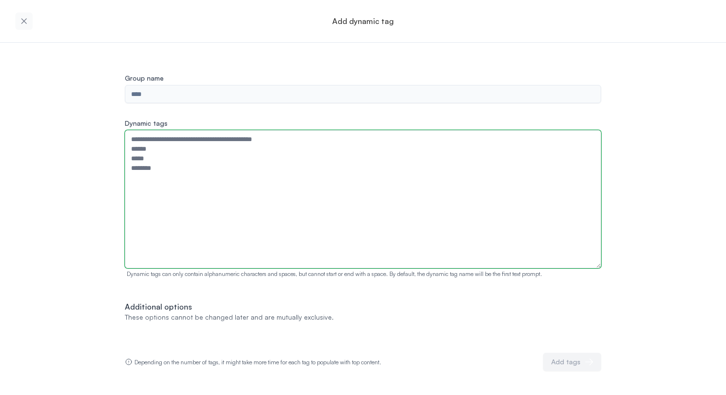
click at [193, 159] on textarea "Dynamic tags" at bounding box center [363, 199] width 476 height 138
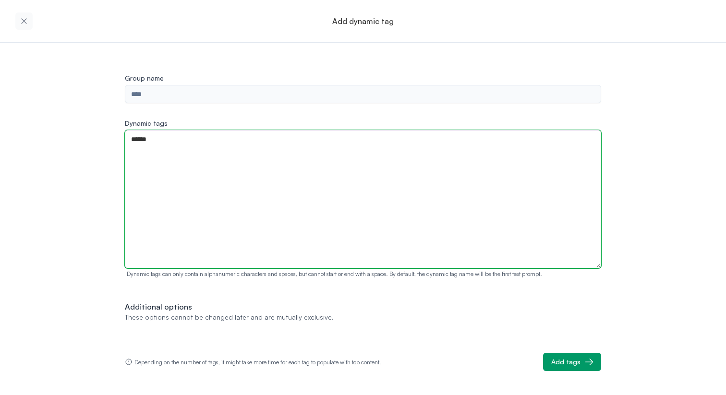
type textarea "******"
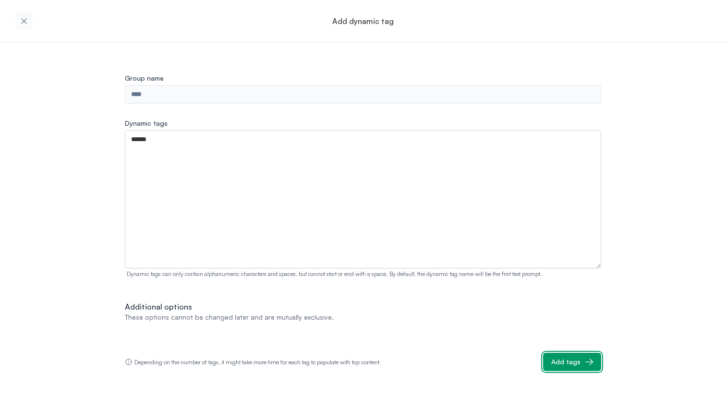
click at [559, 353] on button "Add tags" at bounding box center [572, 362] width 58 height 18
